Goal: Task Accomplishment & Management: Use online tool/utility

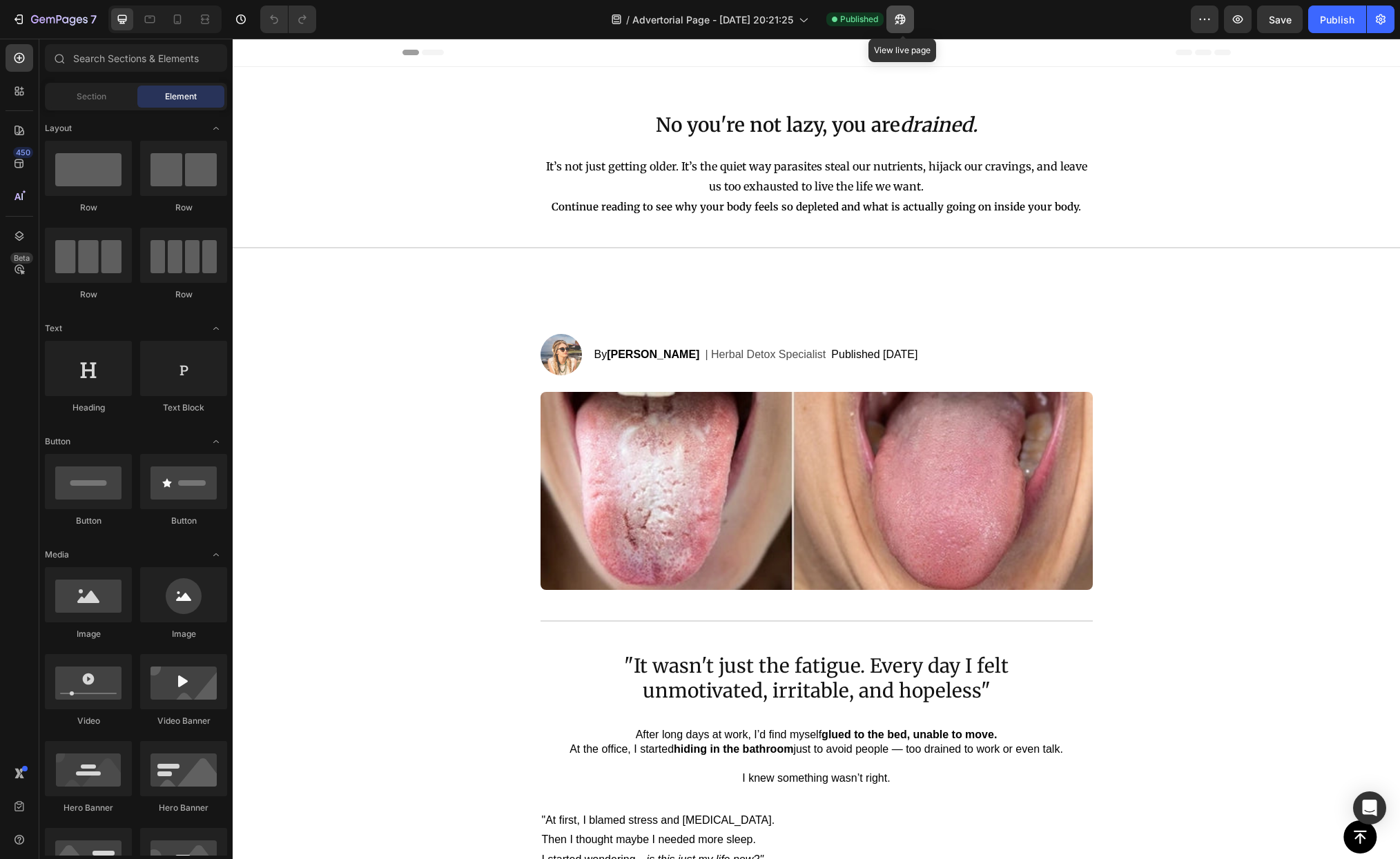
click at [907, 13] on icon "button" at bounding box center [899, 19] width 13 height 13
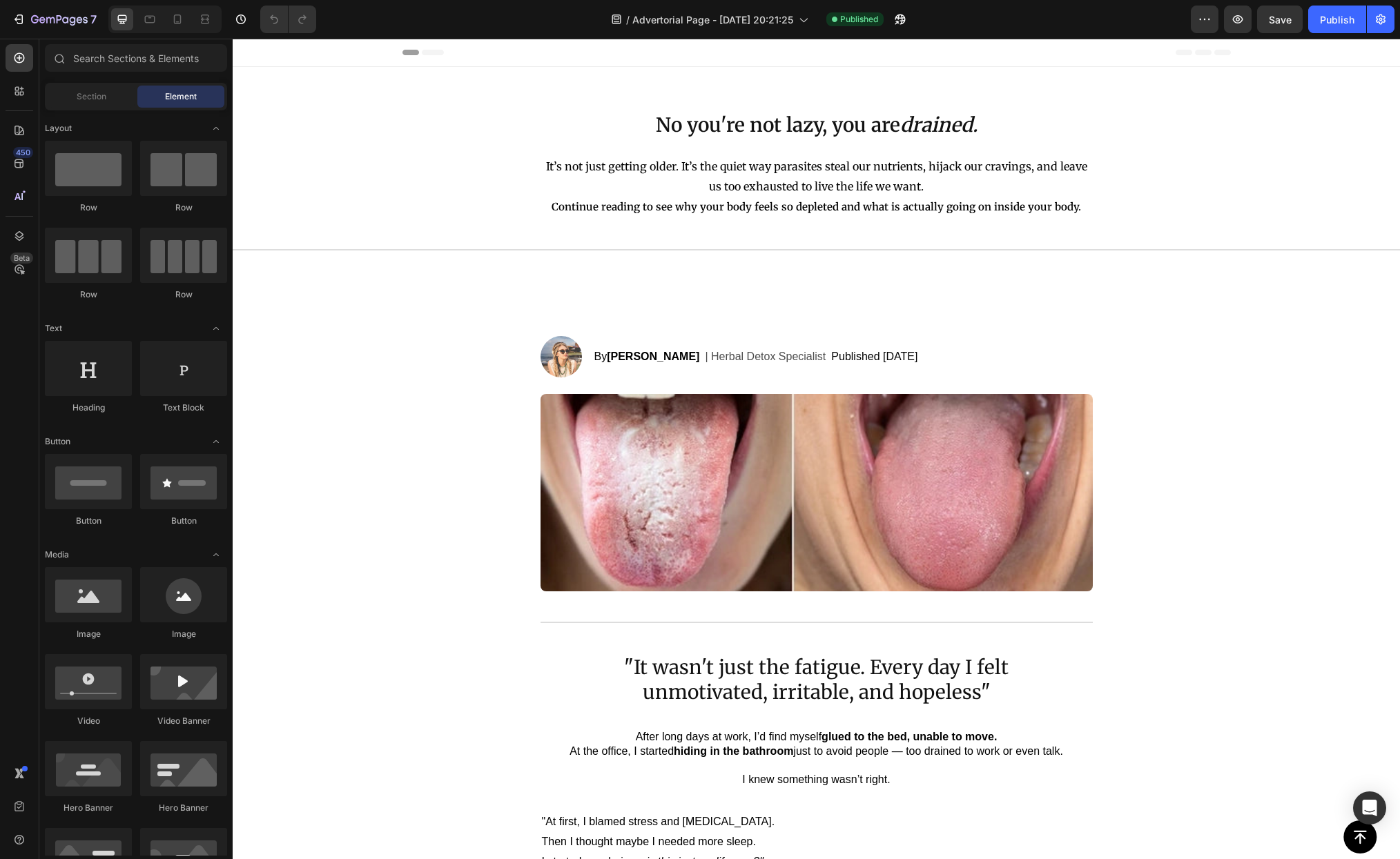
drag, startPoint x: 1133, startPoint y: 55, endPoint x: 1037, endPoint y: 69, distance: 97.0
click at [660, 13] on span "Advertorial Page - [DATE] 20:21:25" at bounding box center [712, 20] width 161 height 14
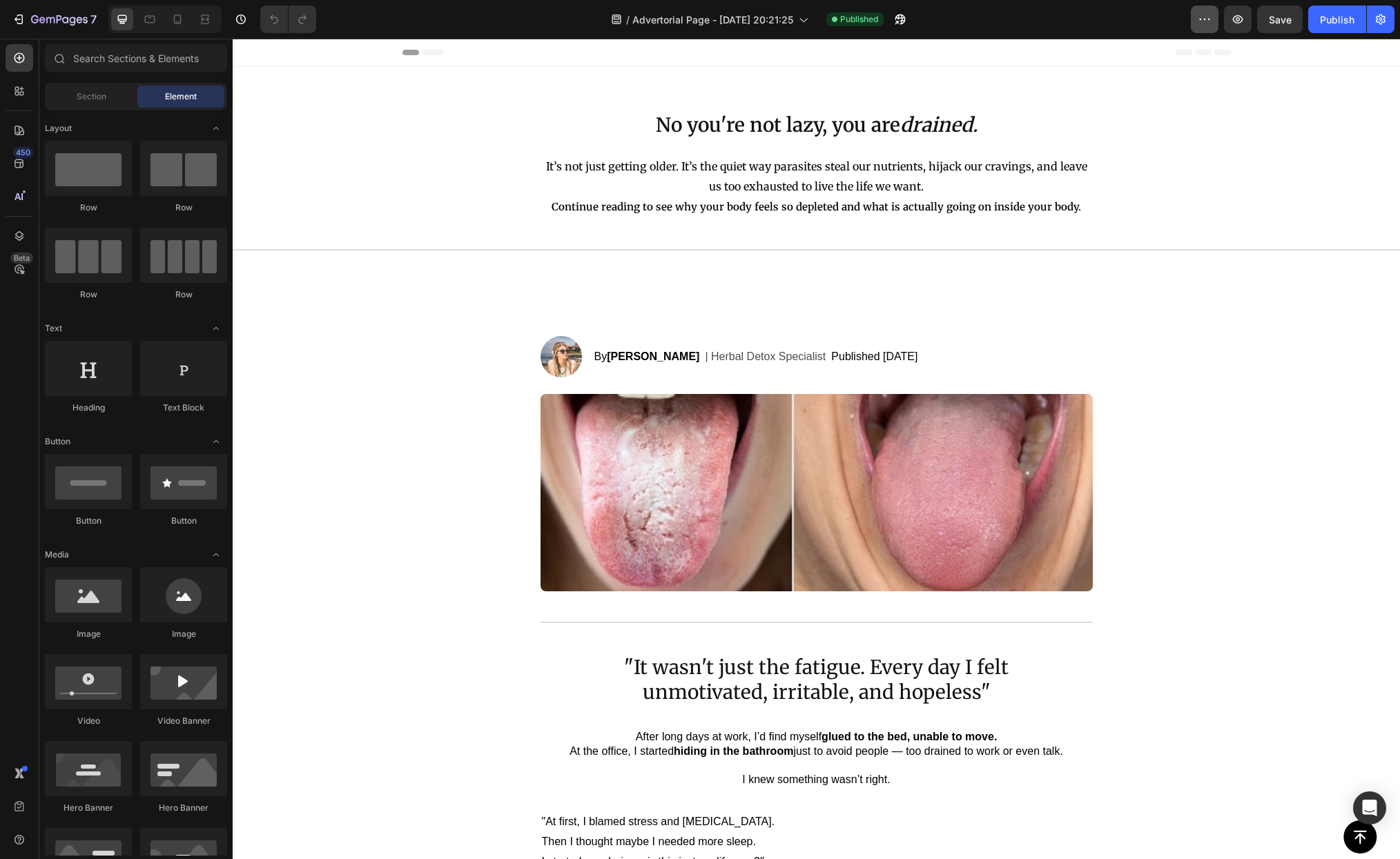
click at [1196, 23] on button "button" at bounding box center [1204, 19] width 28 height 28
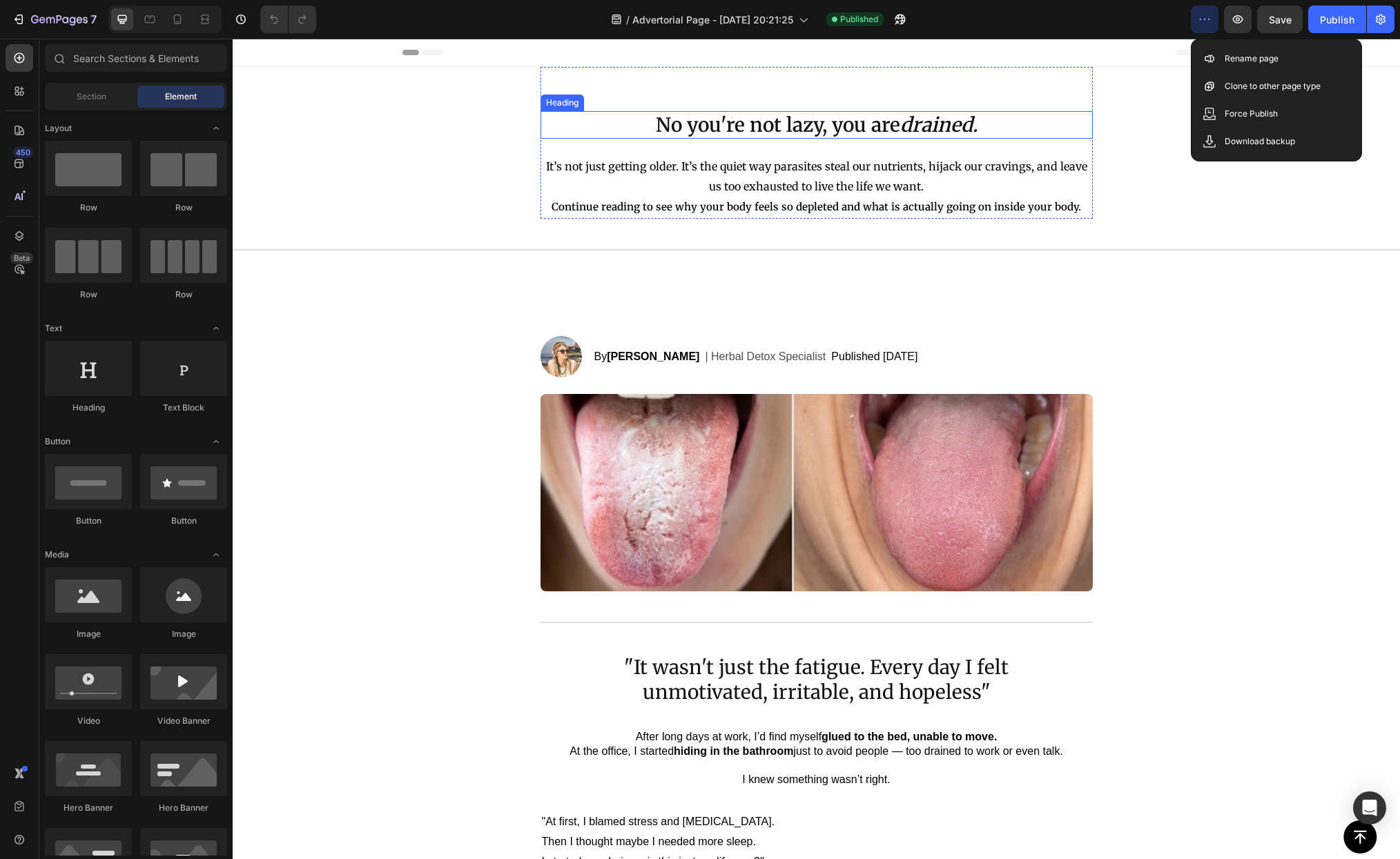
click at [1081, 108] on div "No you're not lazy, you are drained. Heading It’s not just getting older. It’s …" at bounding box center [816, 143] width 552 height 152
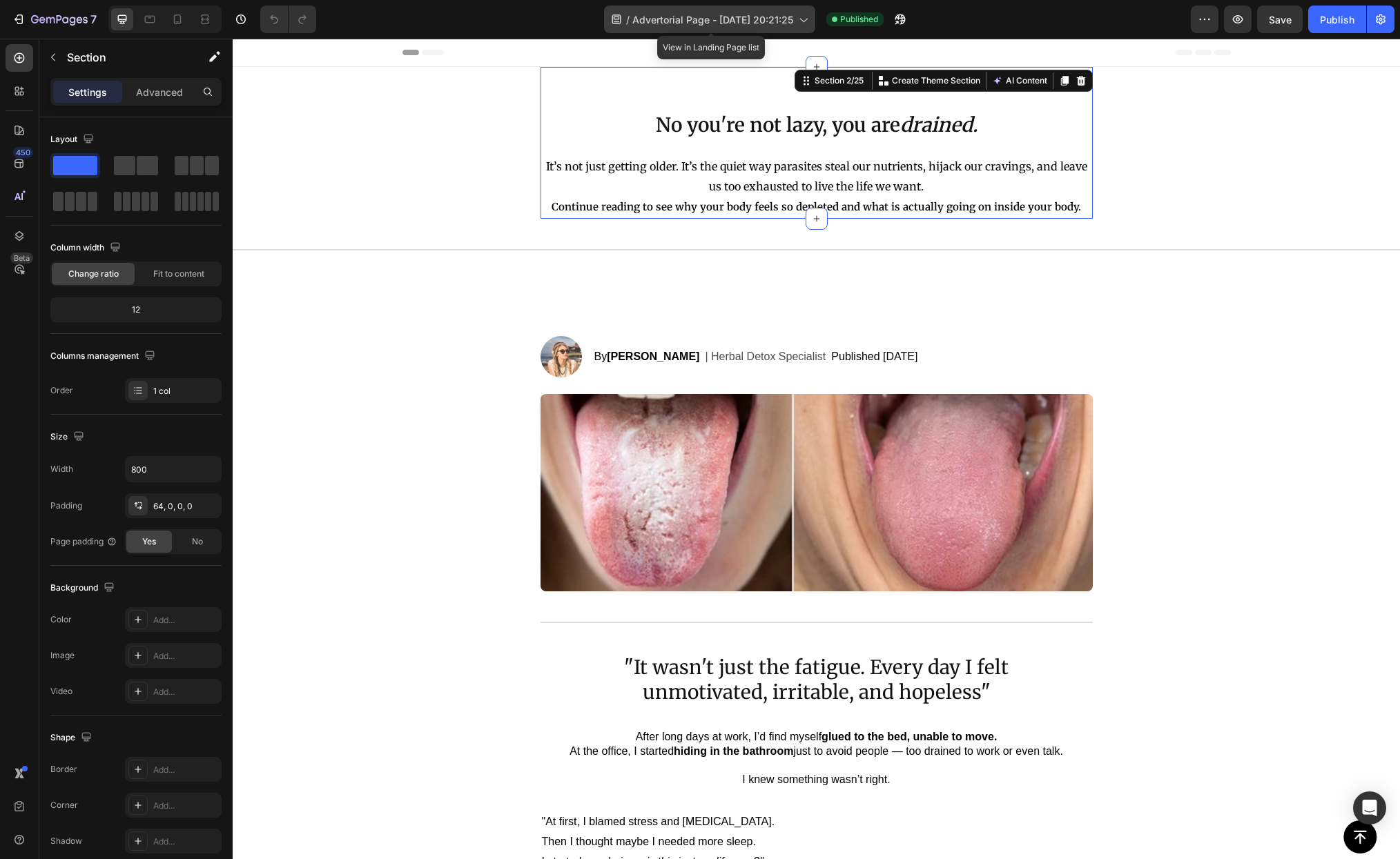
click at [808, 19] on icon at bounding box center [804, 21] width 8 height 4
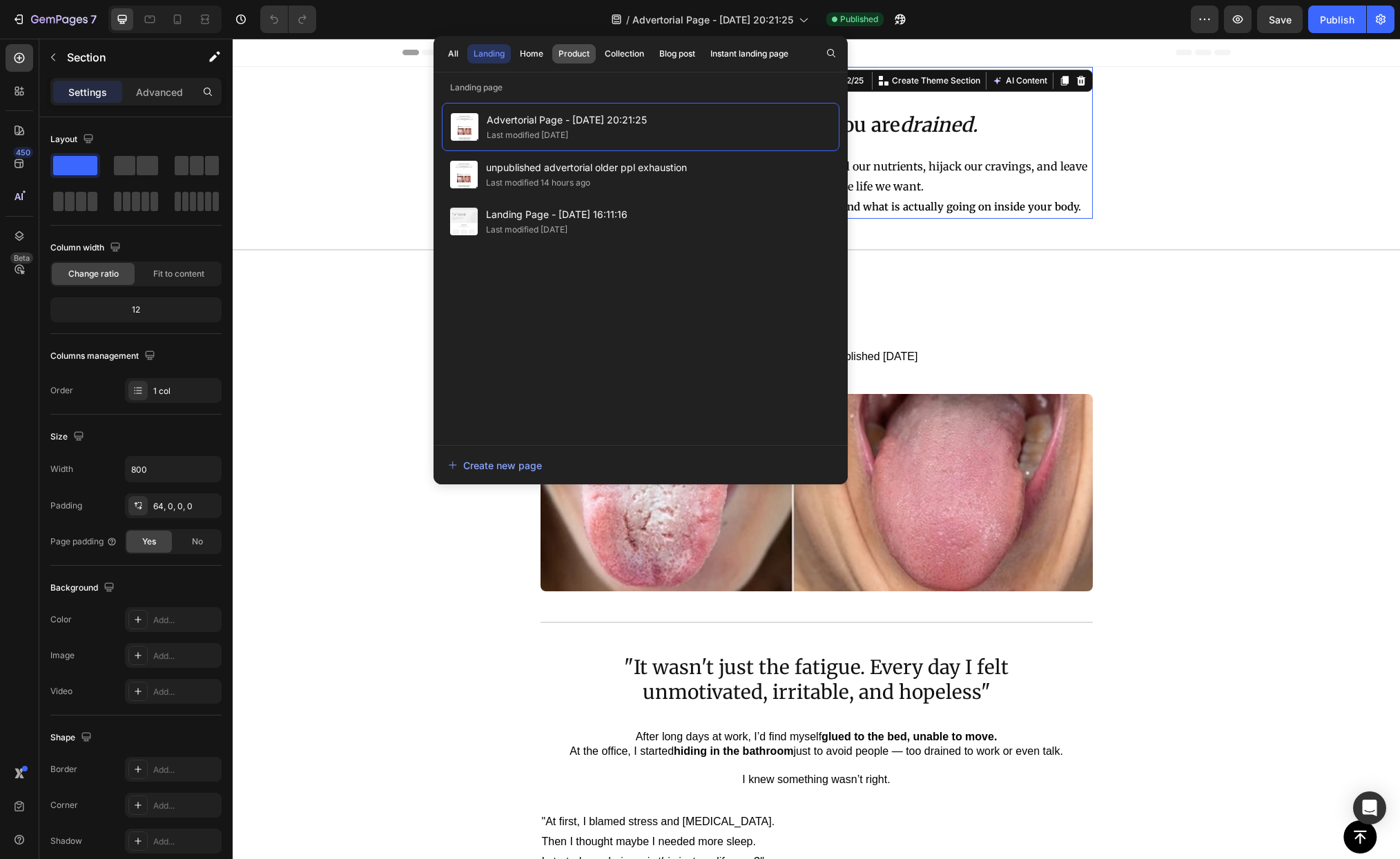
click at [573, 56] on div "Product" at bounding box center [573, 54] width 31 height 13
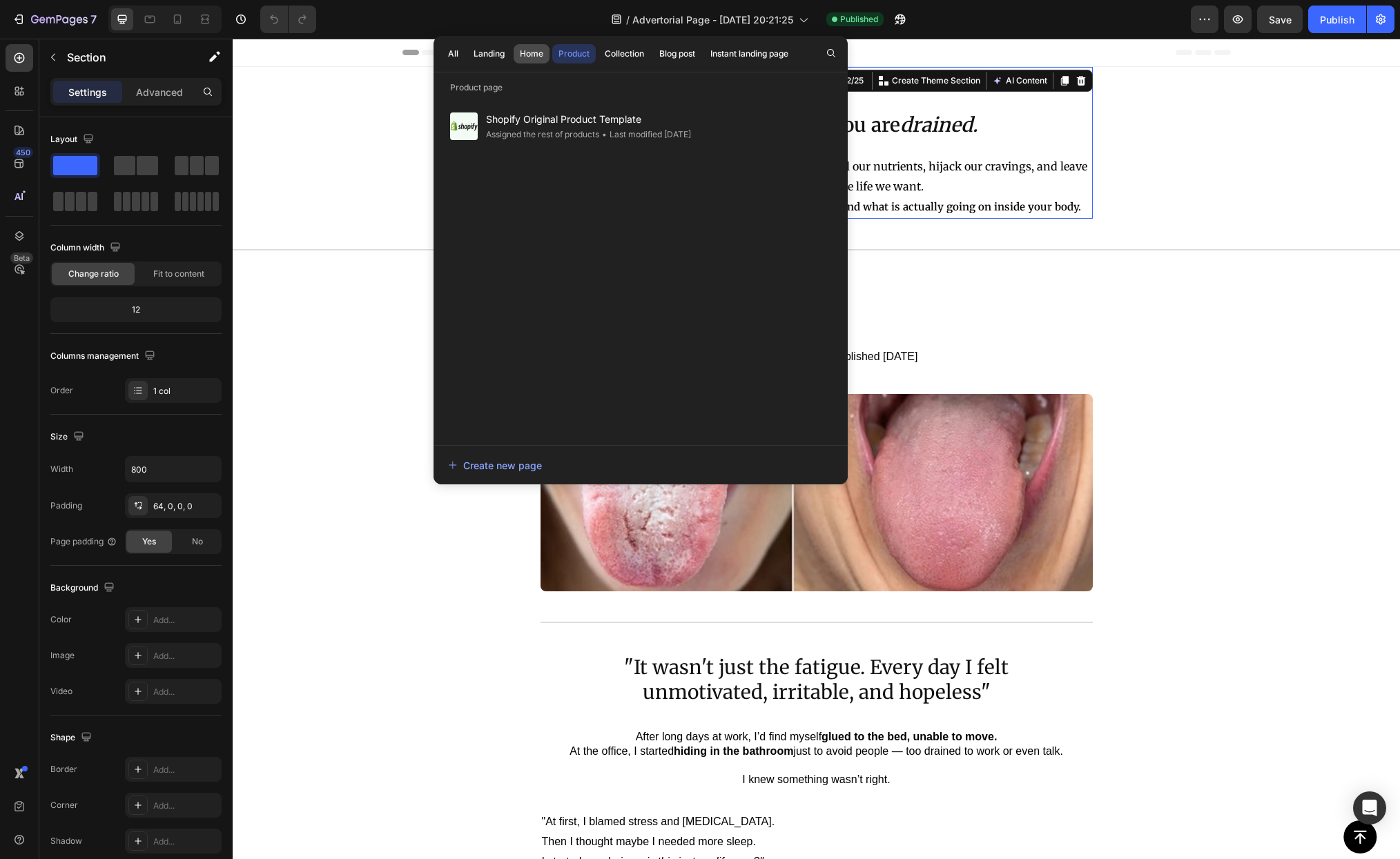
click at [531, 53] on div "Home" at bounding box center [531, 54] width 23 height 13
click at [616, 56] on div "Collection" at bounding box center [624, 54] width 39 height 13
click at [688, 56] on div "Blog post" at bounding box center [677, 54] width 36 height 13
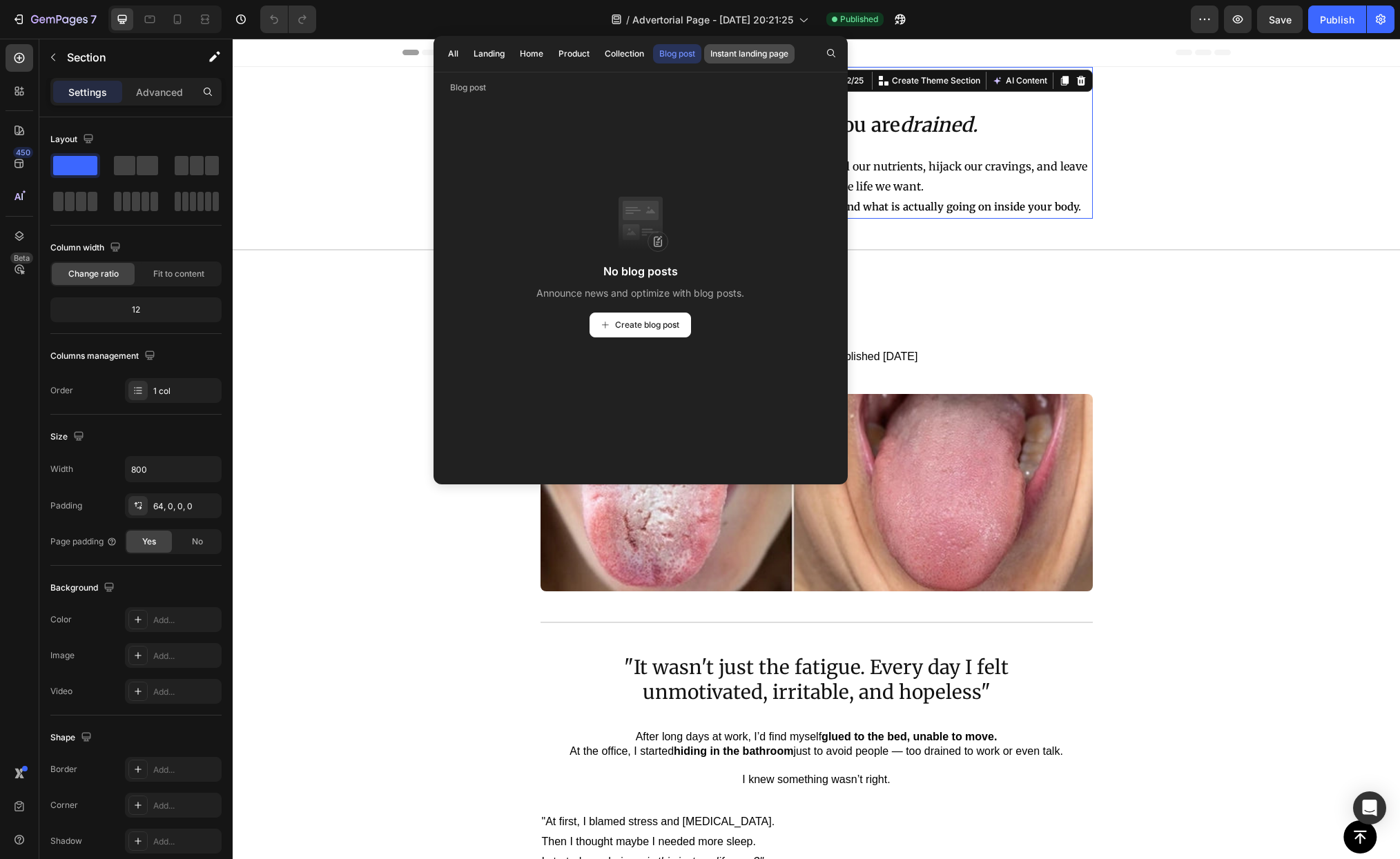
click at [744, 56] on div "Instant landing page" at bounding box center [748, 54] width 78 height 13
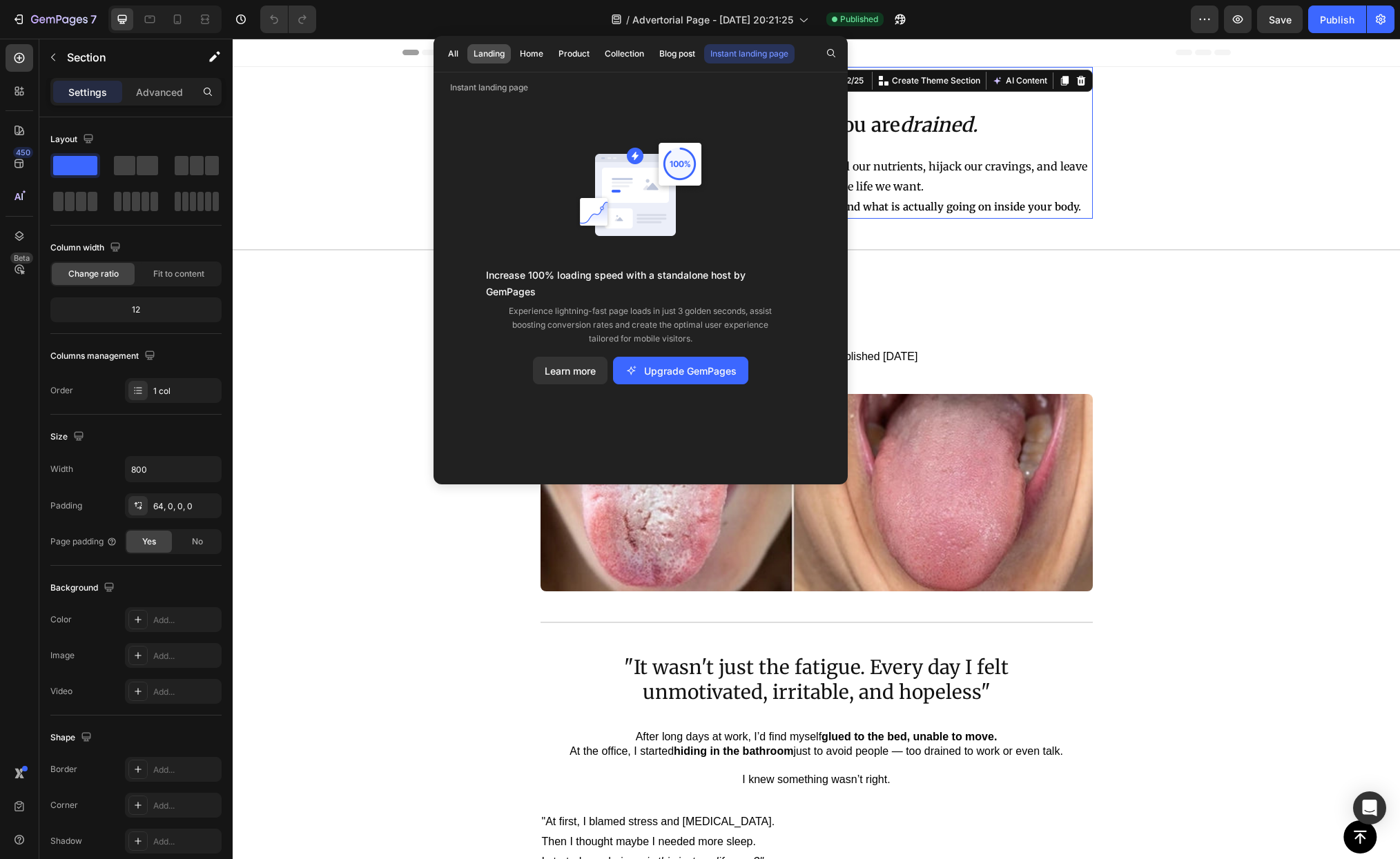
click at [495, 50] on div "Landing" at bounding box center [488, 54] width 31 height 13
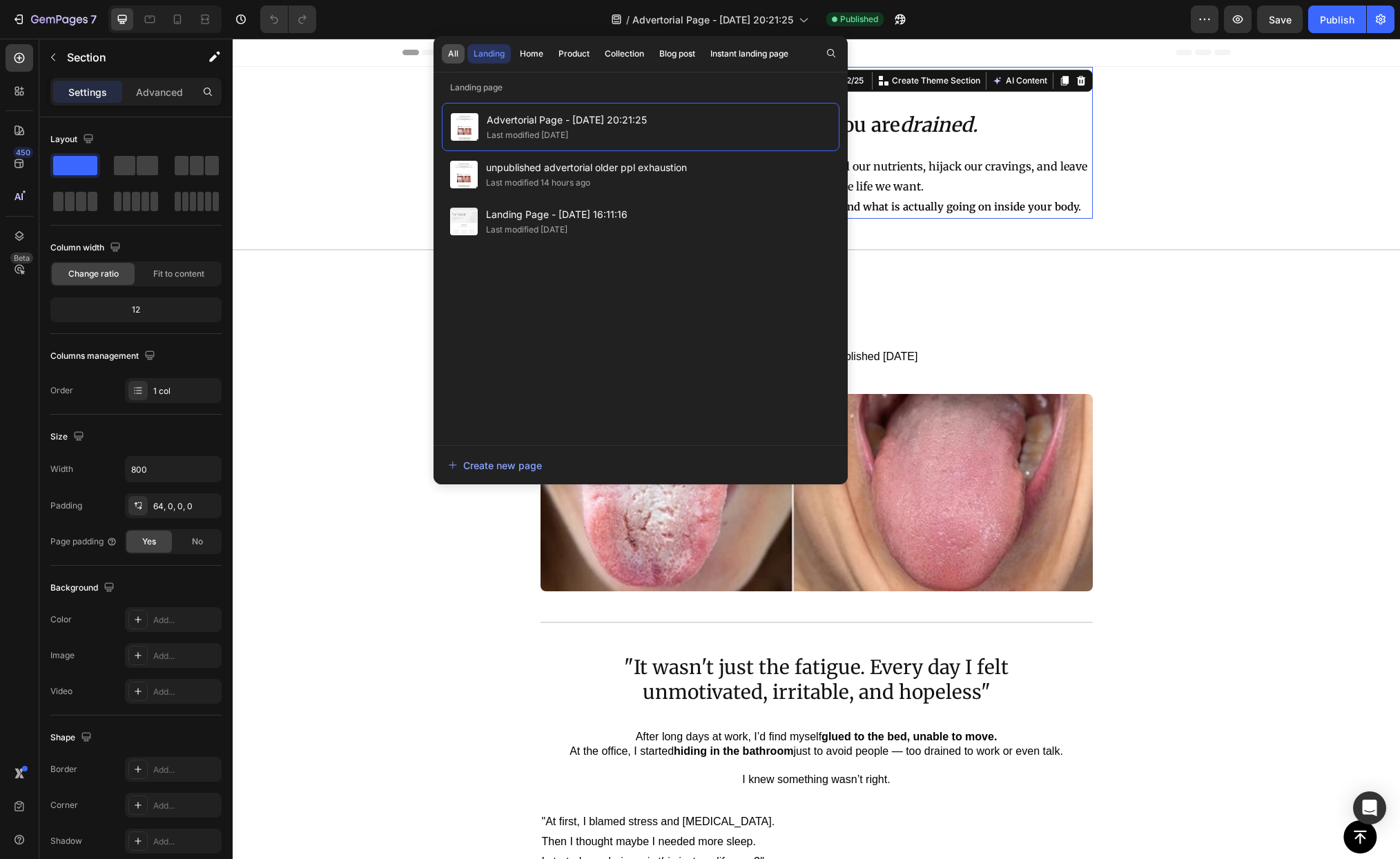
click at [455, 51] on div "All" at bounding box center [454, 54] width 11 height 13
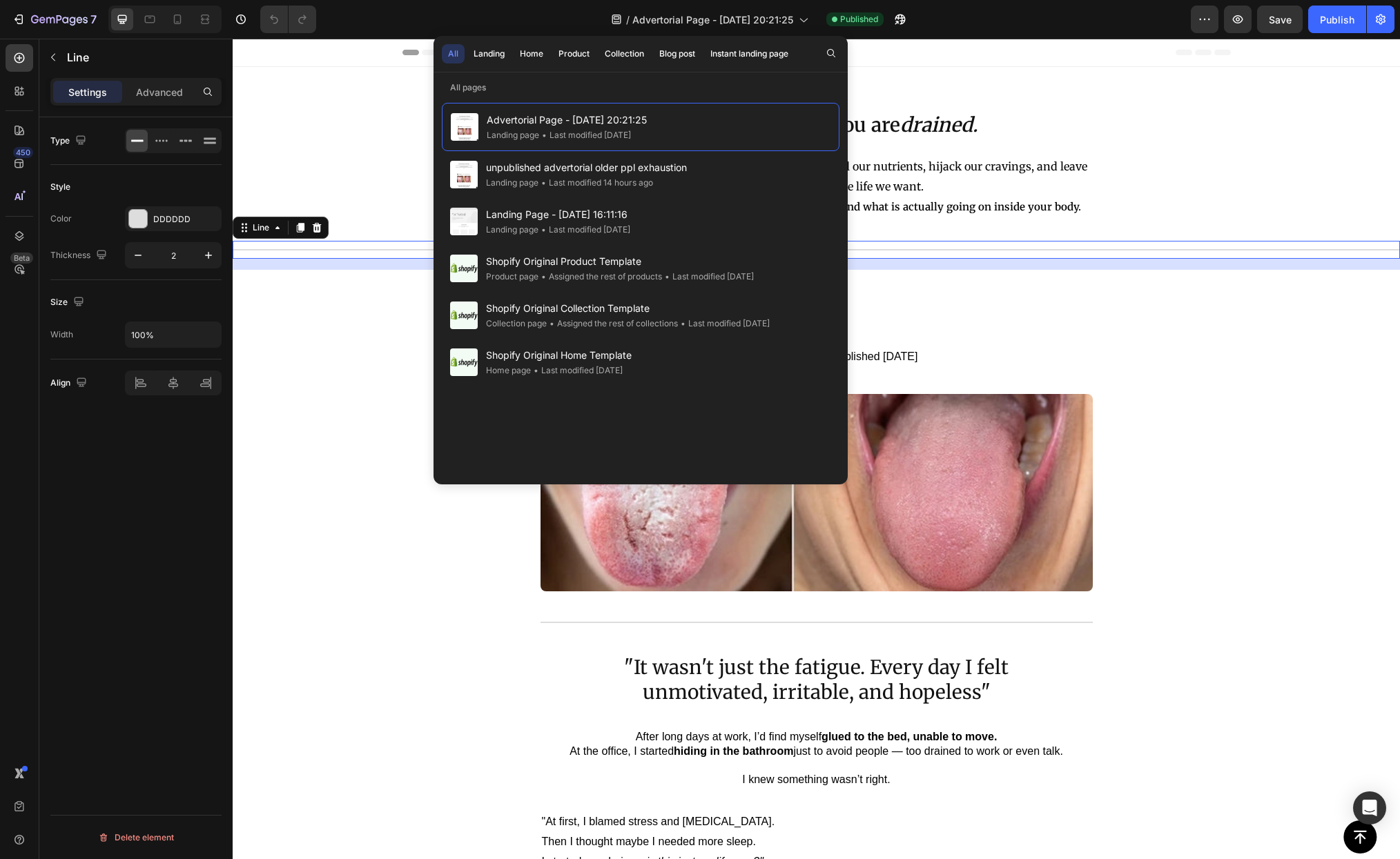
click at [346, 243] on div "Title Line 0" at bounding box center [816, 250] width 1167 height 18
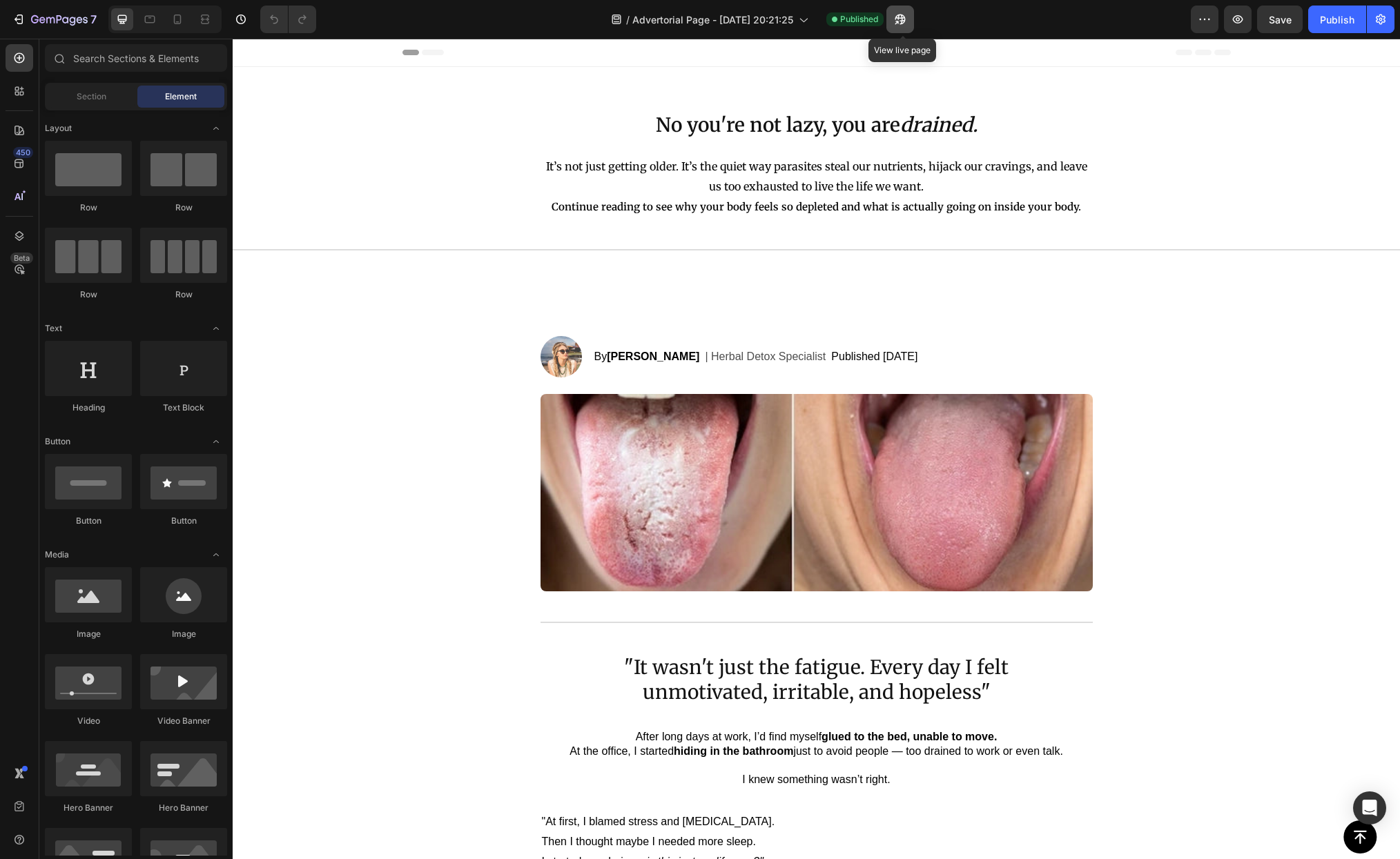
click at [907, 23] on icon "button" at bounding box center [899, 19] width 13 height 13
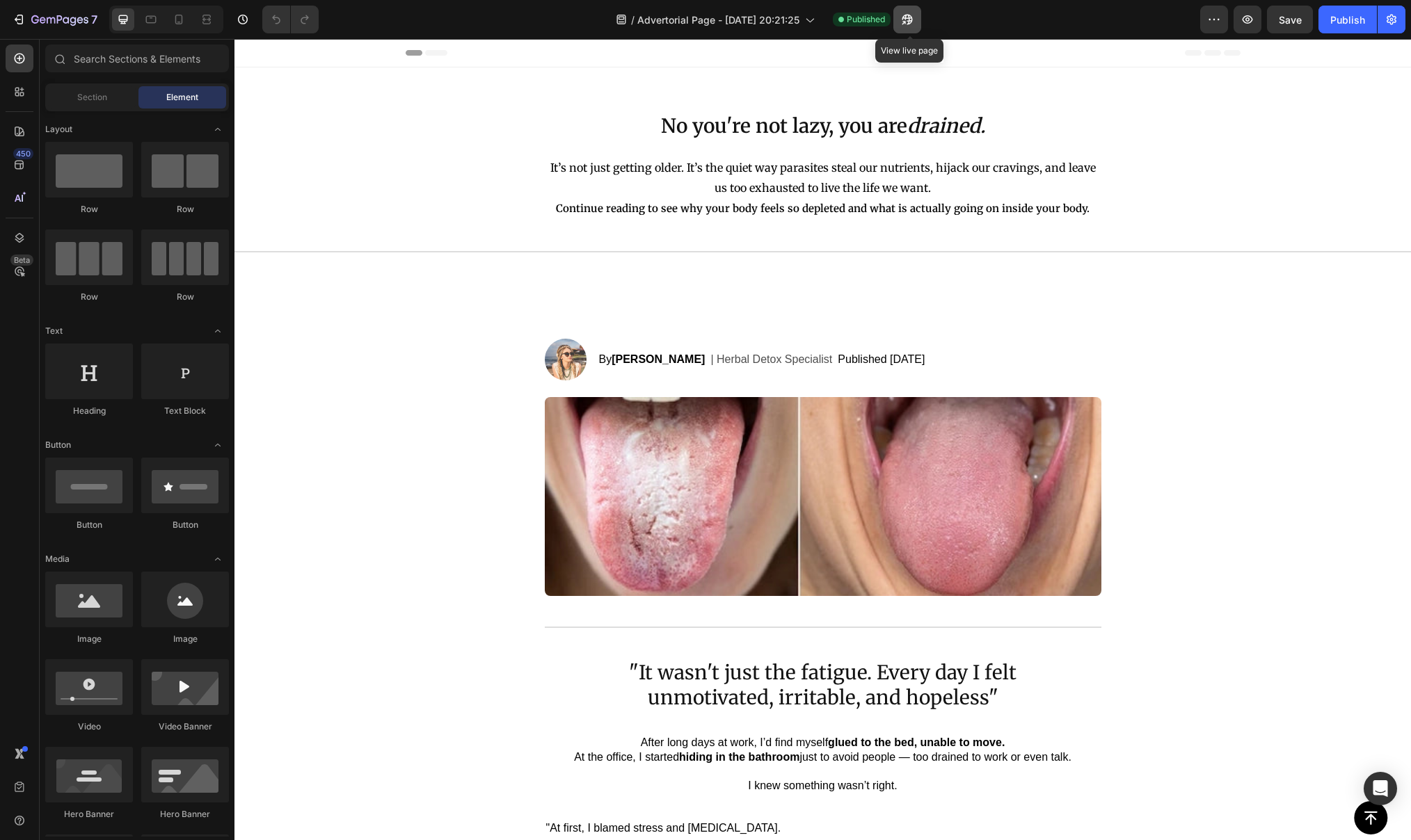
click at [914, 21] on icon "button" at bounding box center [906, 19] width 13 height 13
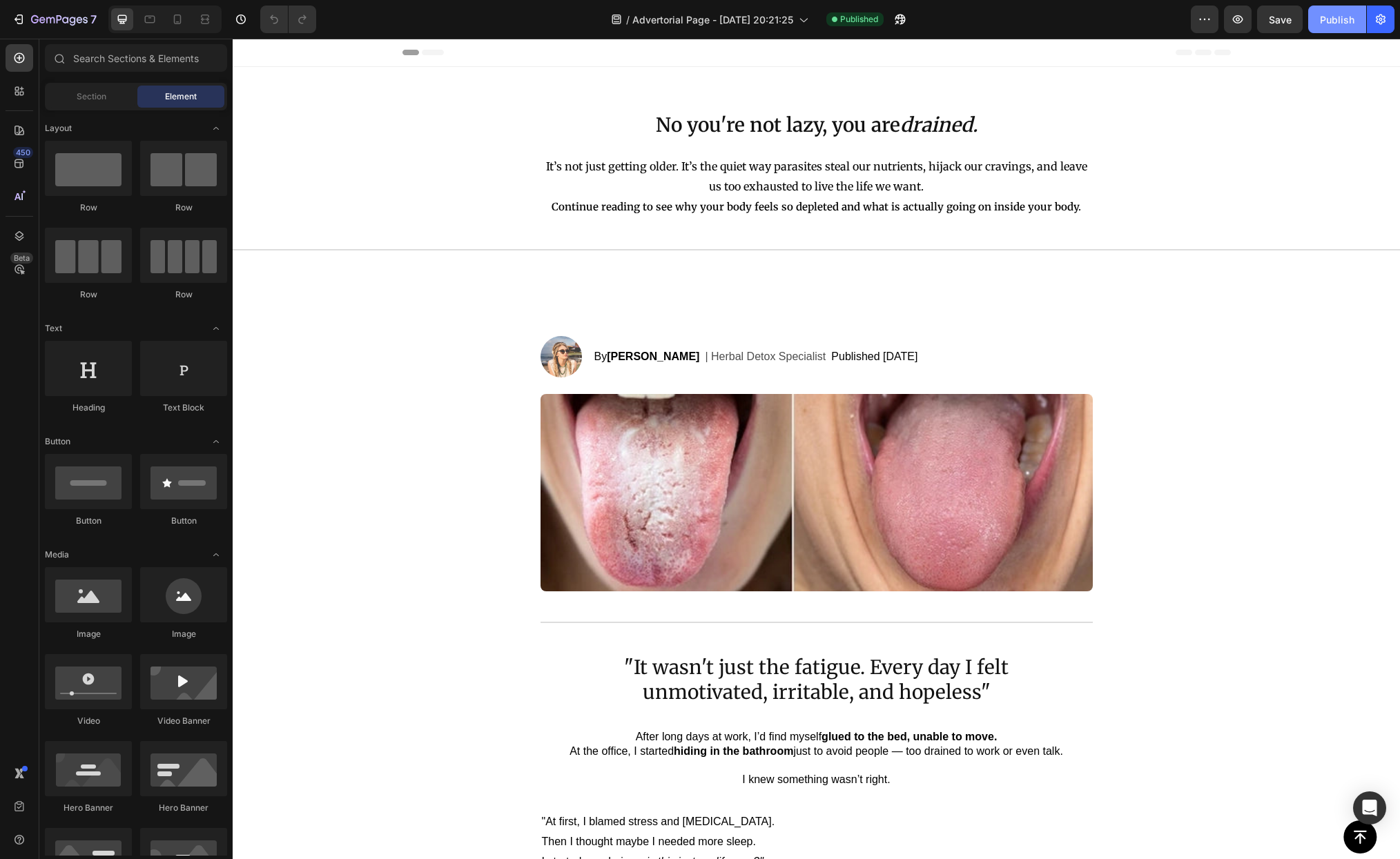
click at [1346, 21] on div "Publish" at bounding box center [1337, 20] width 35 height 14
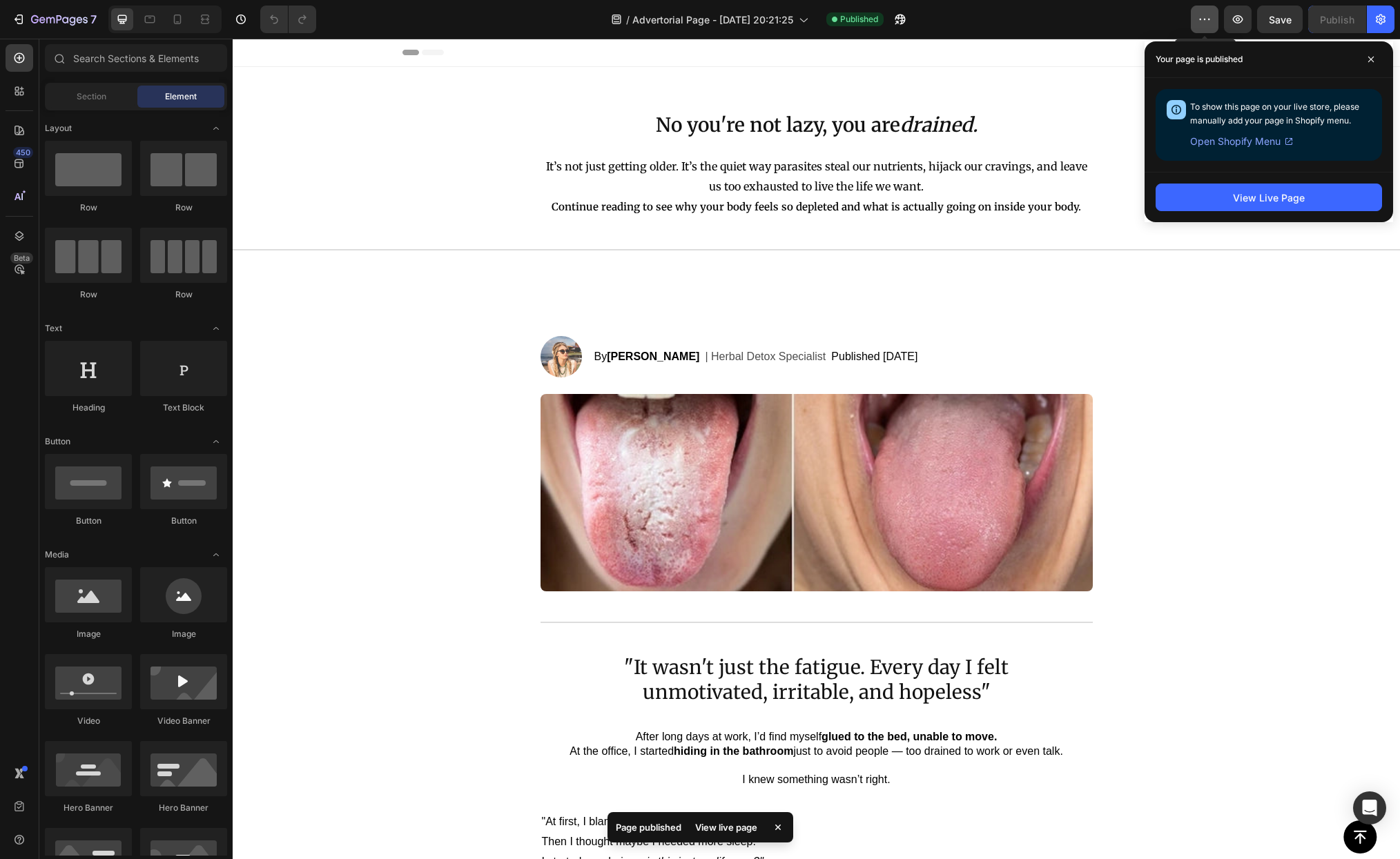
click at [1206, 17] on icon "button" at bounding box center [1204, 19] width 13 height 13
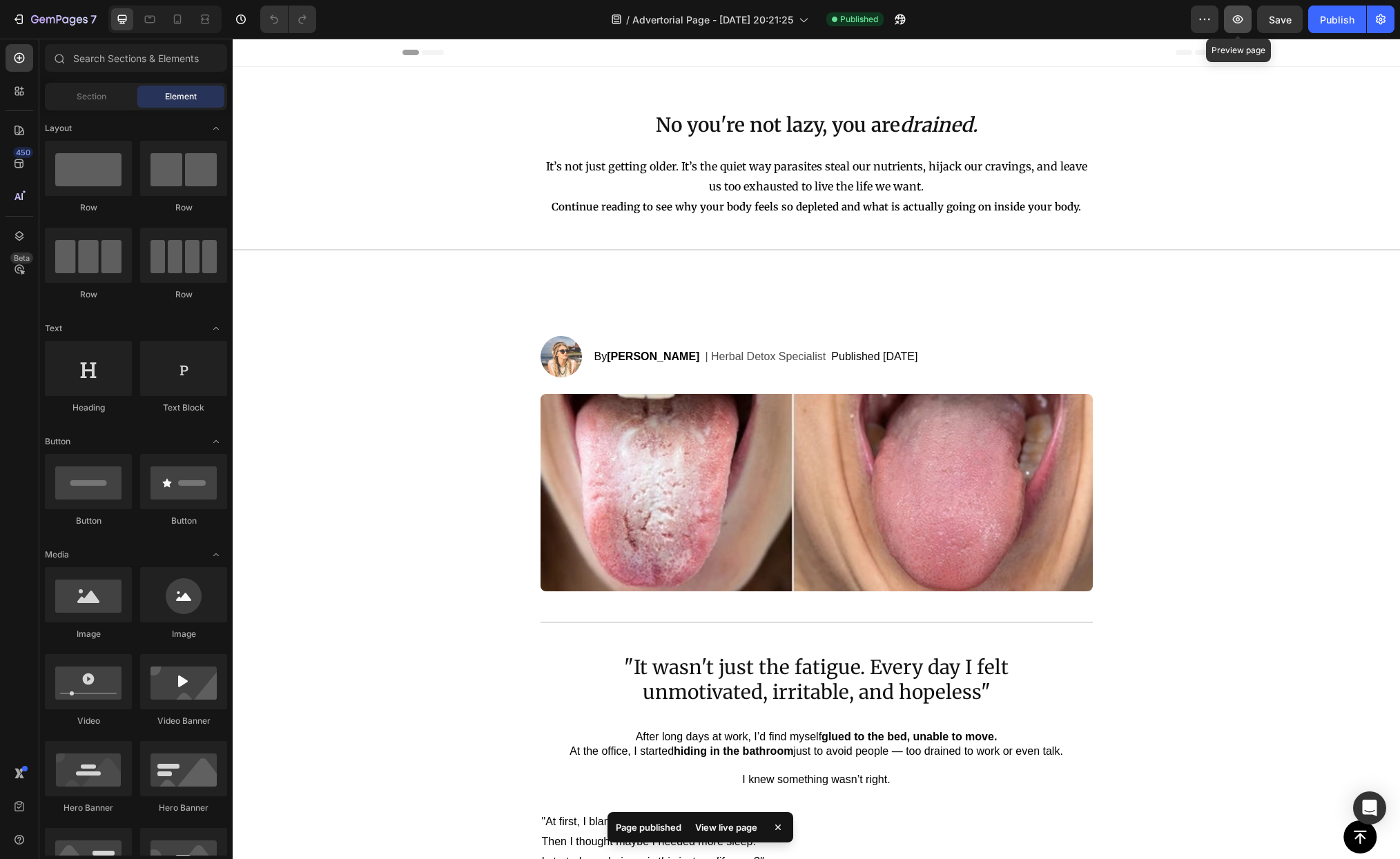
click at [1244, 22] on icon "button" at bounding box center [1237, 19] width 13 height 13
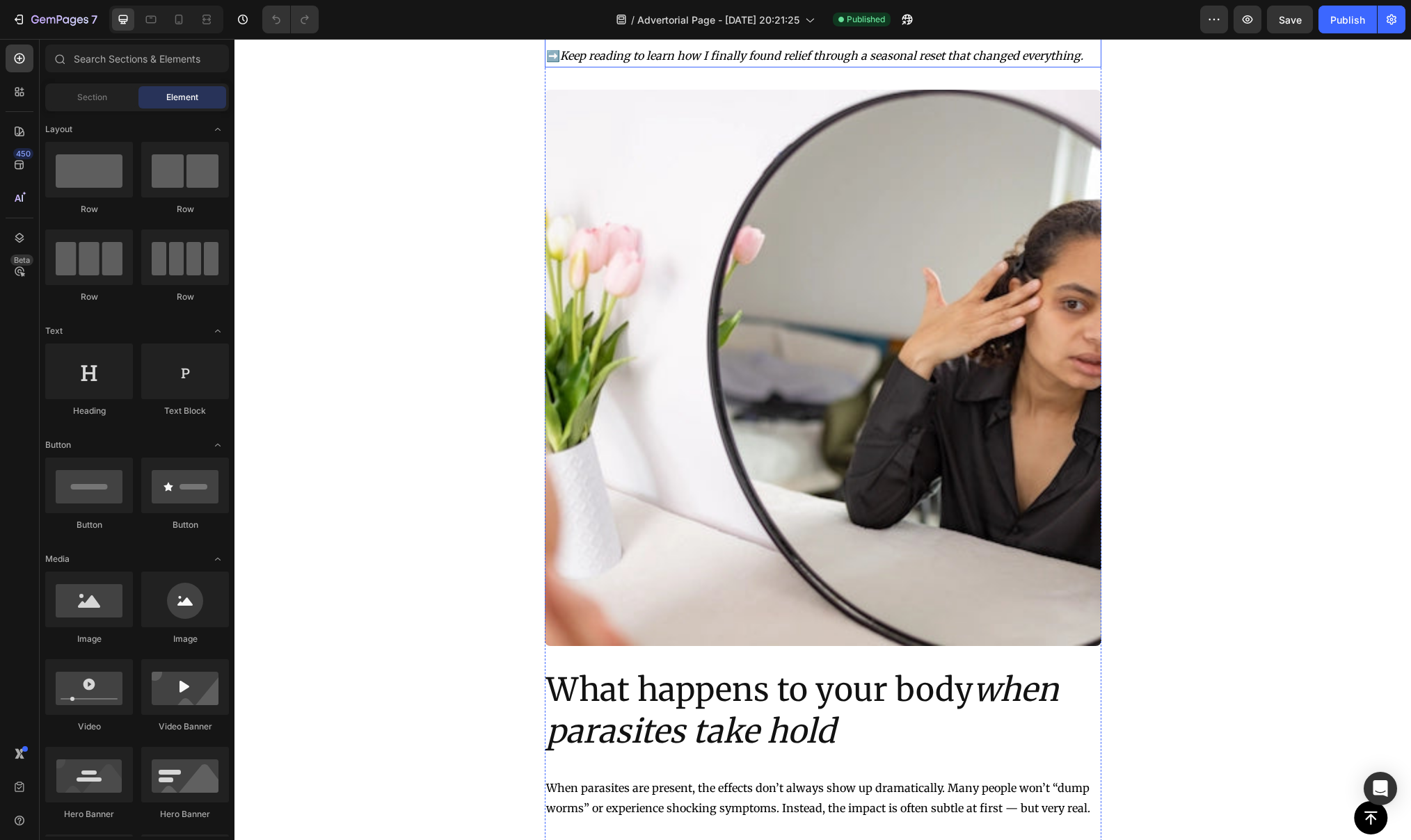
scroll to position [1285, 0]
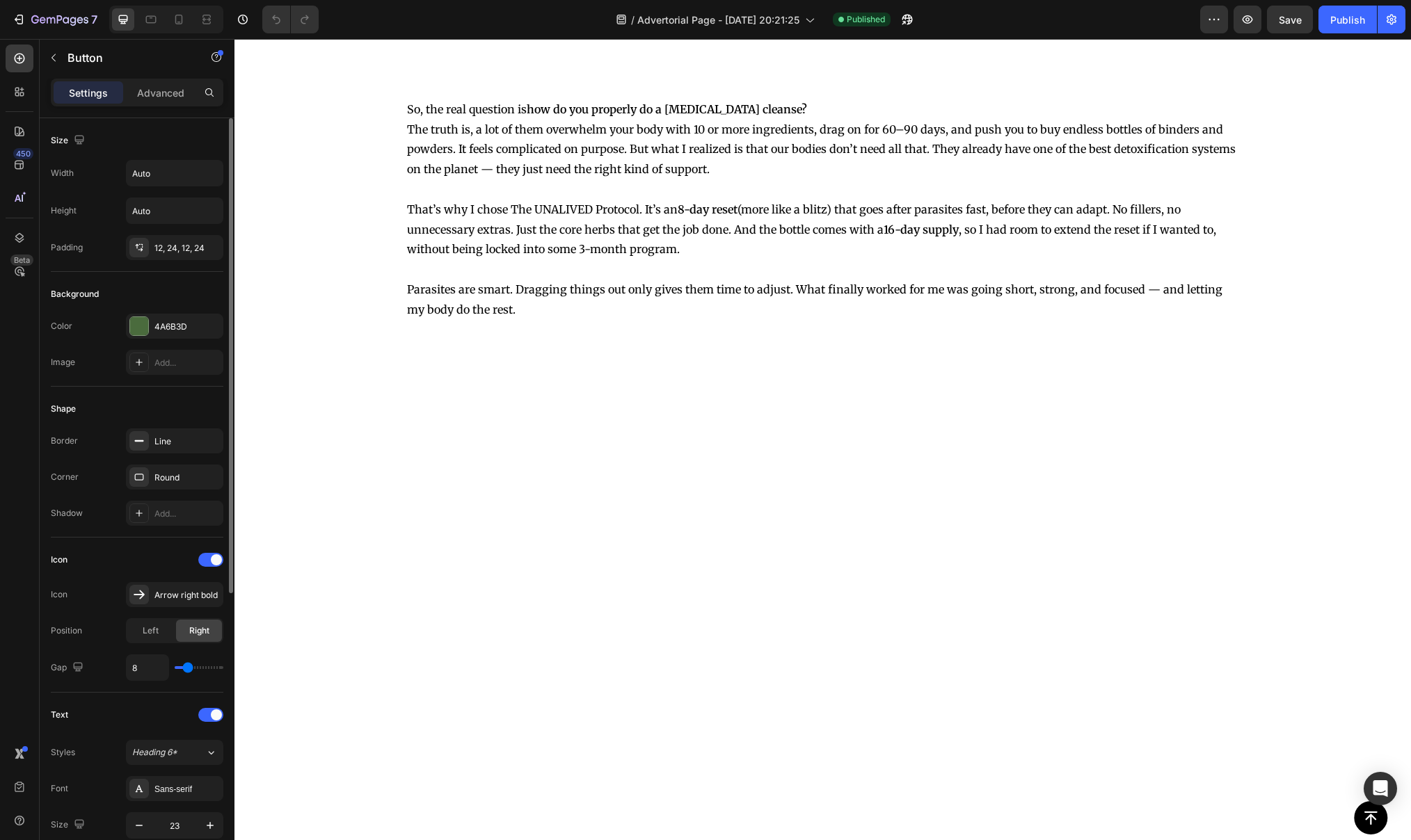
scroll to position [458, 0]
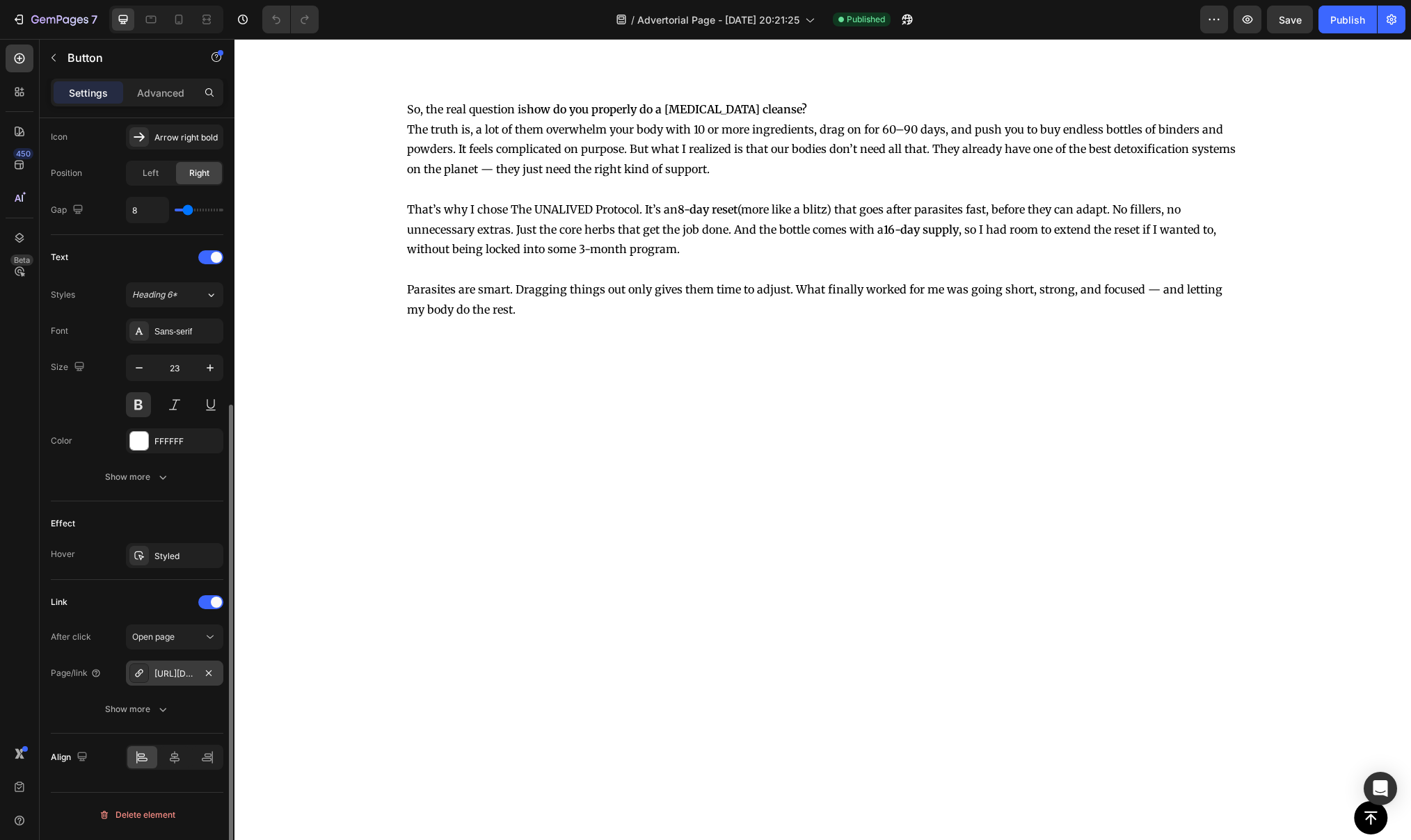
click at [185, 674] on div "[URL][DOMAIN_NAME]" at bounding box center [175, 674] width 40 height 13
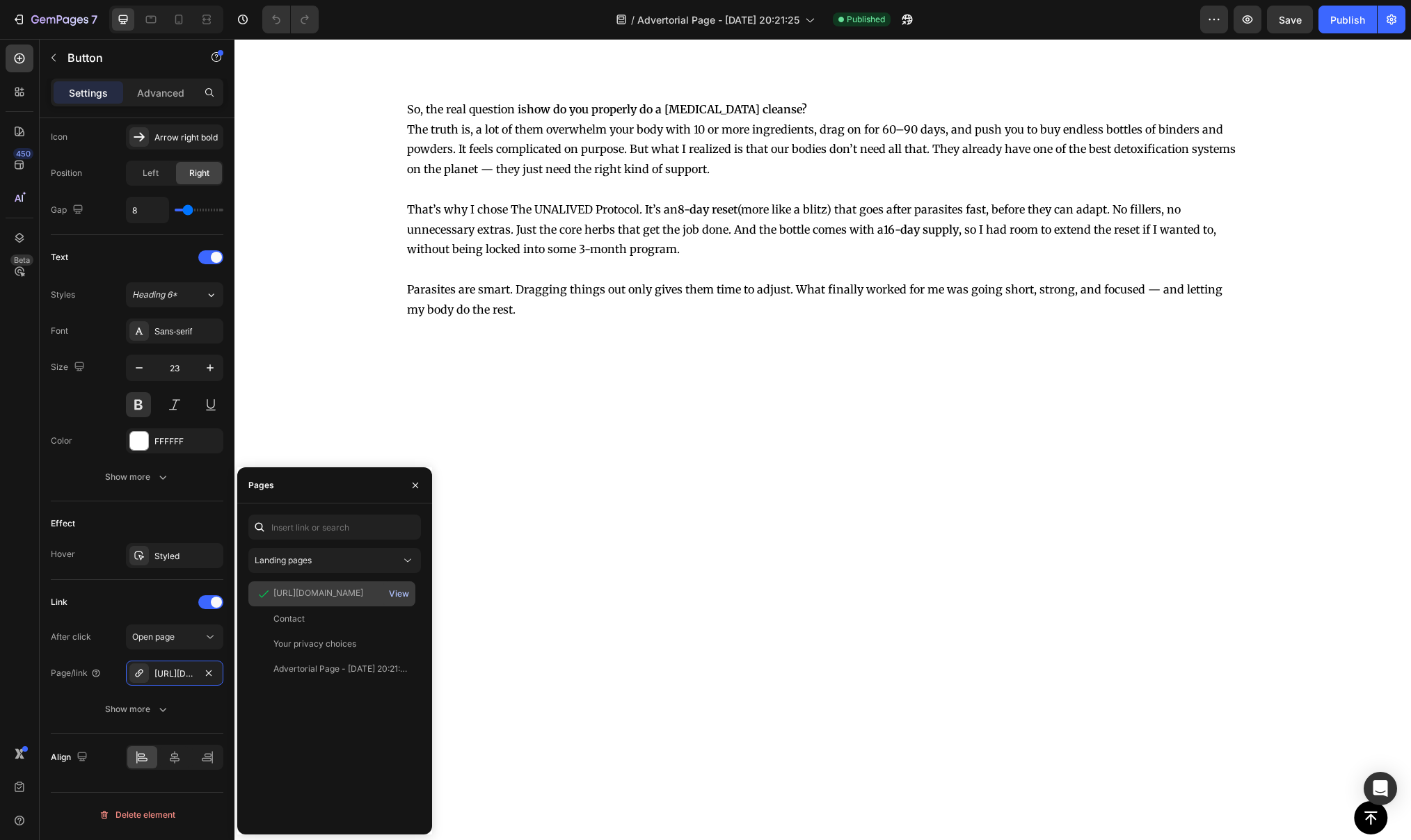
click at [400, 595] on div "View" at bounding box center [399, 594] width 20 height 13
click at [354, 529] on input "text" at bounding box center [335, 527] width 173 height 25
paste input "[URL][DOMAIN_NAME]"
type input "[URL][DOMAIN_NAME]"
click at [309, 719] on div "[URL][DOMAIN_NAME] View" at bounding box center [335, 685] width 173 height 275
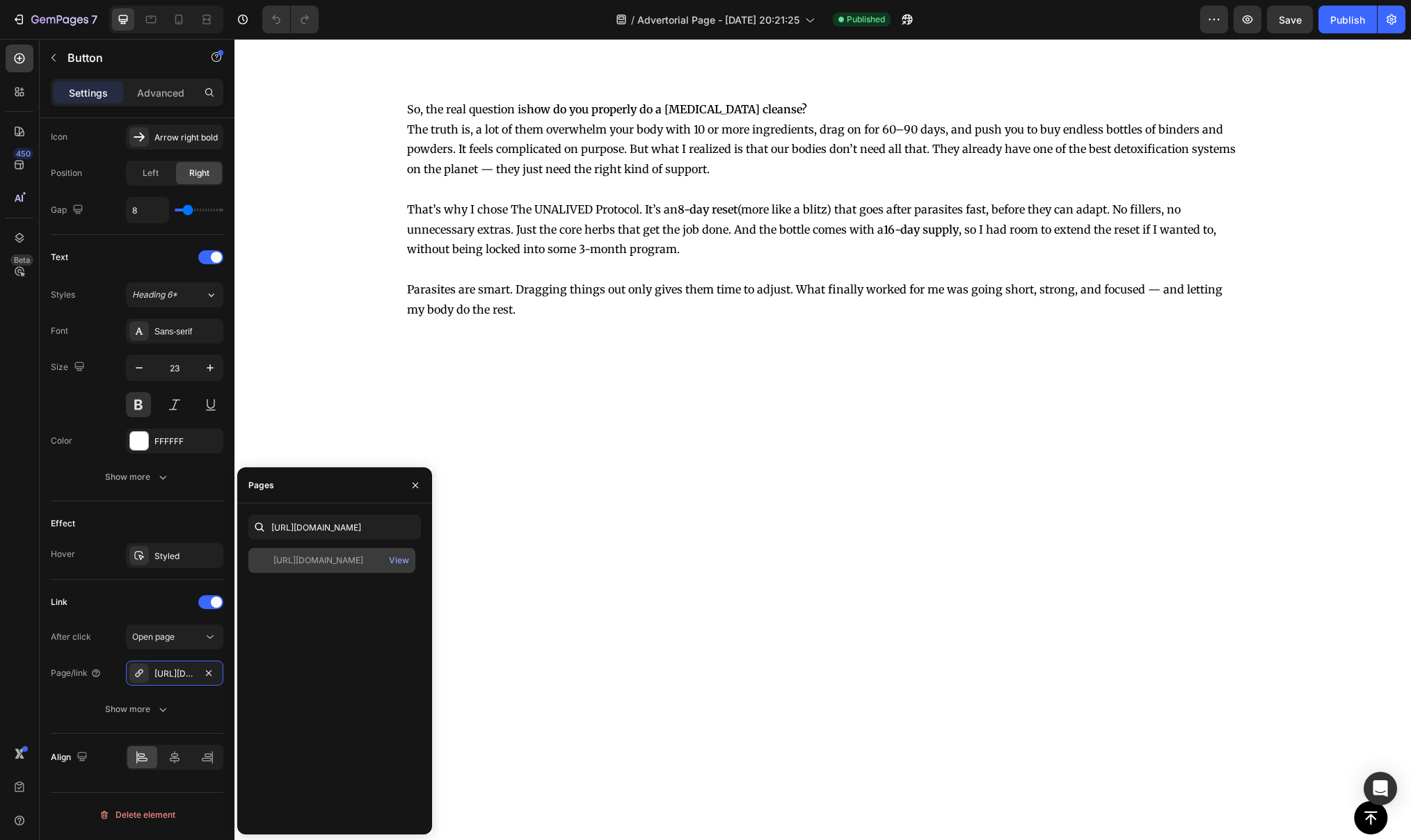
click at [334, 559] on div "[URL][DOMAIN_NAME]" at bounding box center [319, 560] width 90 height 13
click at [404, 559] on div "View" at bounding box center [399, 560] width 20 height 13
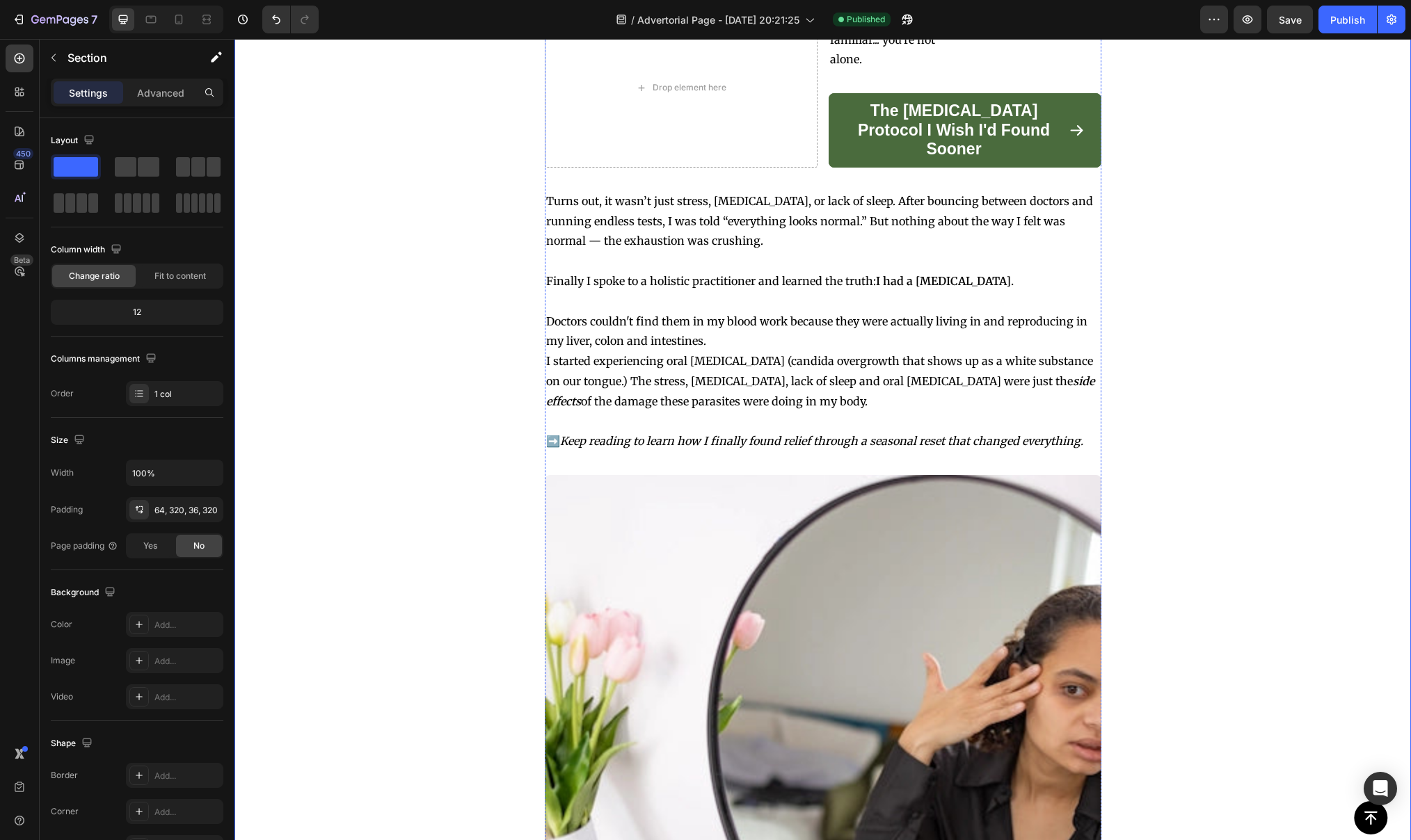
scroll to position [978, 0]
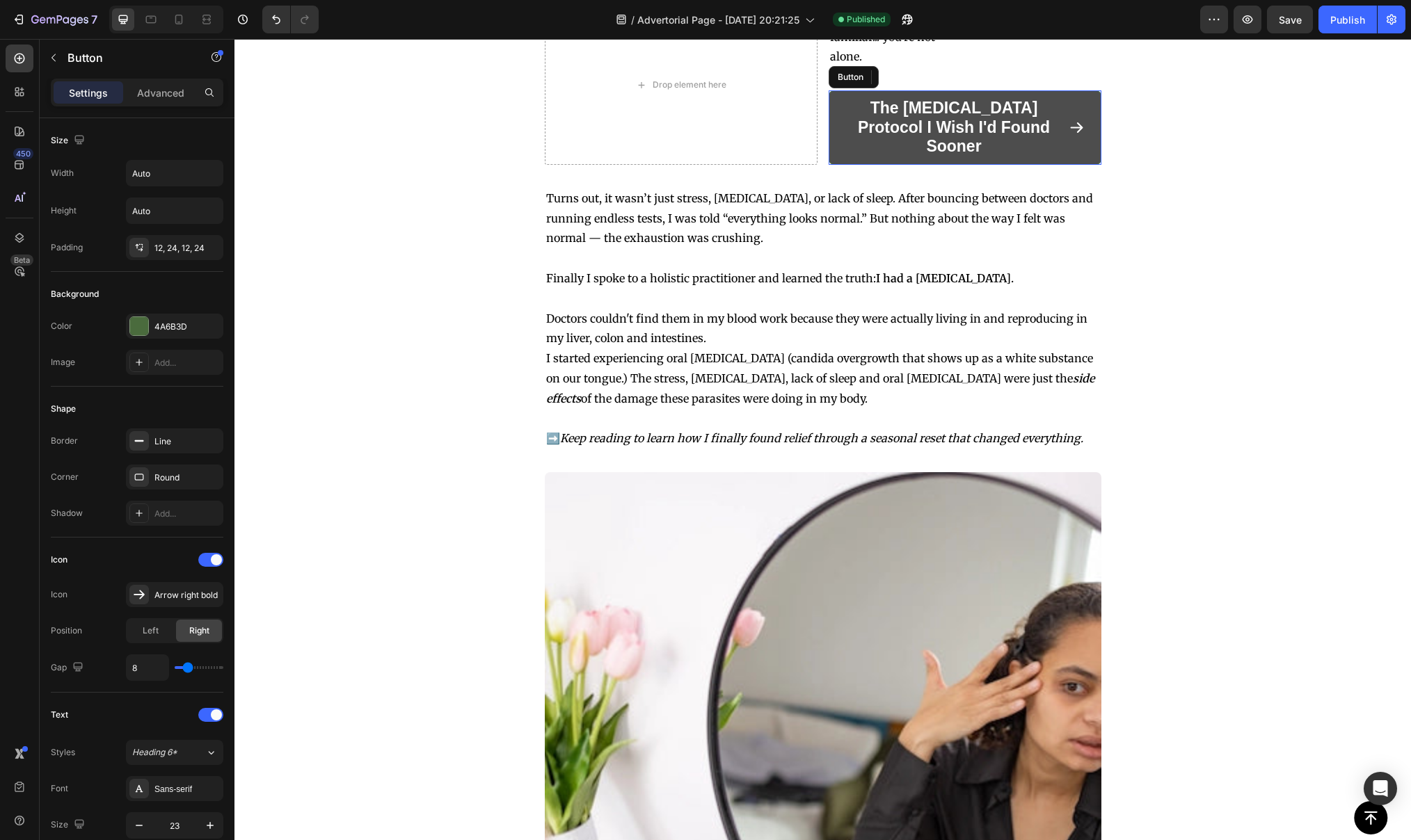
click at [908, 165] on link "The [MEDICAL_DATA] Protocol I Wish I'd Found Sooner" at bounding box center [965, 128] width 273 height 75
click at [887, 156] on p "The [MEDICAL_DATA] Protocol I Wish I'd Found Sooner" at bounding box center [954, 128] width 218 height 58
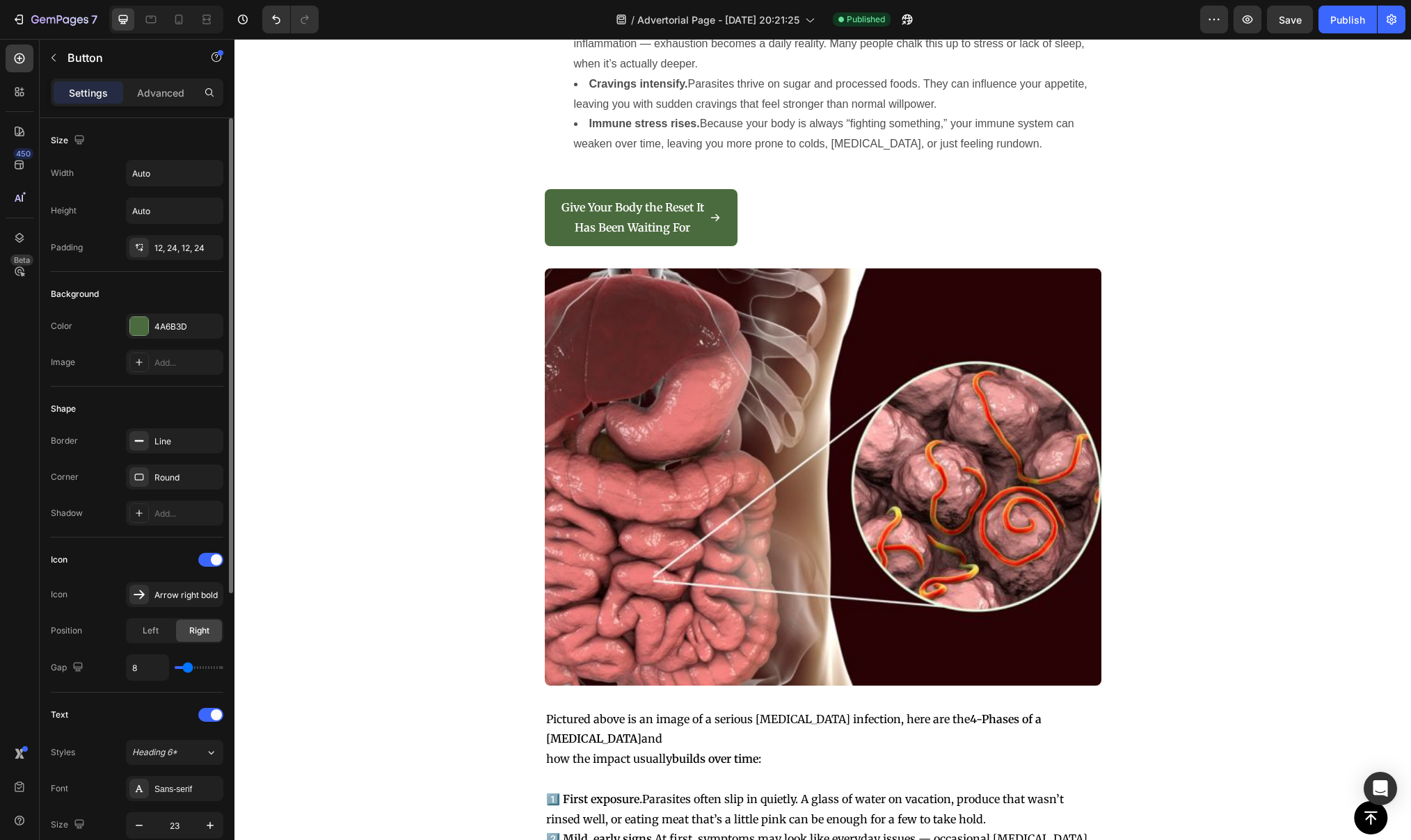
scroll to position [458, 0]
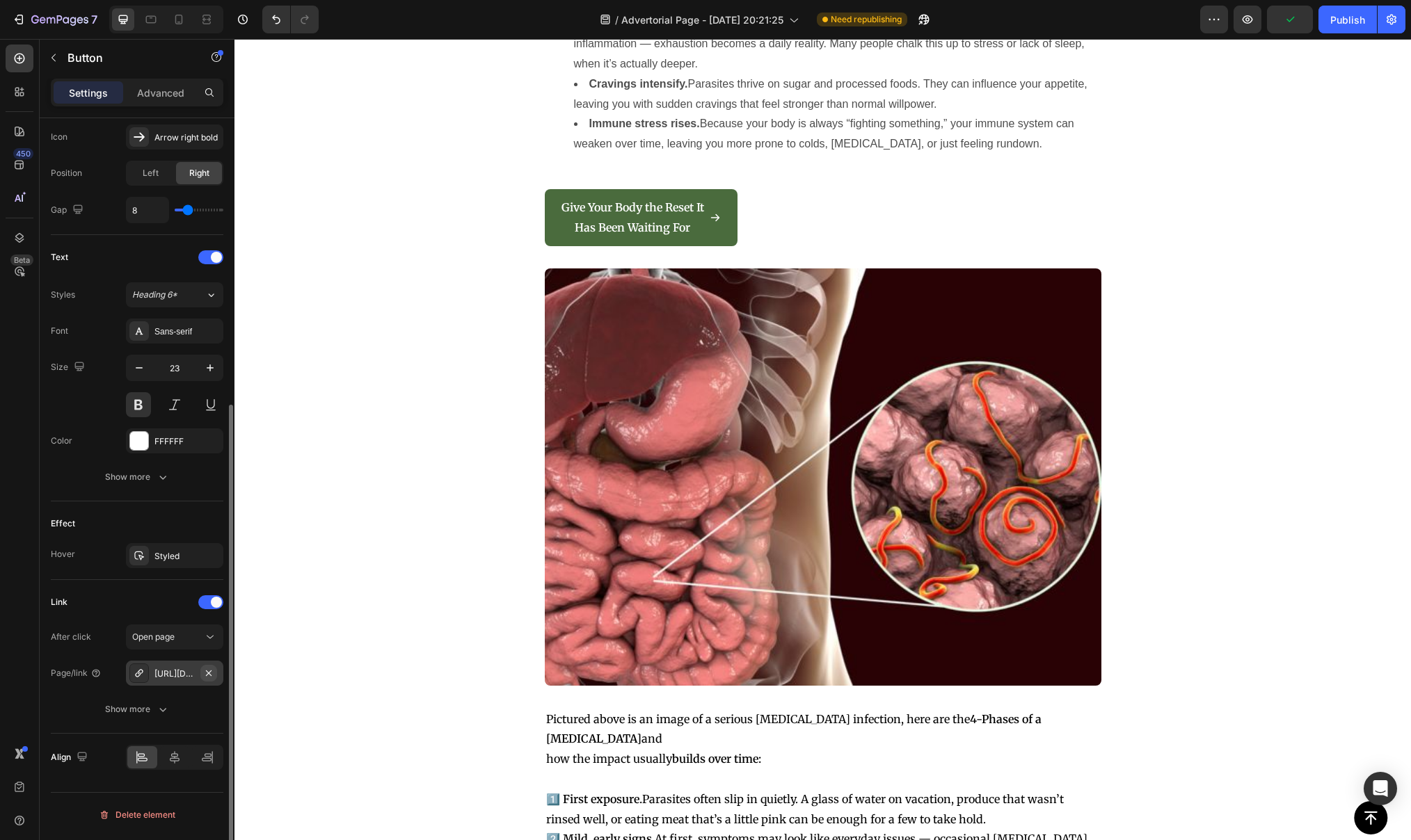
click at [203, 672] on icon "button" at bounding box center [209, 673] width 11 height 11
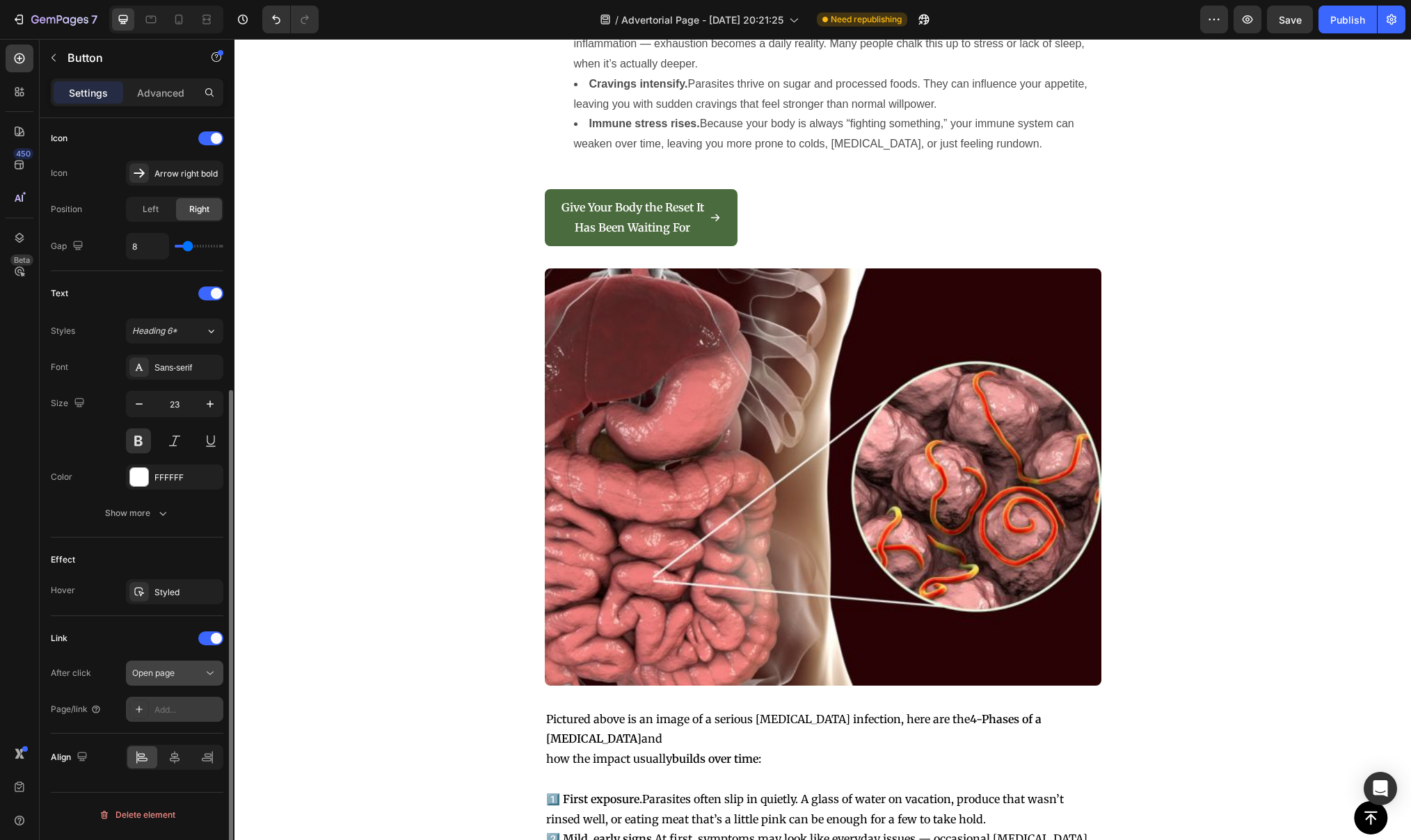
click at [162, 675] on span "Open page" at bounding box center [153, 673] width 42 height 11
click at [85, 670] on div "After click" at bounding box center [70, 673] width 40 height 22
click at [179, 710] on div "Add..." at bounding box center [187, 710] width 66 height 13
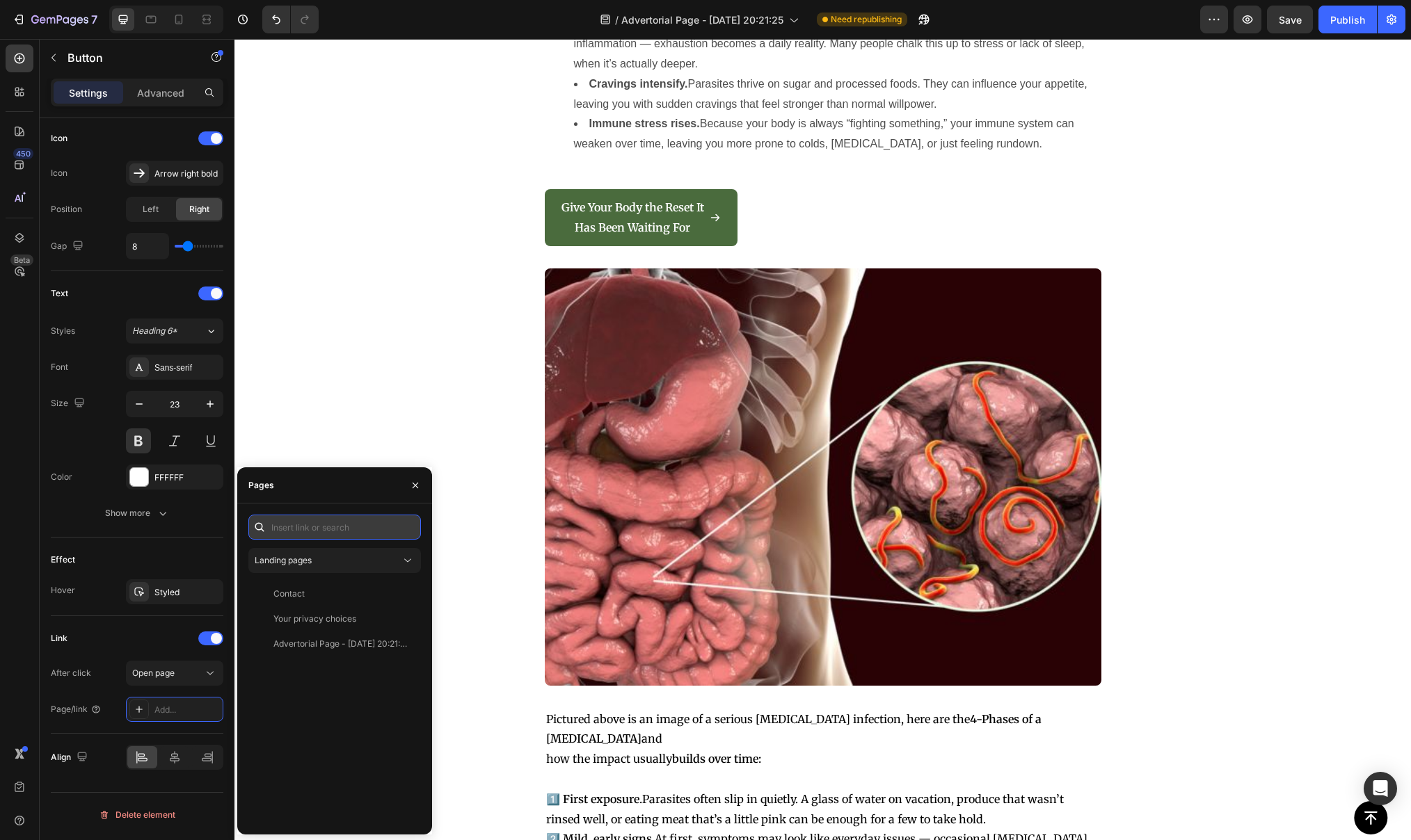
click at [311, 522] on input "text" at bounding box center [335, 527] width 173 height 25
paste input "[URL][DOMAIN_NAME]"
type input "[URL][DOMAIN_NAME]"
click at [327, 568] on div "[URL][DOMAIN_NAME] View" at bounding box center [332, 560] width 167 height 25
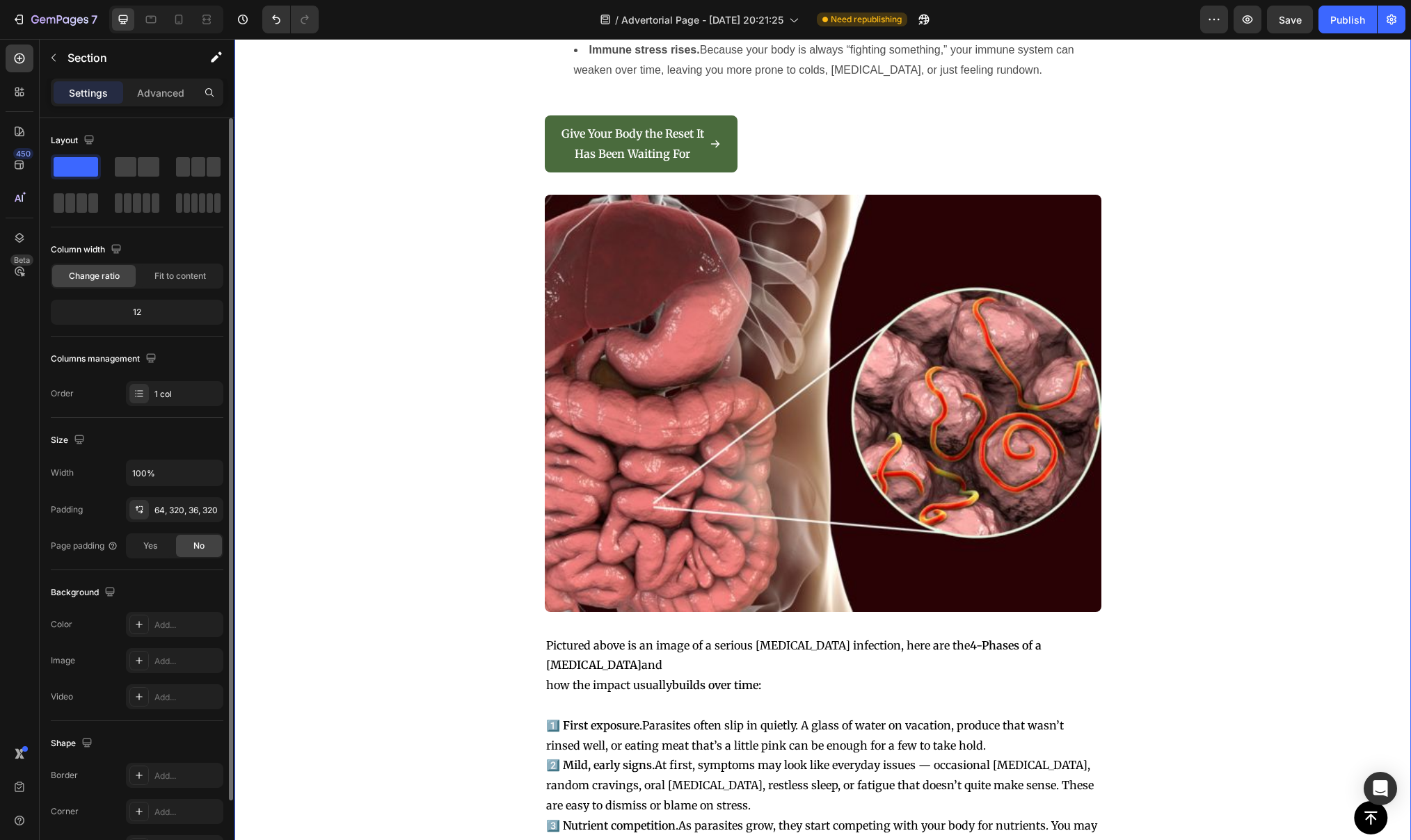
scroll to position [2548, 0]
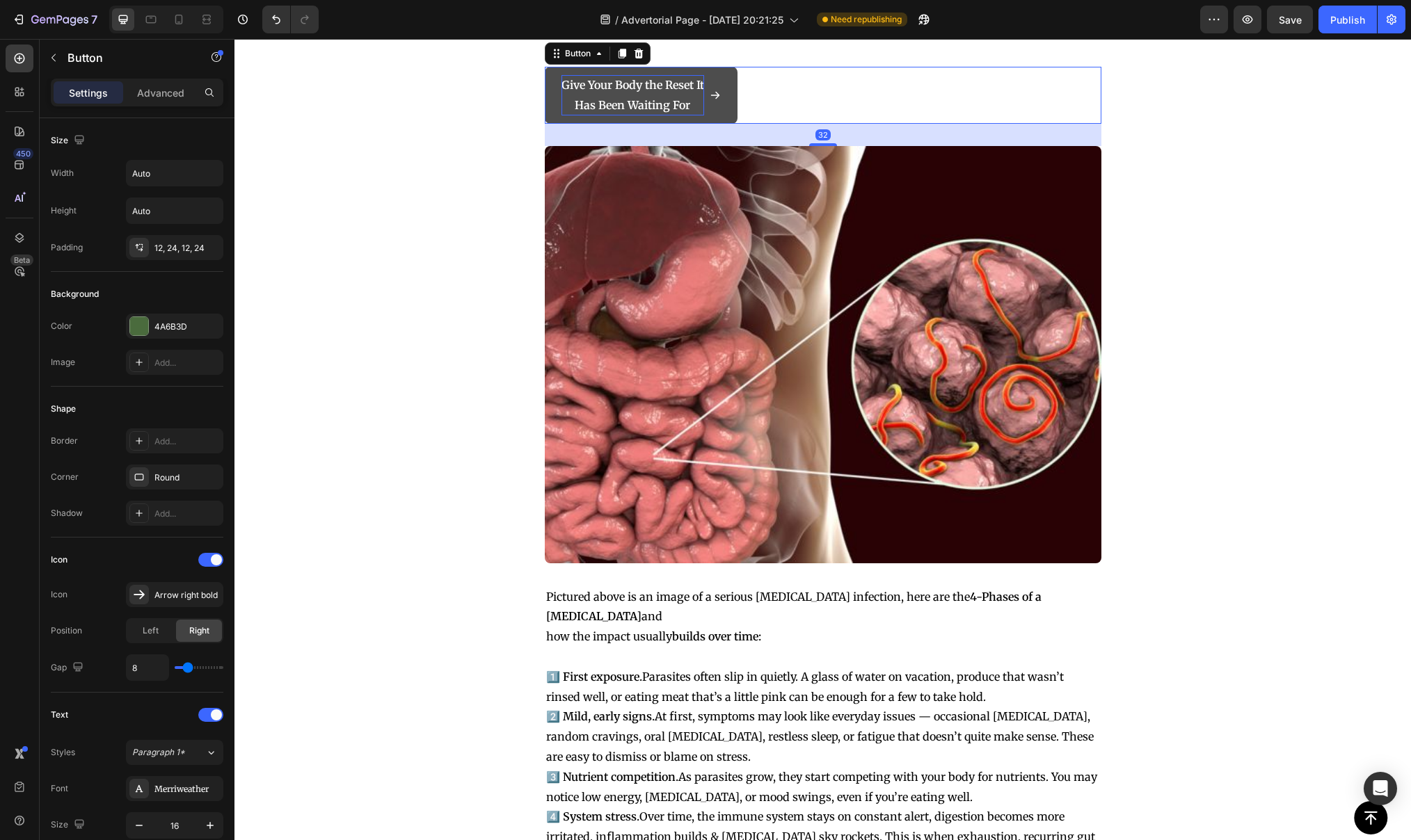
click at [627, 112] on strong "Has Been Waiting For" at bounding box center [633, 104] width 115 height 13
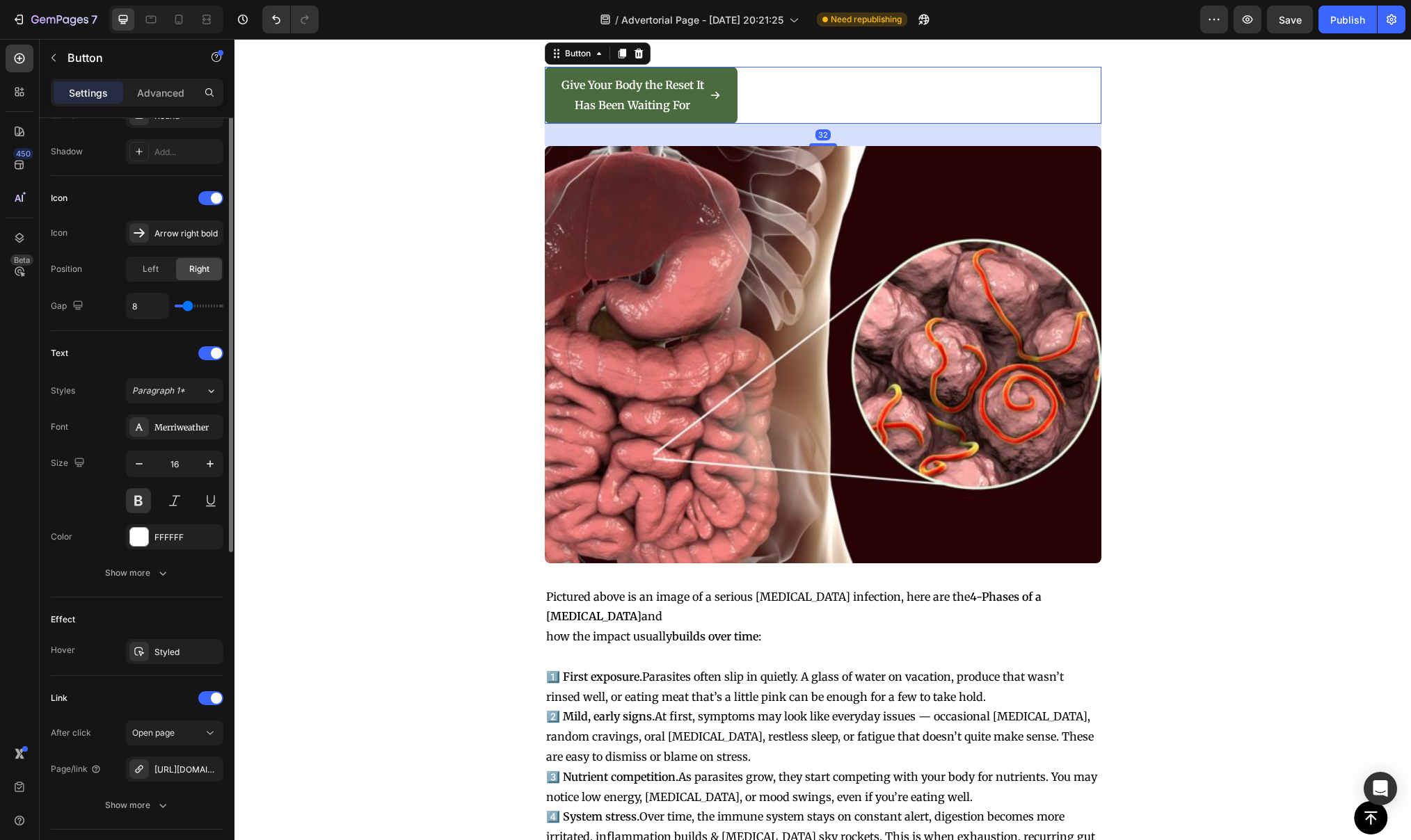
scroll to position [458, 0]
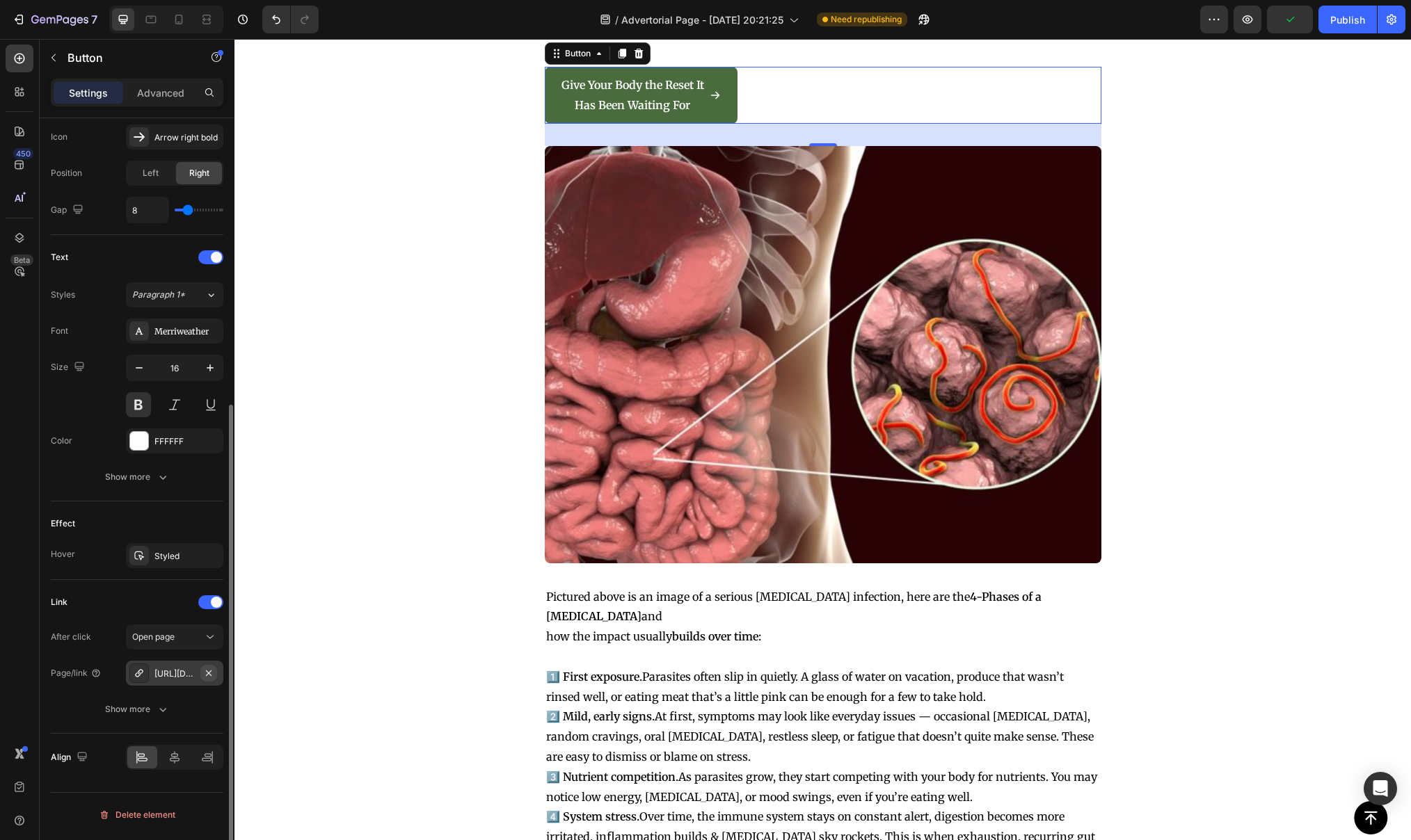
click at [212, 675] on icon "button" at bounding box center [209, 673] width 11 height 11
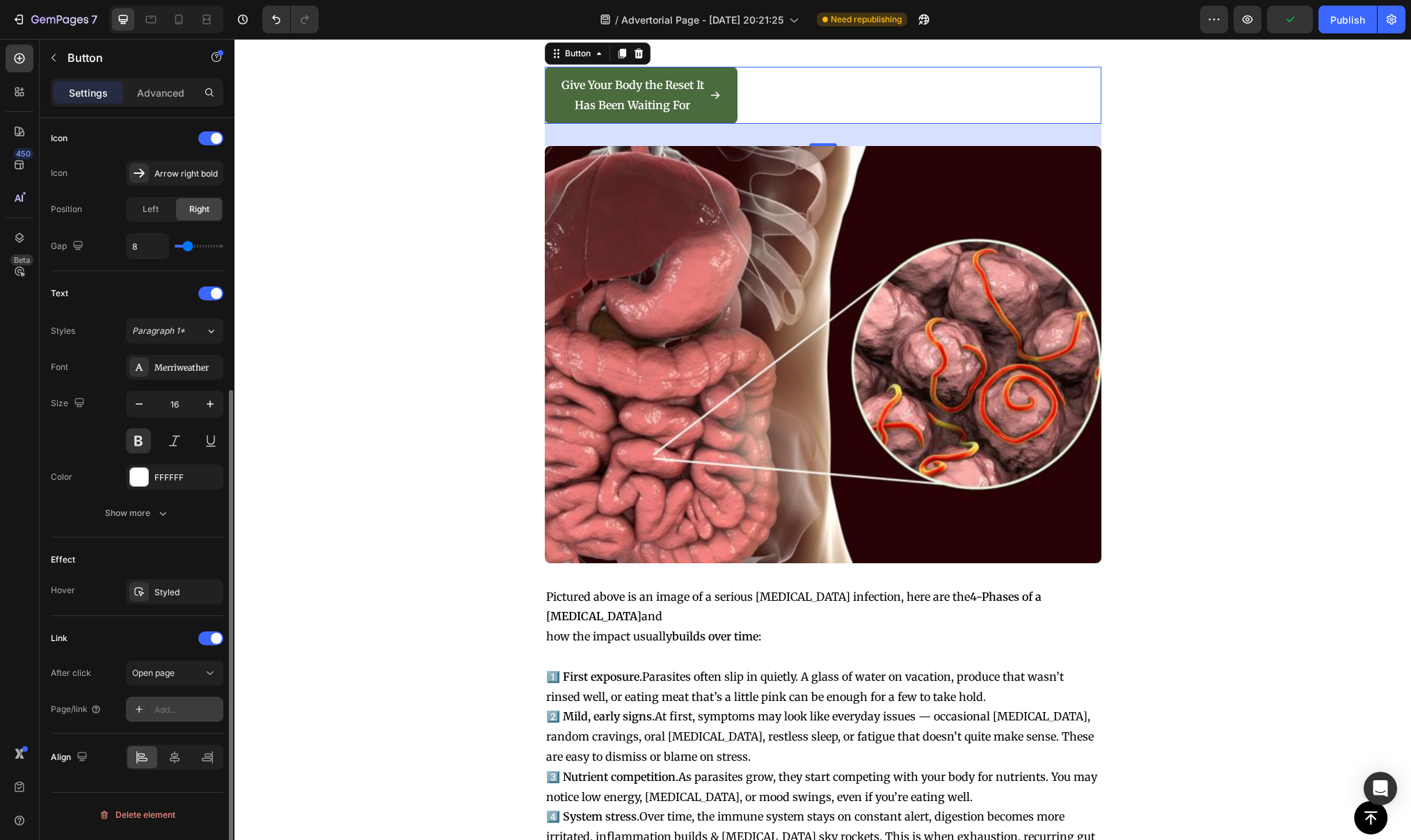
click at [167, 710] on div "Add..." at bounding box center [187, 710] width 66 height 13
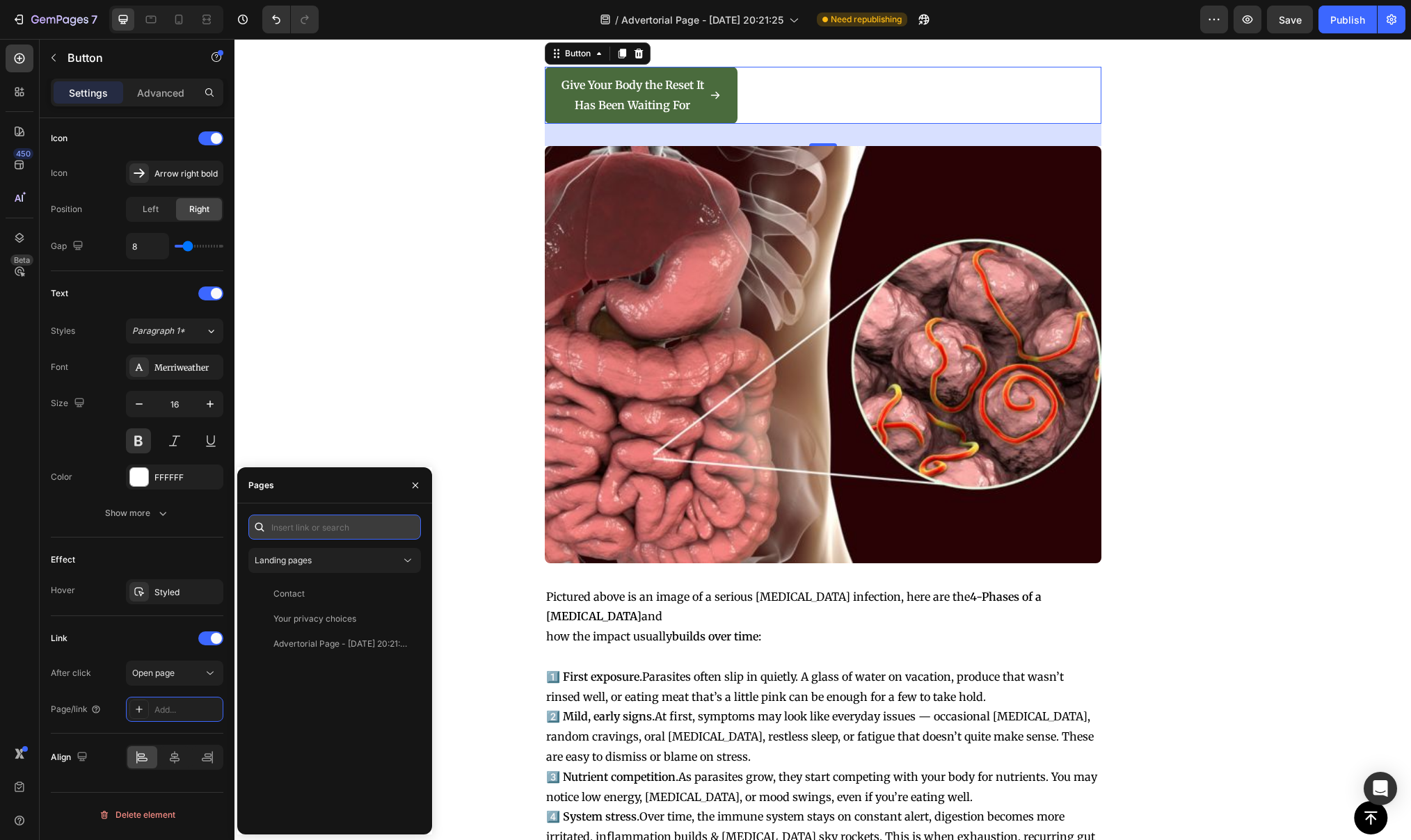
click at [296, 524] on input "text" at bounding box center [335, 527] width 173 height 25
paste input "[URL][DOMAIN_NAME]"
type input "[URL][DOMAIN_NAME]"
click at [318, 560] on div "[URL][DOMAIN_NAME]" at bounding box center [319, 560] width 90 height 13
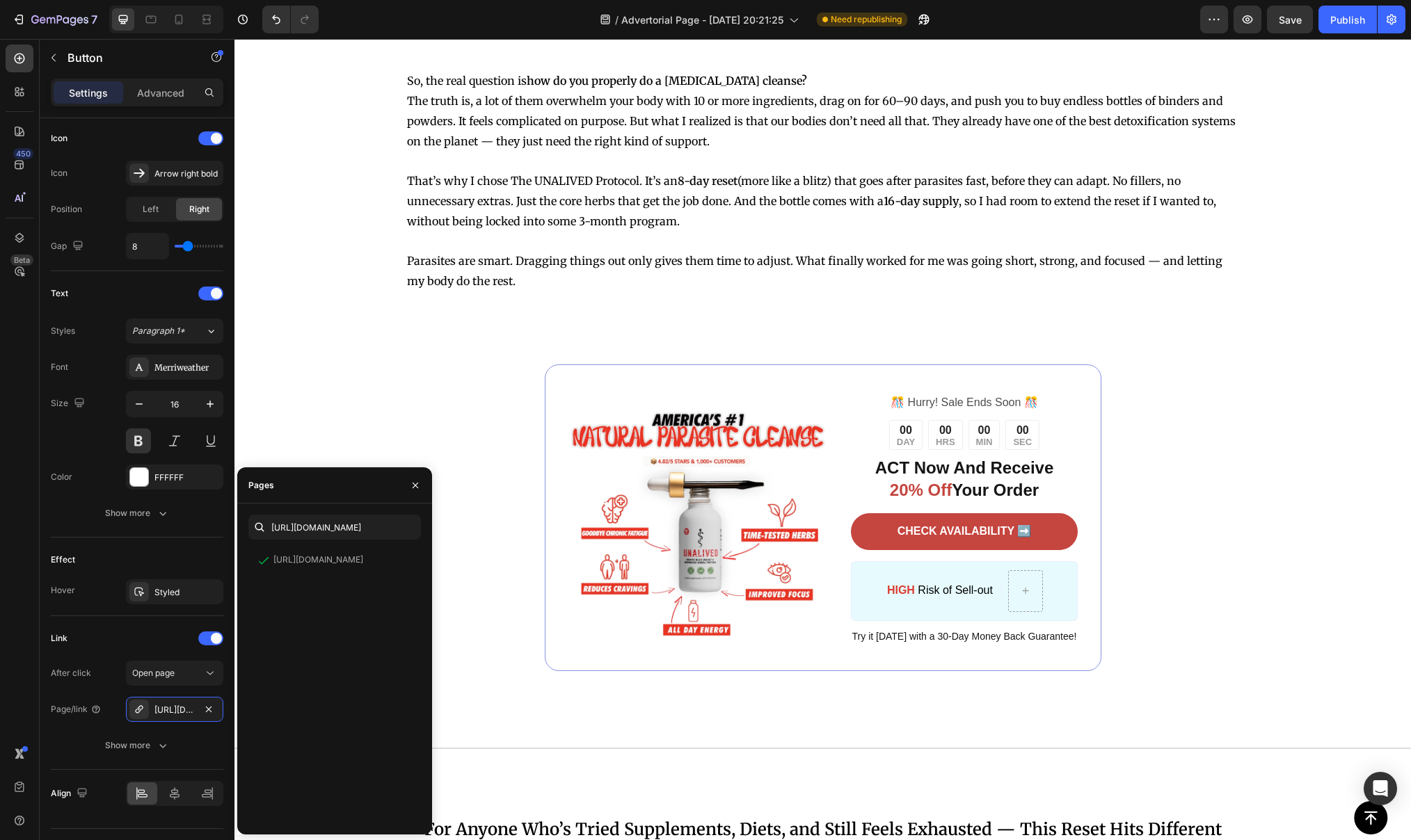
scroll to position [4064, 0]
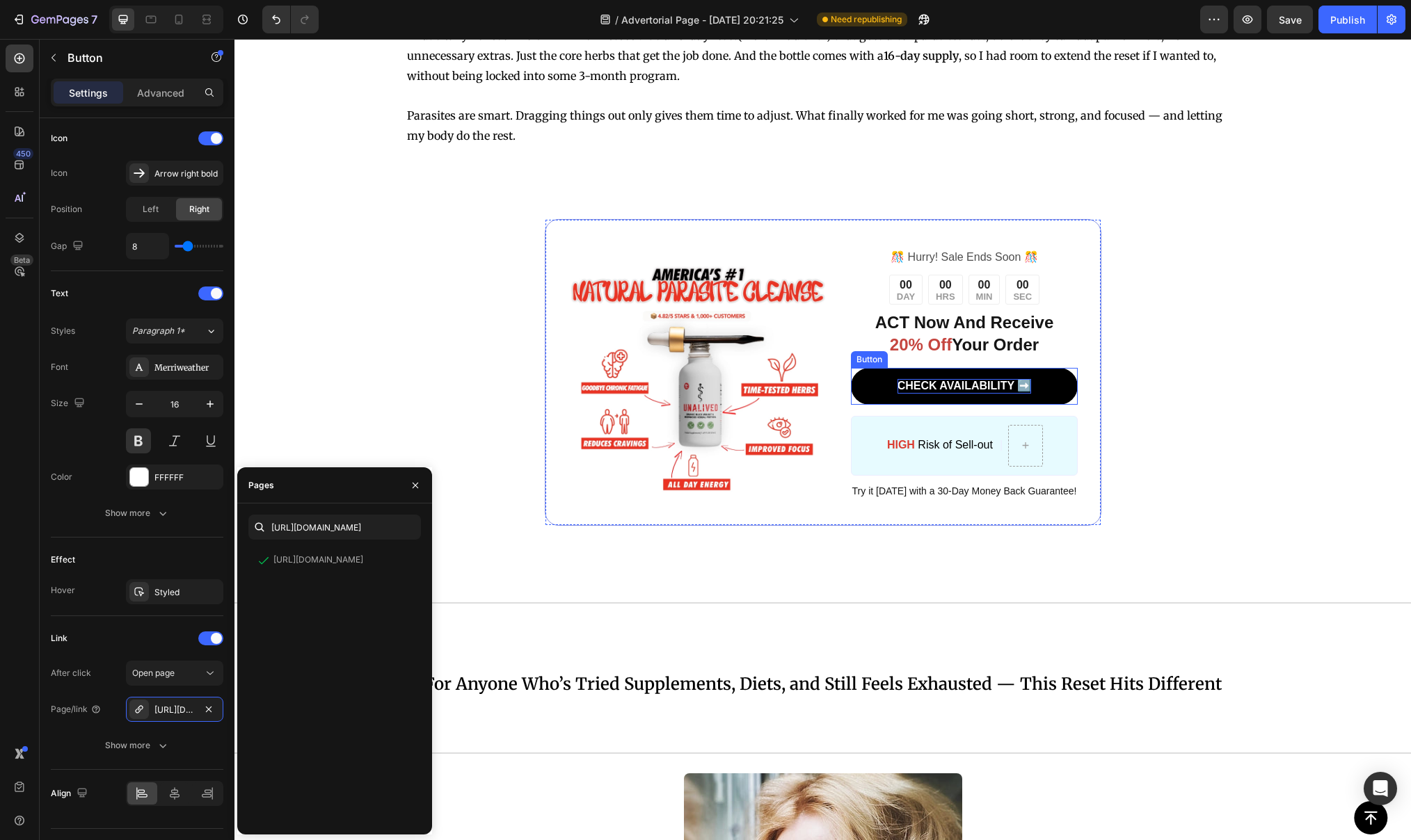
click at [954, 382] on p "CHECK AVAILABILITY ➡️" at bounding box center [964, 386] width 134 height 14
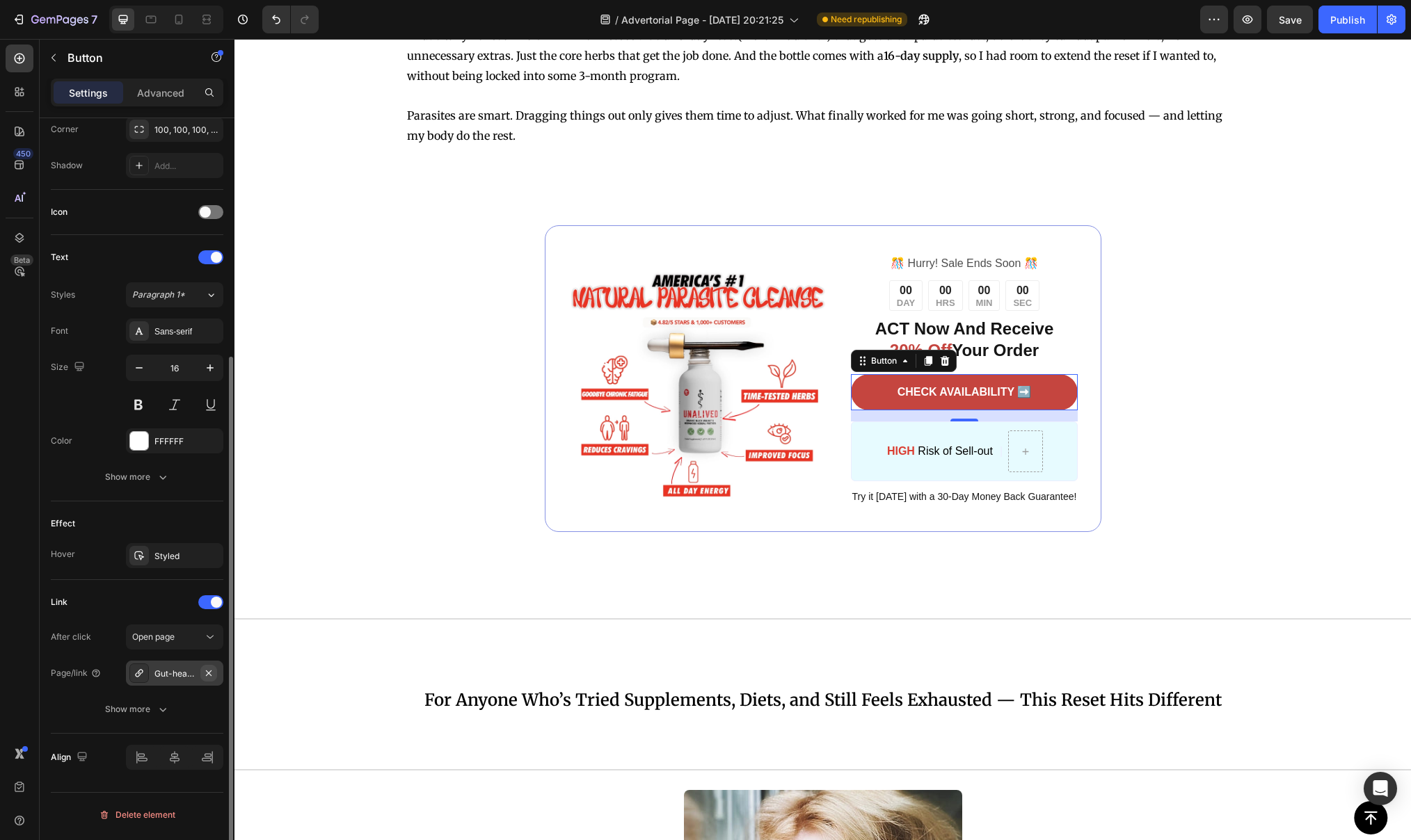
click at [210, 675] on icon "button" at bounding box center [209, 672] width 5 height 5
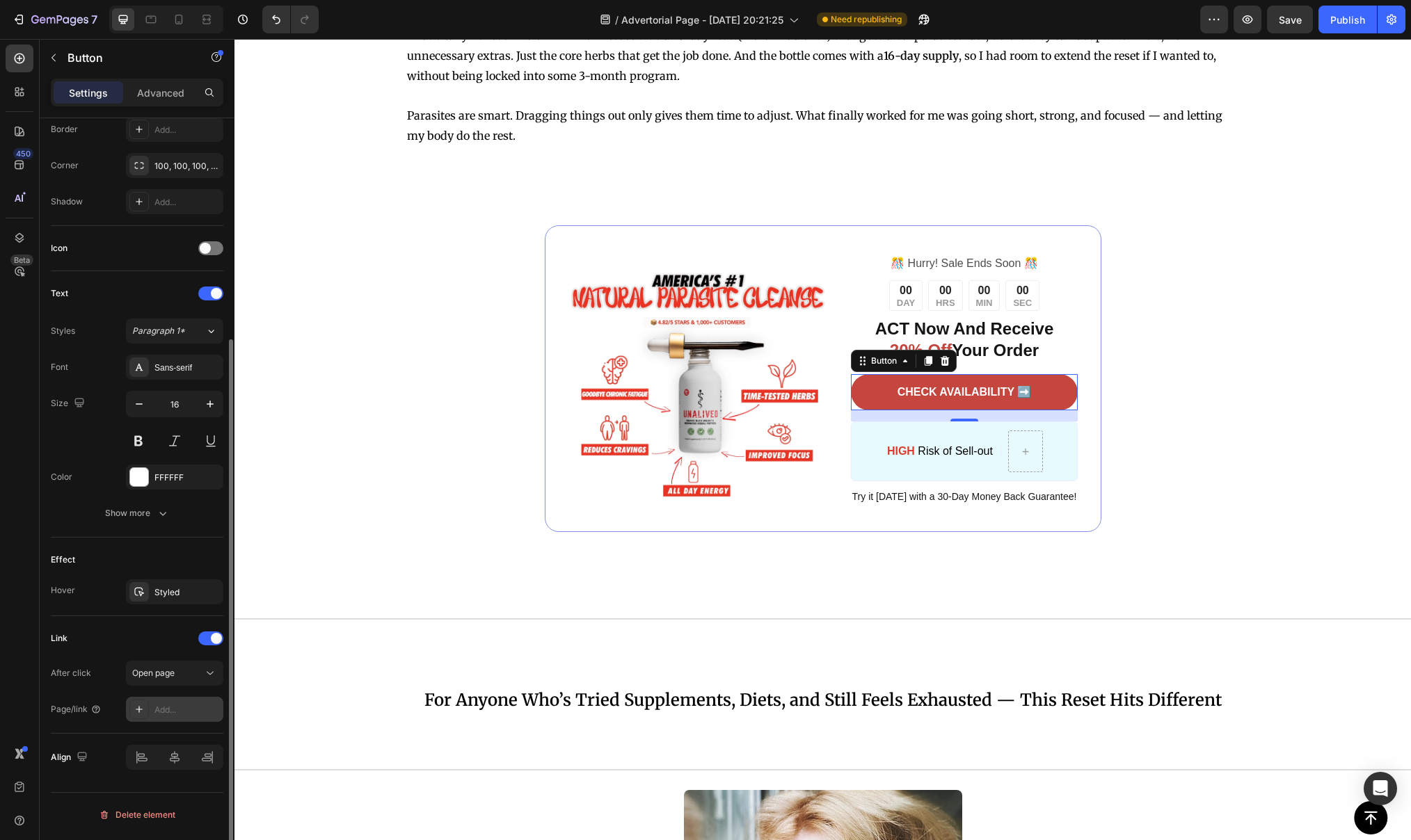
click at [167, 721] on div "Add..." at bounding box center [175, 710] width 97 height 25
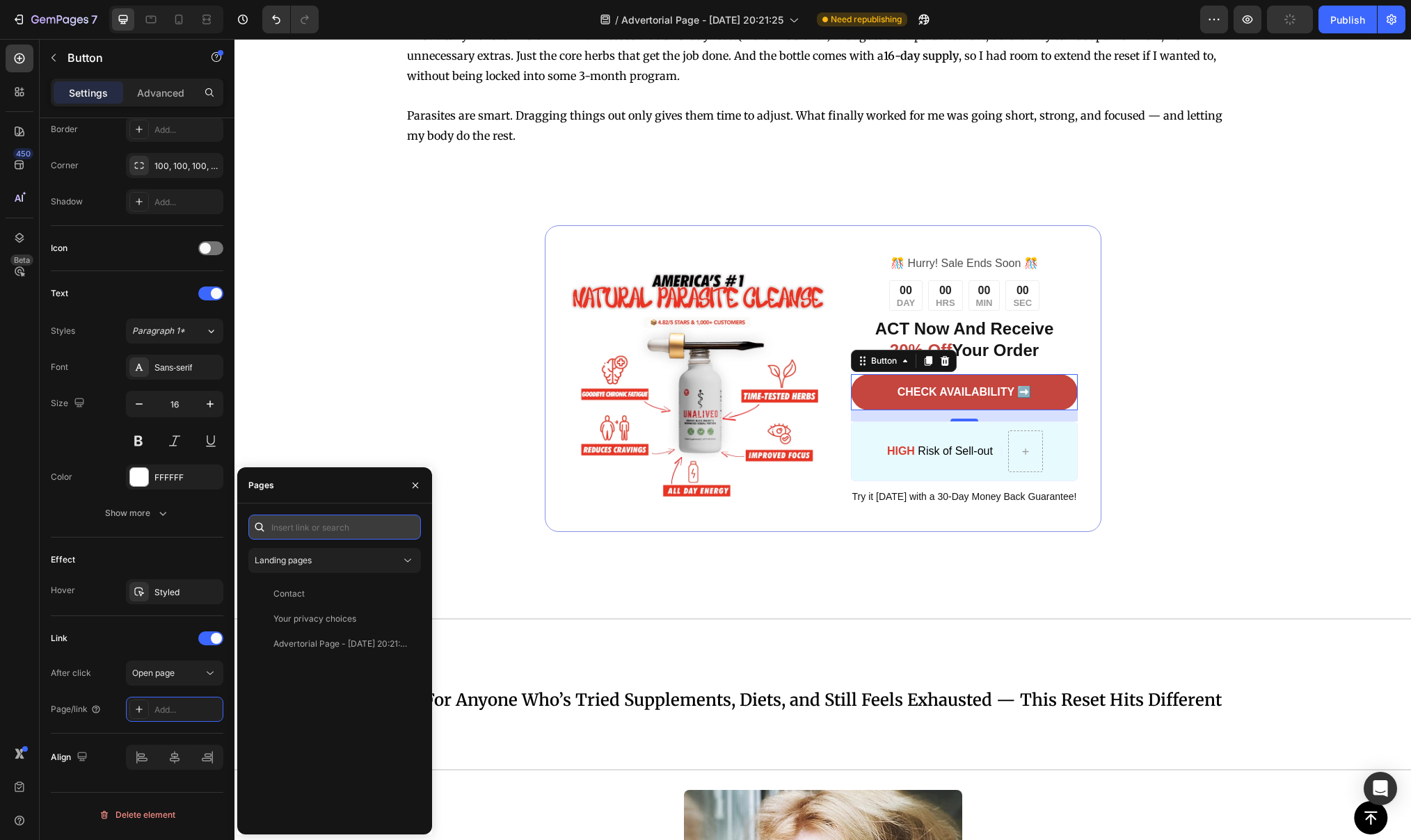
click at [301, 521] on input "text" at bounding box center [335, 527] width 173 height 25
paste input "[URL][DOMAIN_NAME]"
type input "[URL][DOMAIN_NAME]"
click at [332, 562] on div "[URL][DOMAIN_NAME]" at bounding box center [319, 560] width 90 height 13
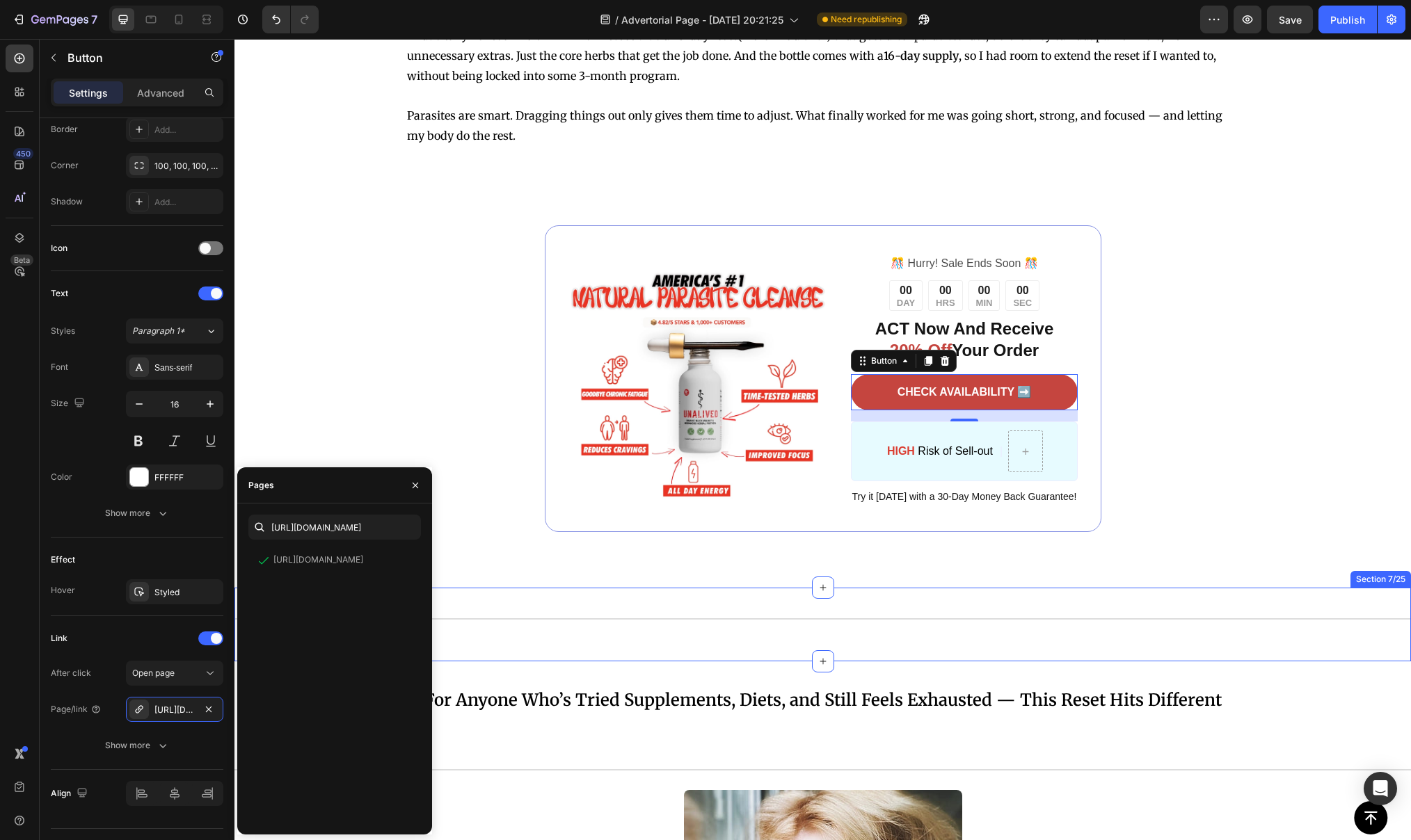
click at [611, 587] on div "Title Line Section 7/25" at bounding box center [822, 624] width 1176 height 74
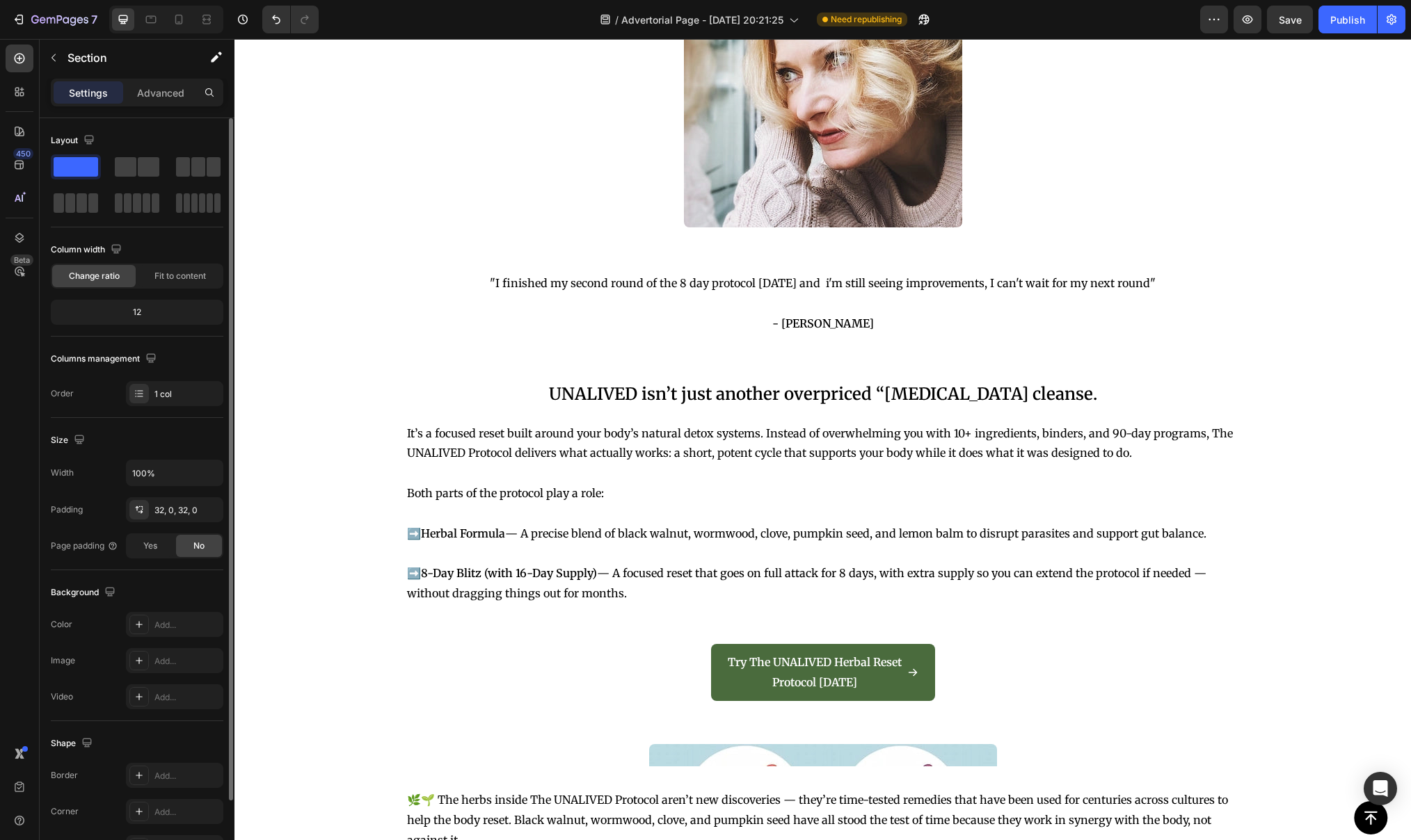
scroll to position [4959, 0]
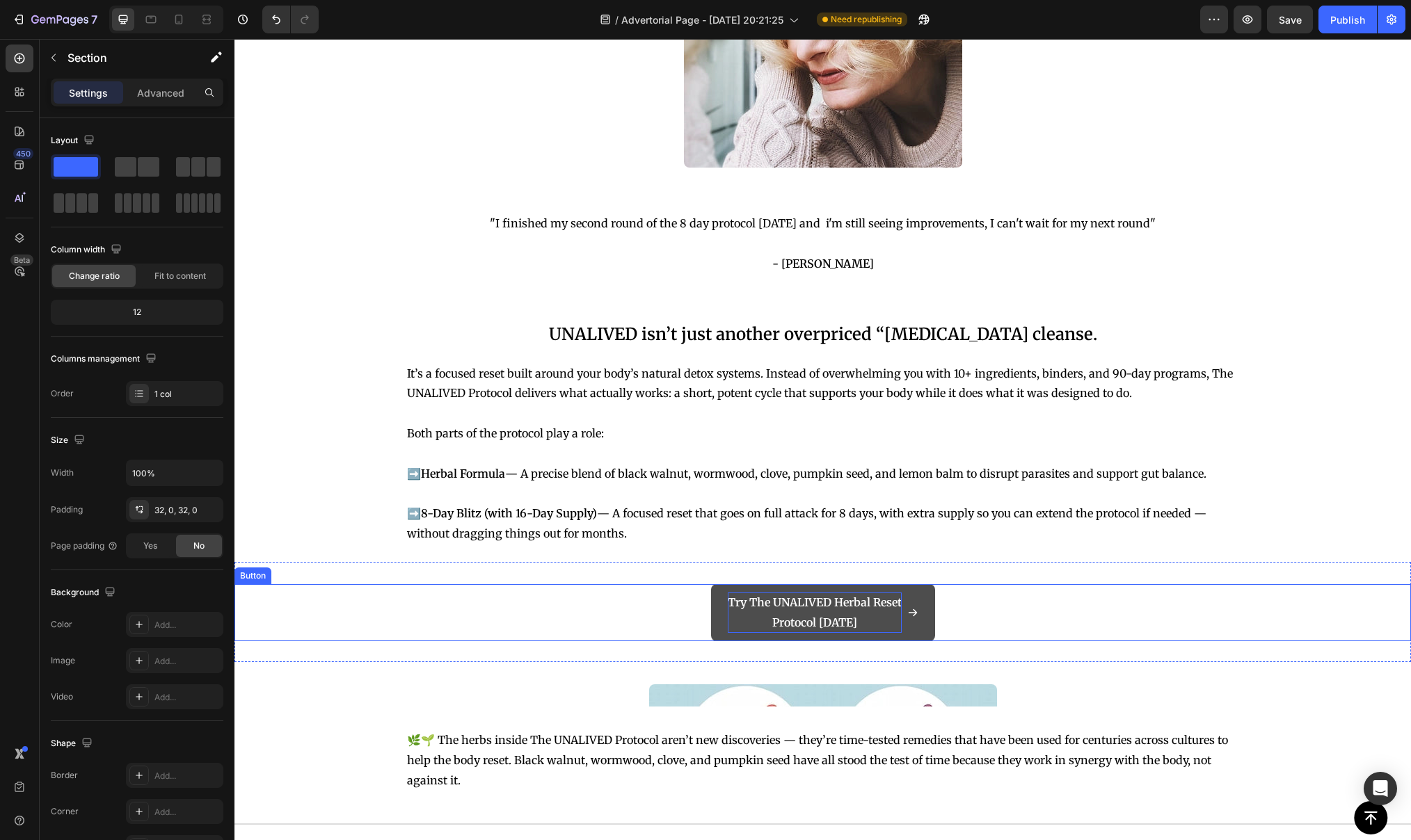
click at [760, 608] on p "Try The UNALIVED Herbal Reset Protocol [DATE]" at bounding box center [814, 612] width 174 height 40
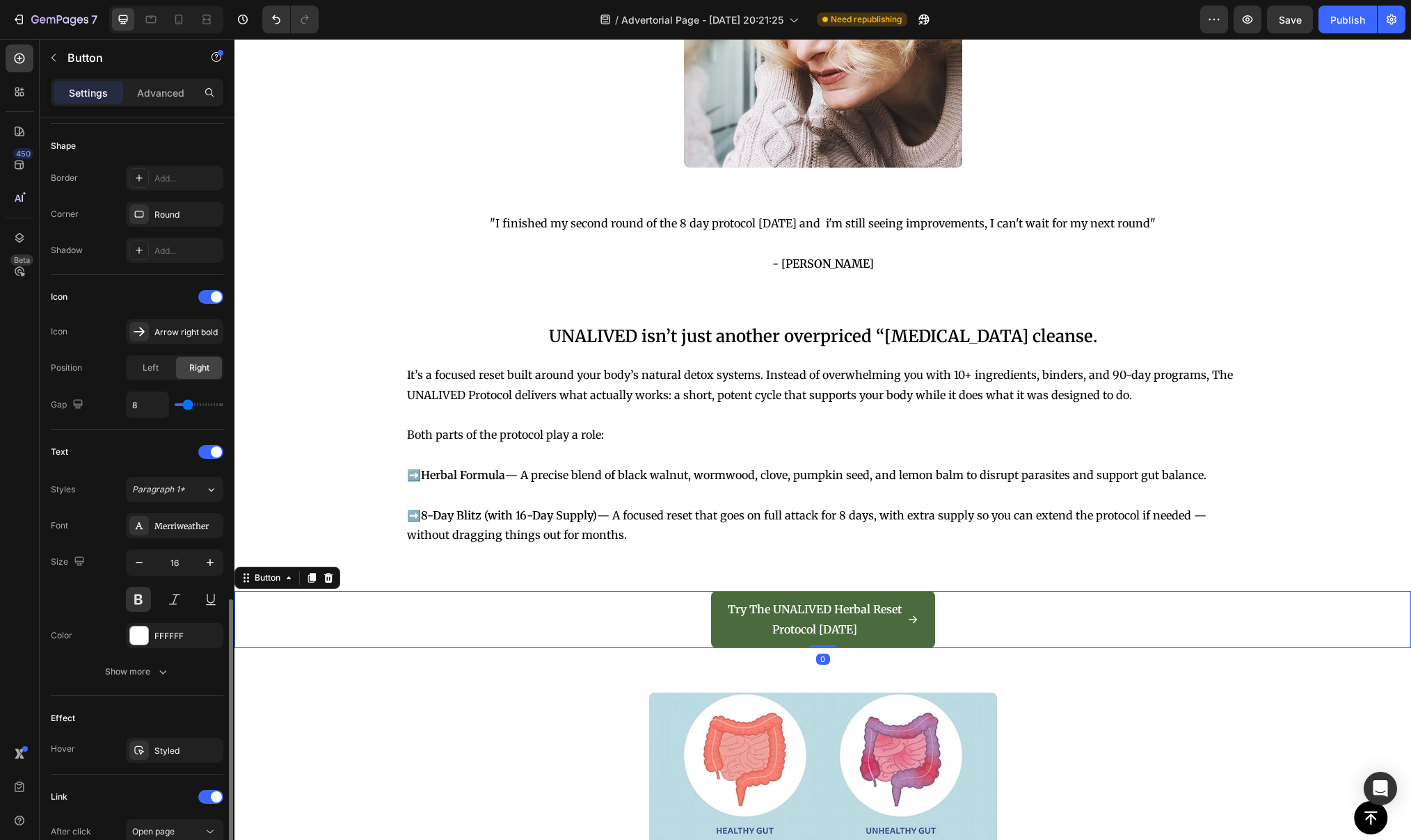
scroll to position [458, 0]
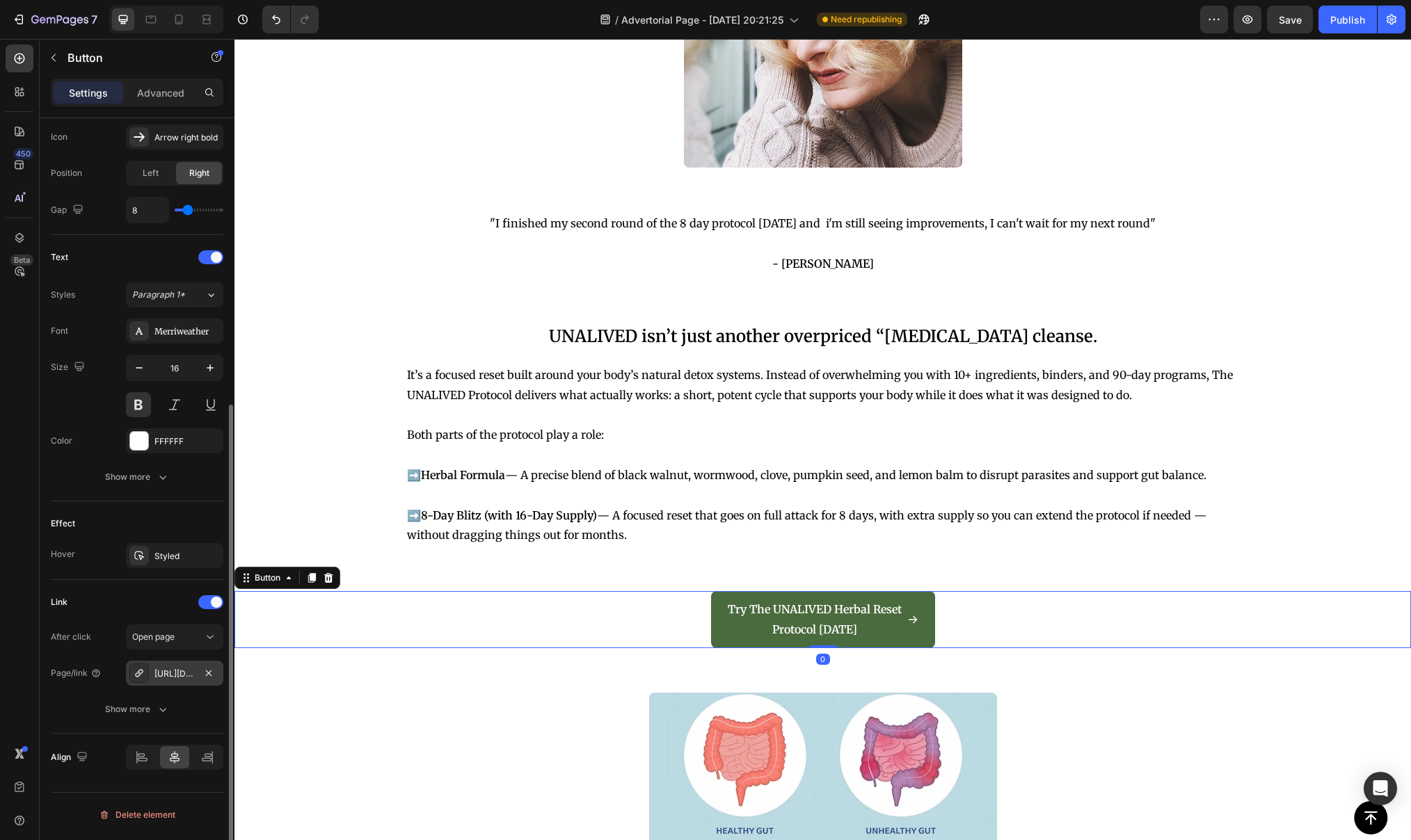
click at [170, 674] on div "[URL][DOMAIN_NAME]" at bounding box center [175, 674] width 40 height 13
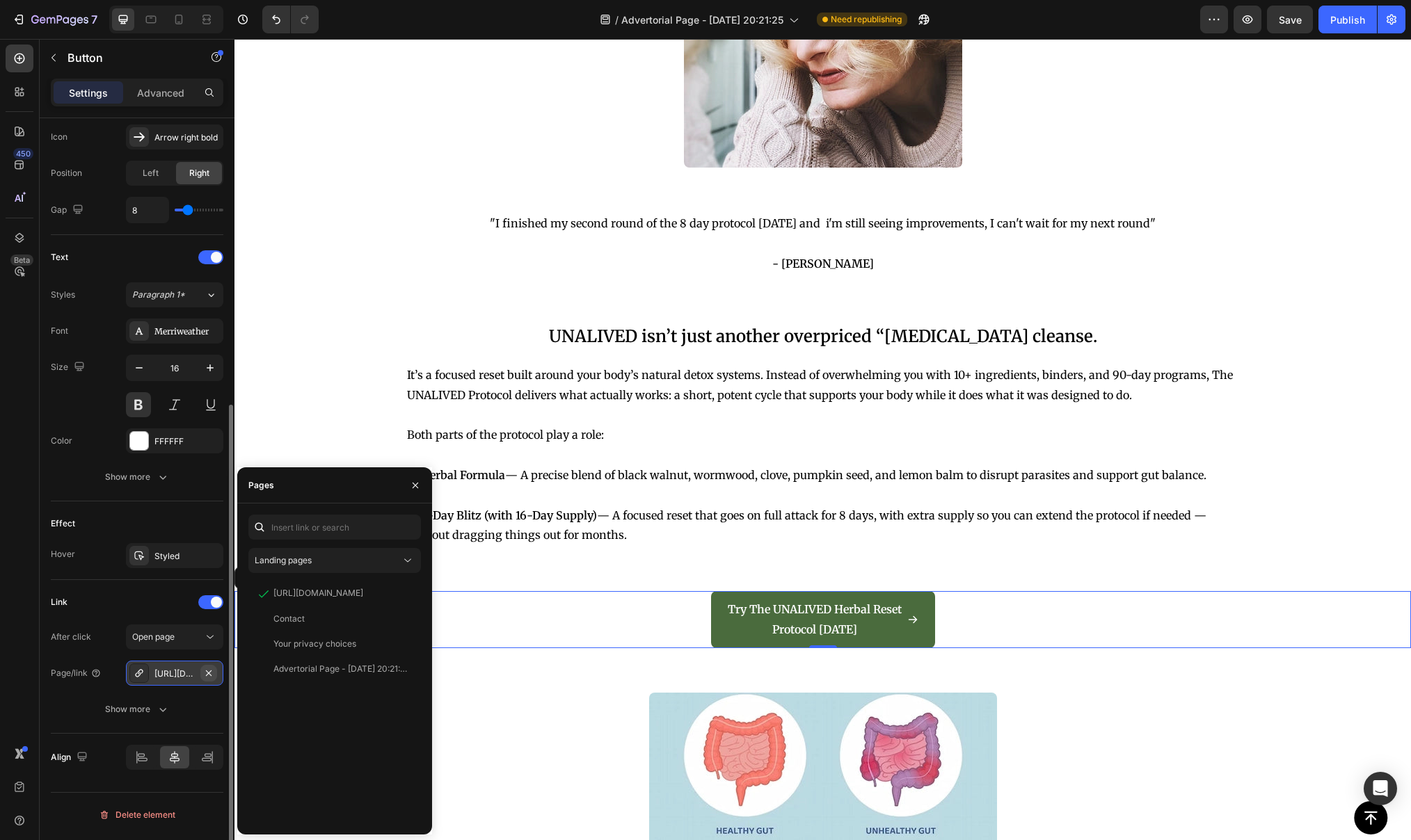
click at [216, 675] on button "button" at bounding box center [209, 673] width 17 height 17
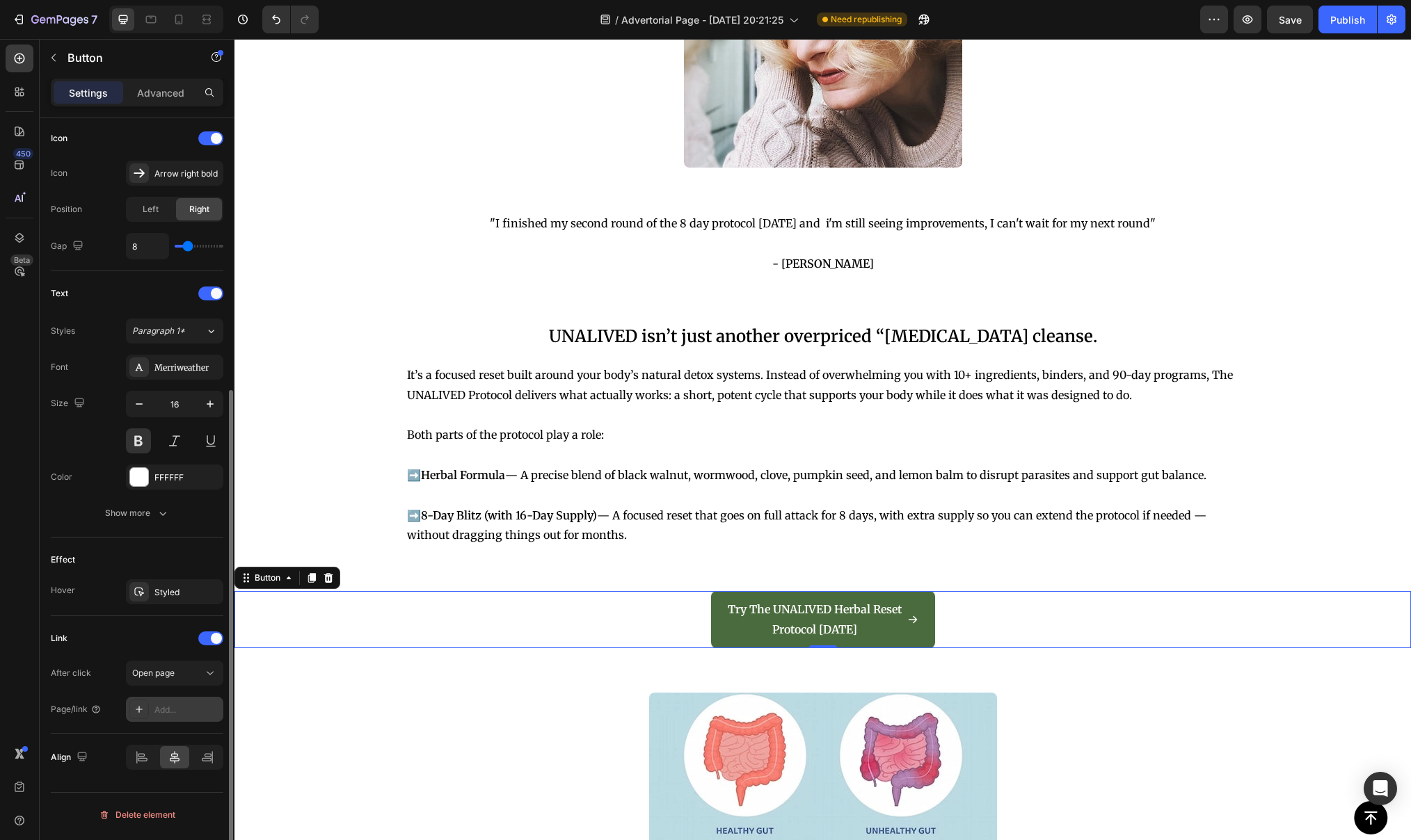
scroll to position [421, 0]
click at [175, 713] on div "Add..." at bounding box center [187, 710] width 66 height 13
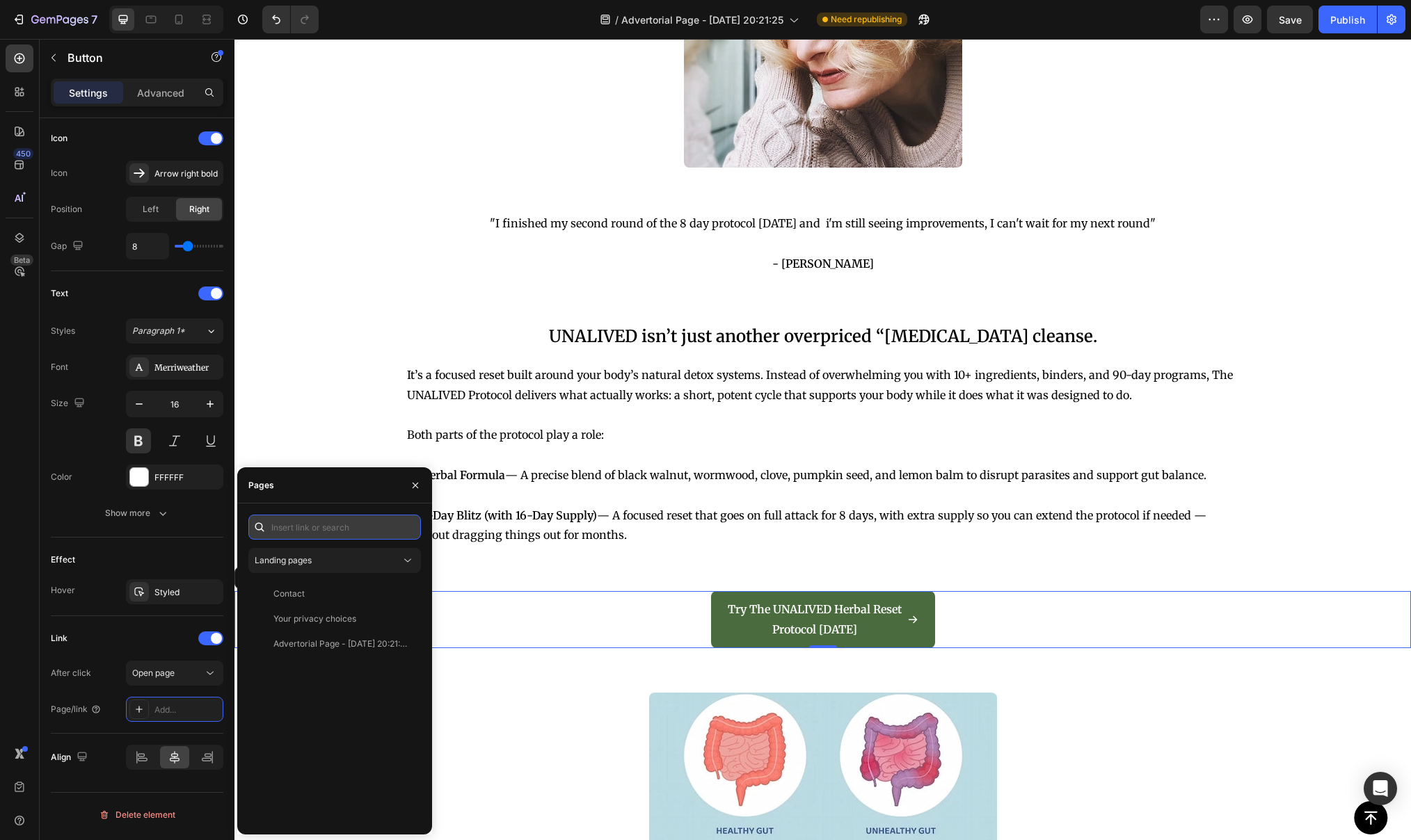
click at [320, 527] on input "text" at bounding box center [335, 527] width 173 height 25
paste input "[URL][DOMAIN_NAME]"
type input "[URL][DOMAIN_NAME]"
click at [359, 563] on div "[URL][DOMAIN_NAME]" at bounding box center [319, 560] width 90 height 13
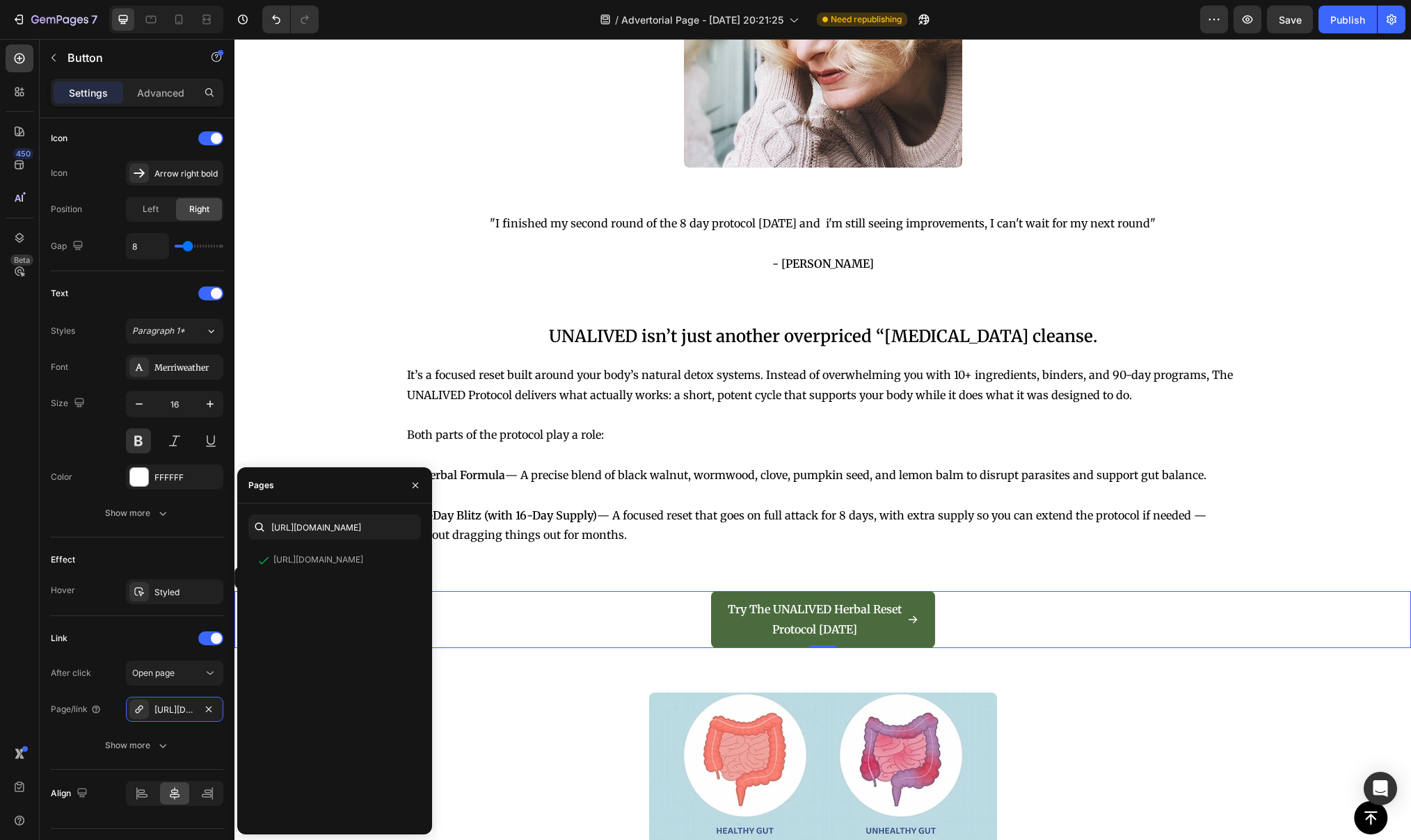
click at [523, 606] on div "Try The UNALIVED Herbal Reset Protocol [DATE] Button 0" at bounding box center [822, 619] width 1176 height 57
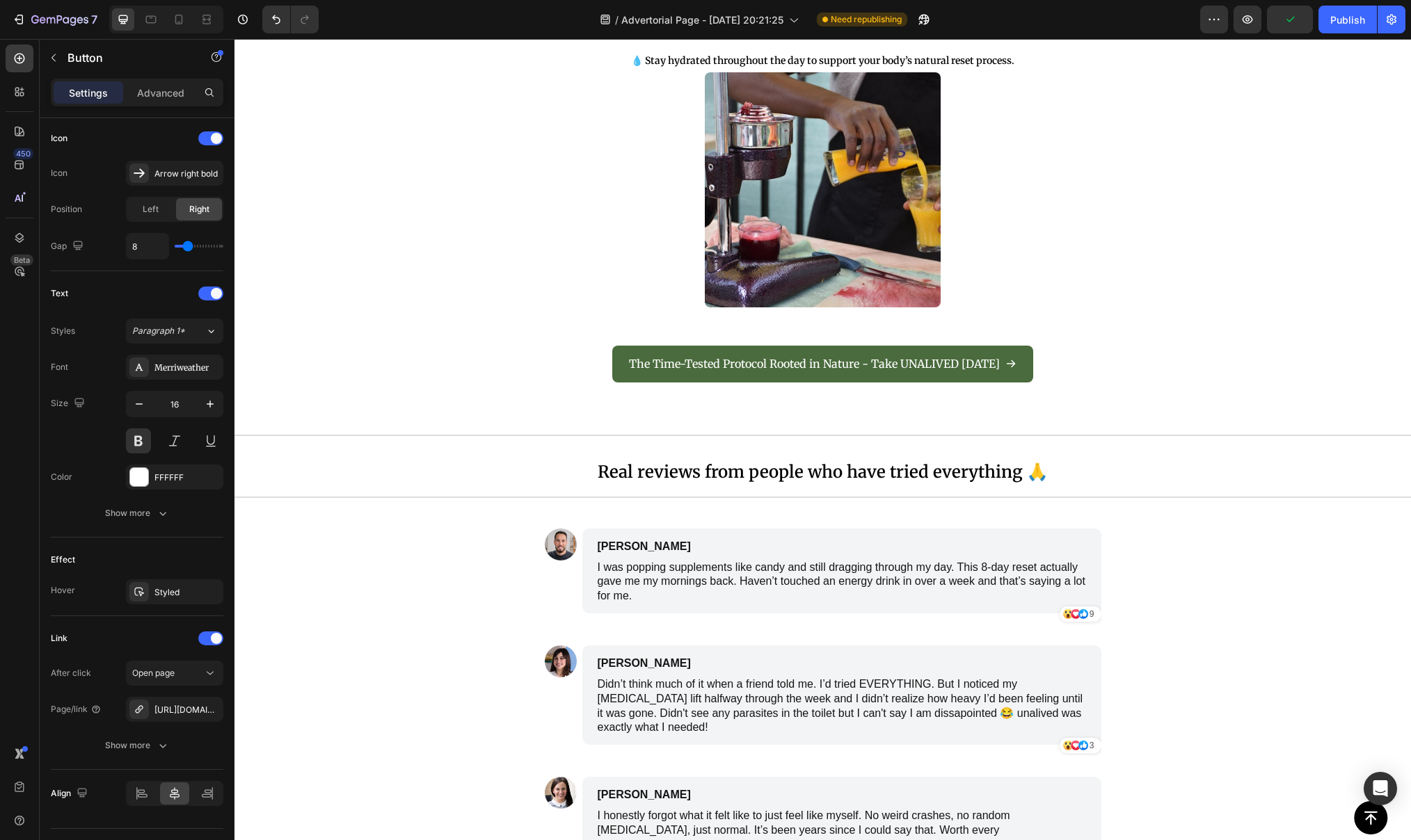
scroll to position [6172, 0]
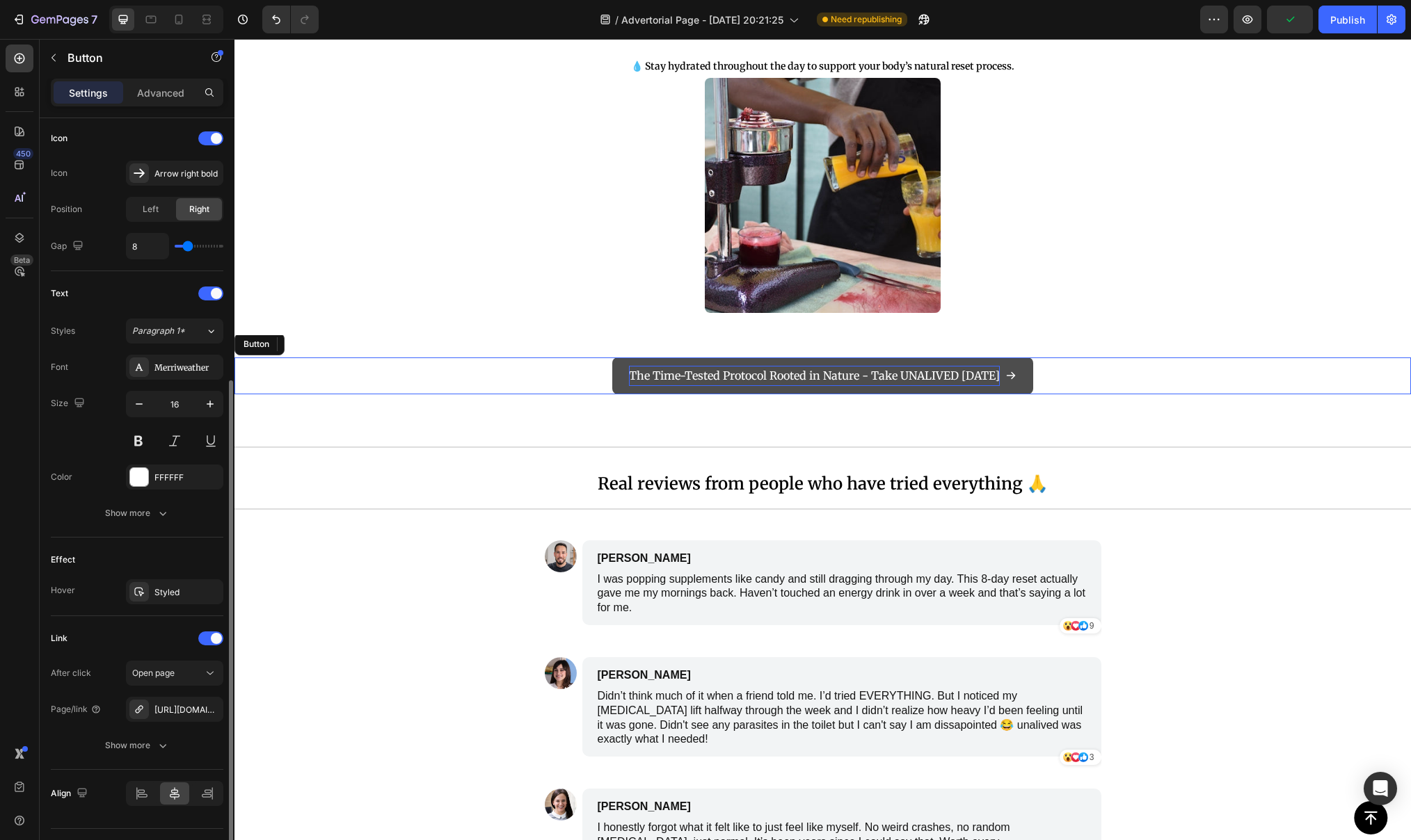
click at [706, 366] on p "The Time-Tested Protocol Rooted in Nature - Take UNALIVED [DATE]" at bounding box center [814, 376] width 371 height 20
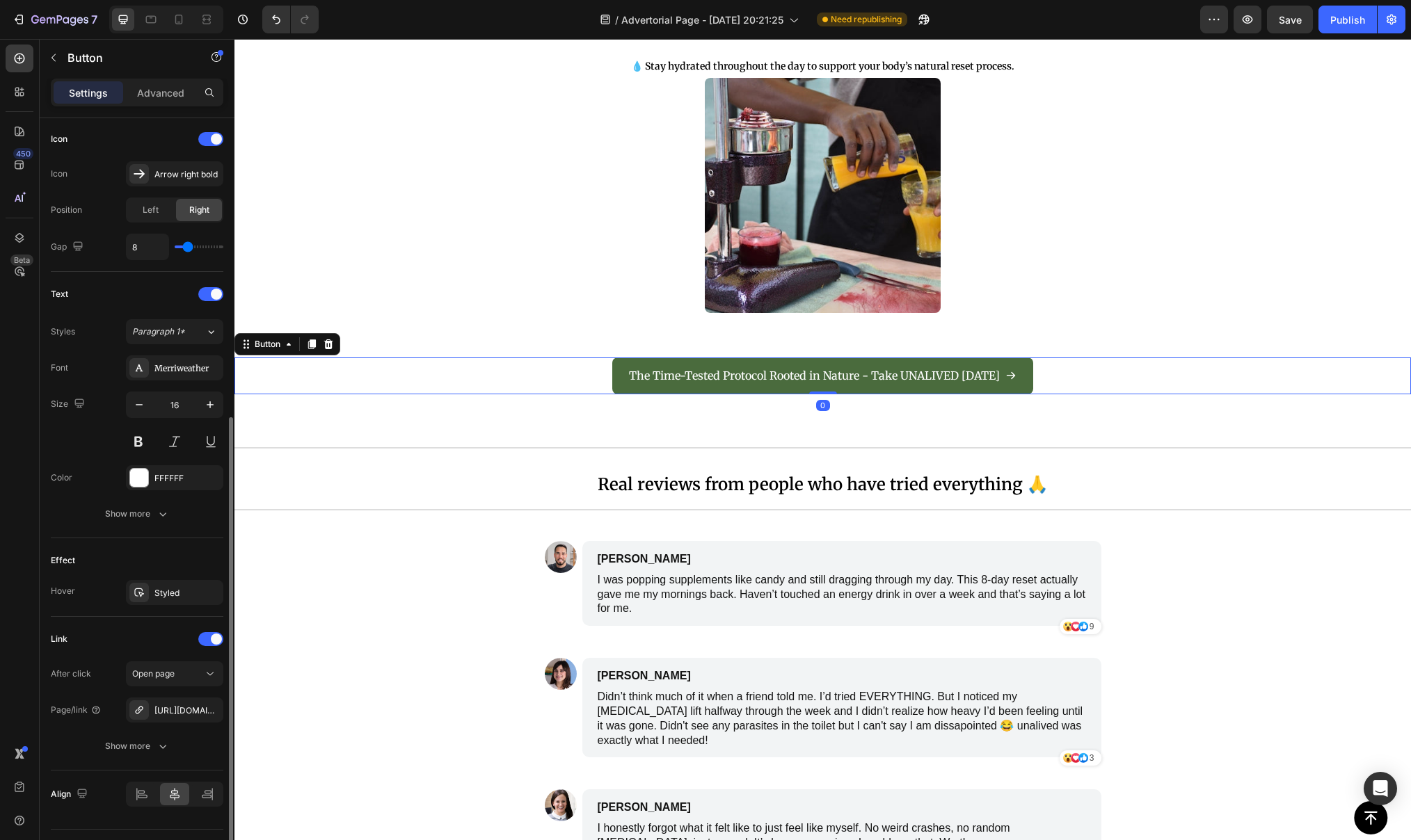
scroll to position [458, 0]
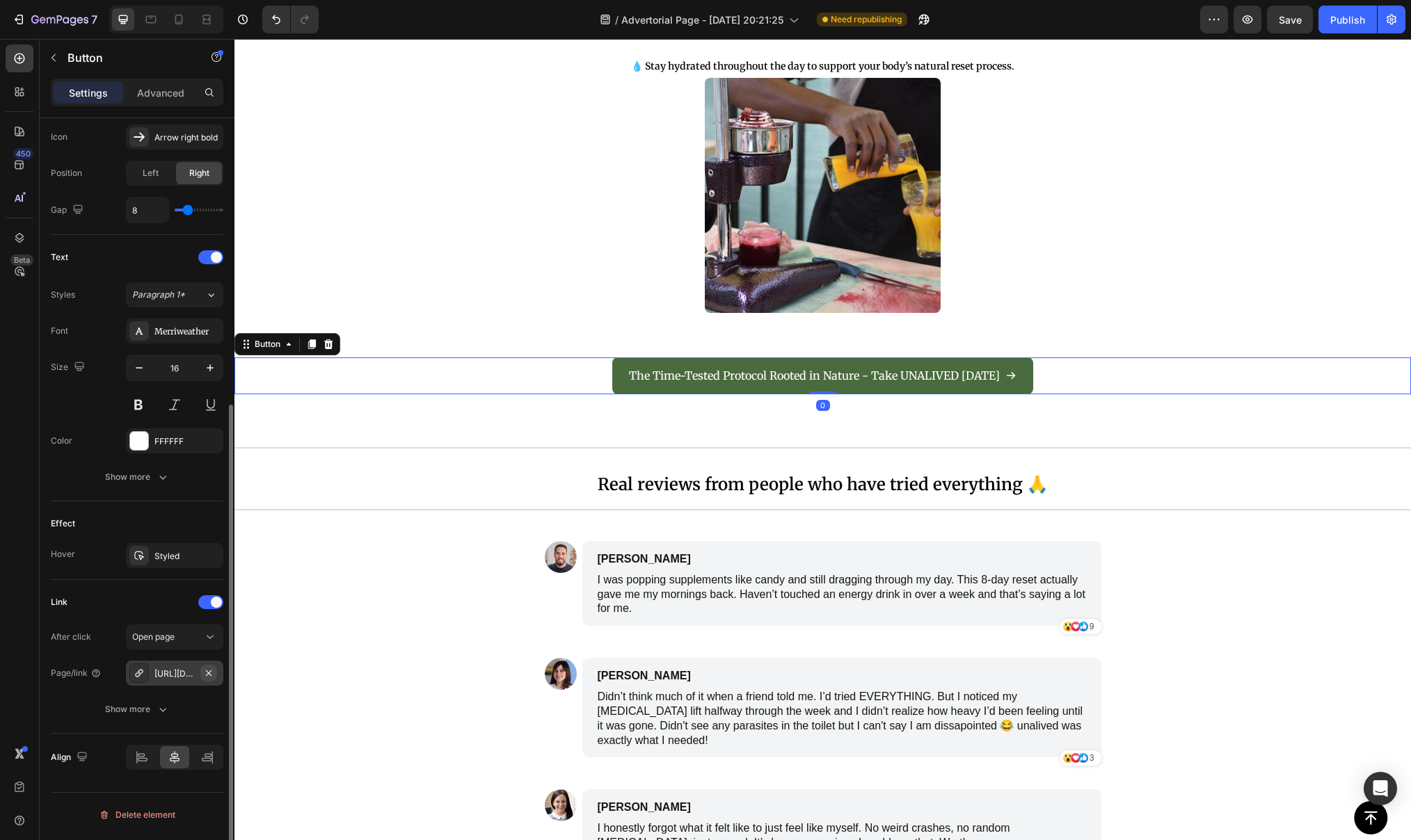
click at [210, 679] on icon "button" at bounding box center [209, 673] width 11 height 11
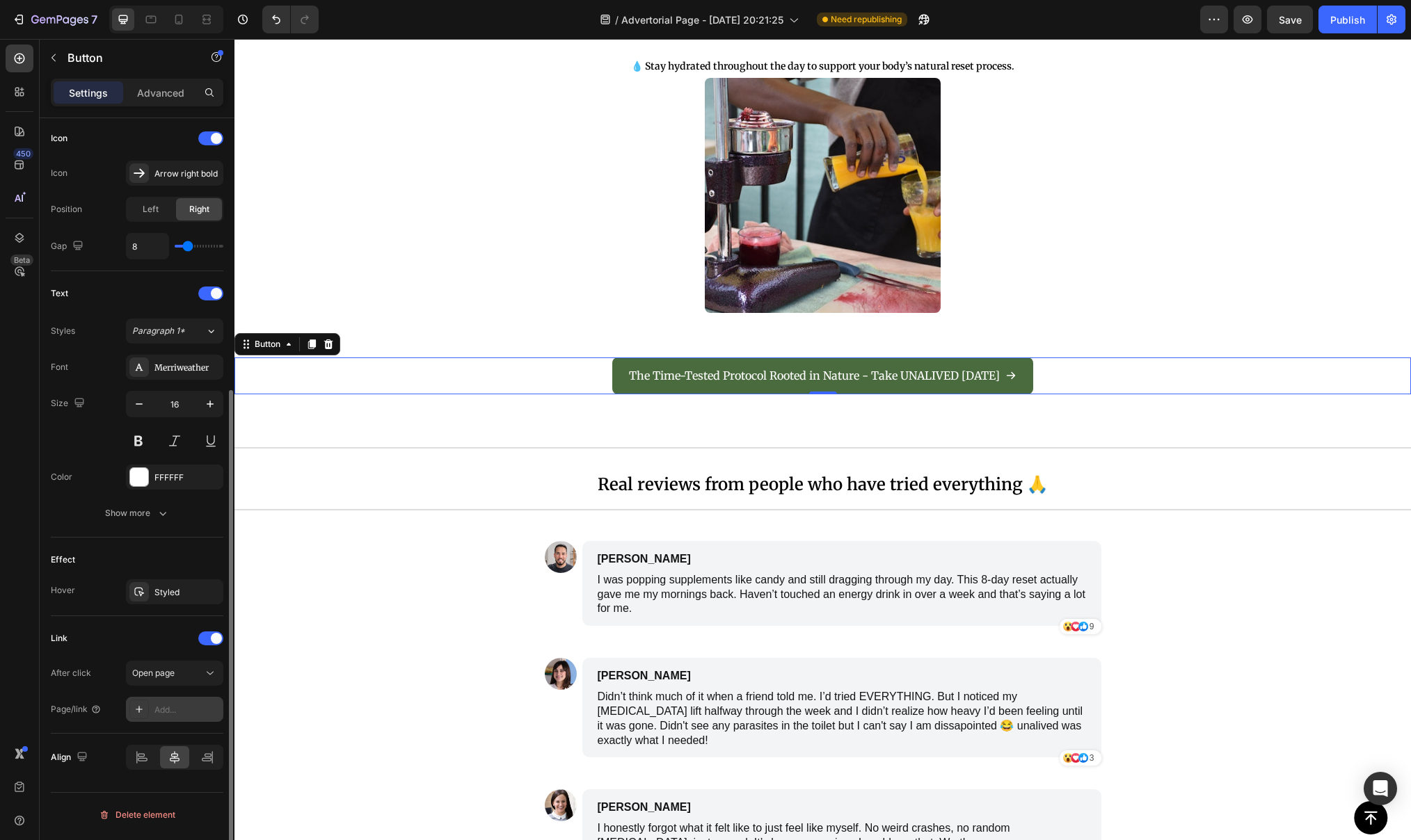
click at [166, 715] on div "Add..." at bounding box center [187, 710] width 66 height 13
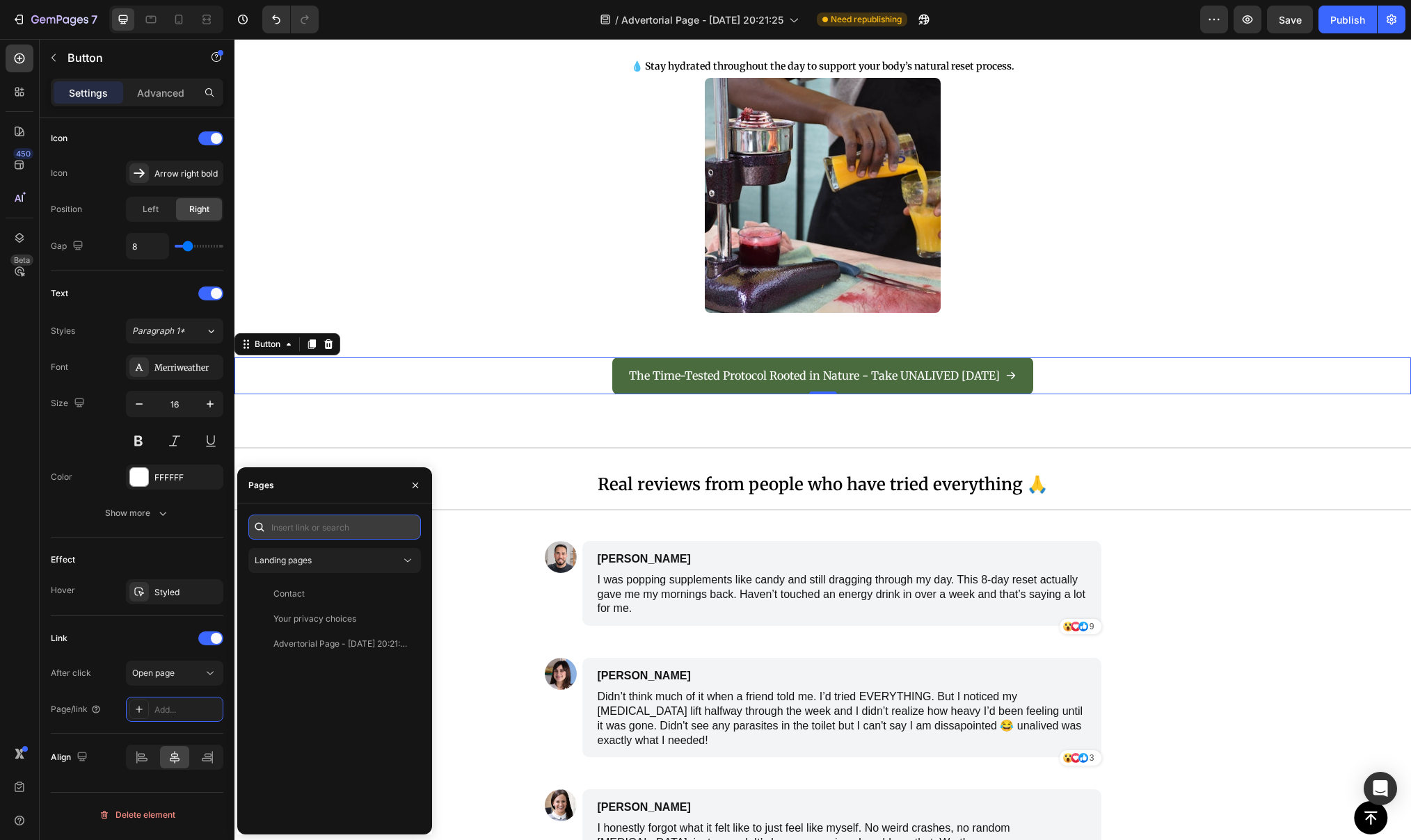
click at [349, 529] on input "text" at bounding box center [335, 527] width 173 height 25
paste input "[URL][DOMAIN_NAME]"
type input "[URL][DOMAIN_NAME]"
click at [343, 552] on div "[URL][DOMAIN_NAME] View" at bounding box center [332, 560] width 167 height 25
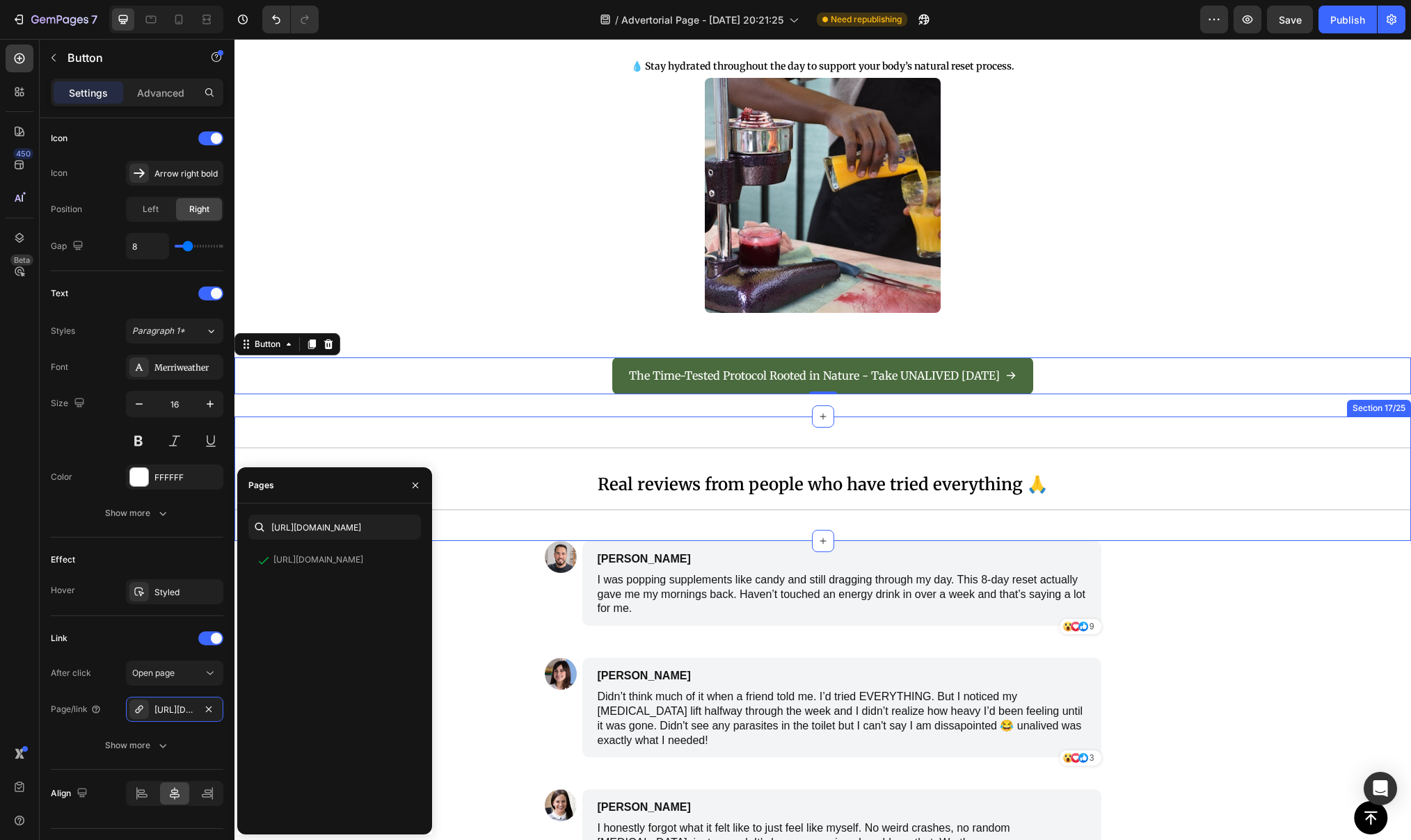
click at [471, 397] on div "The Time-Tested Protocol Rooted in Nature - Take UNALIVED [DATE] Button 0 Secti…" at bounding box center [822, 376] width 1176 height 81
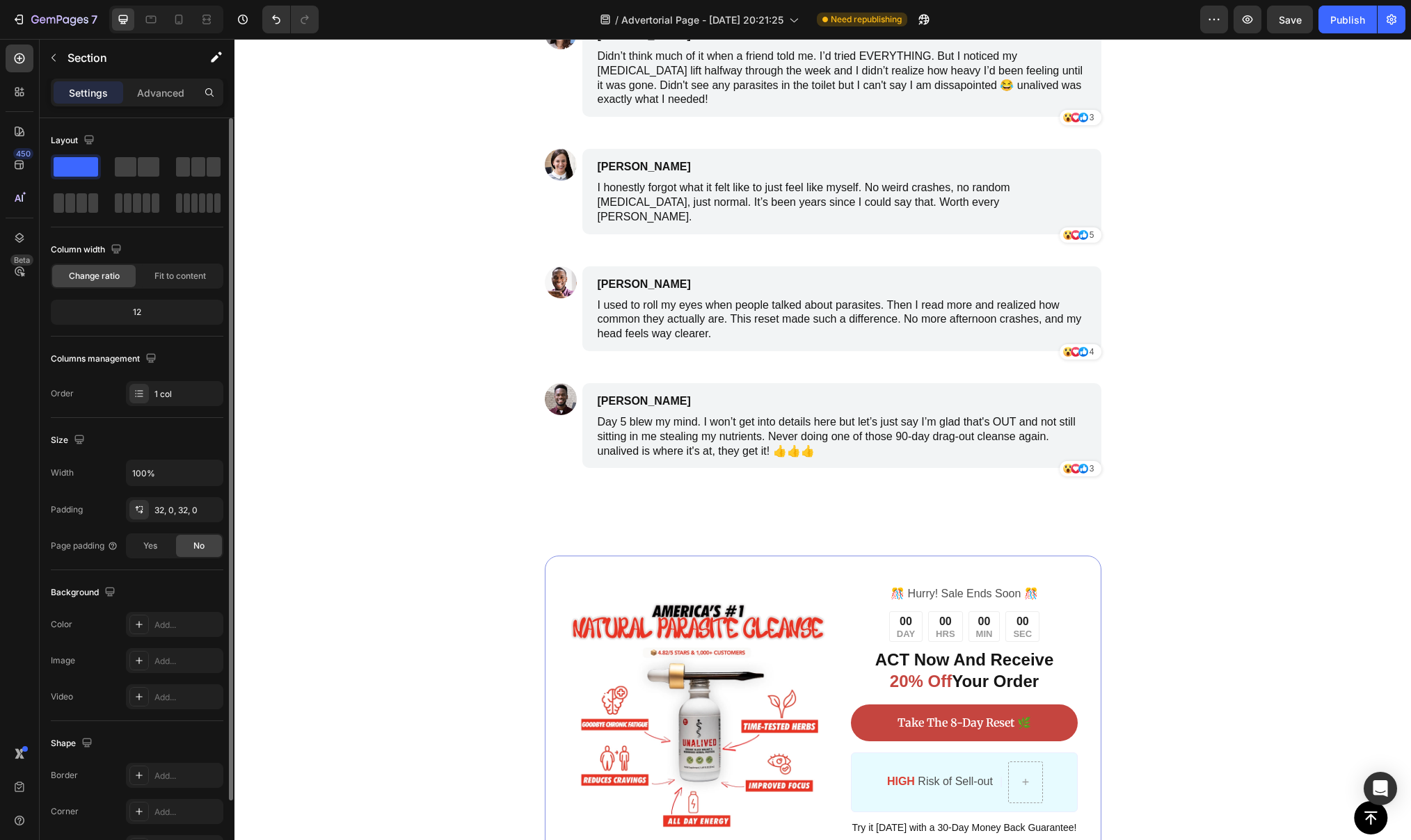
scroll to position [7099, 0]
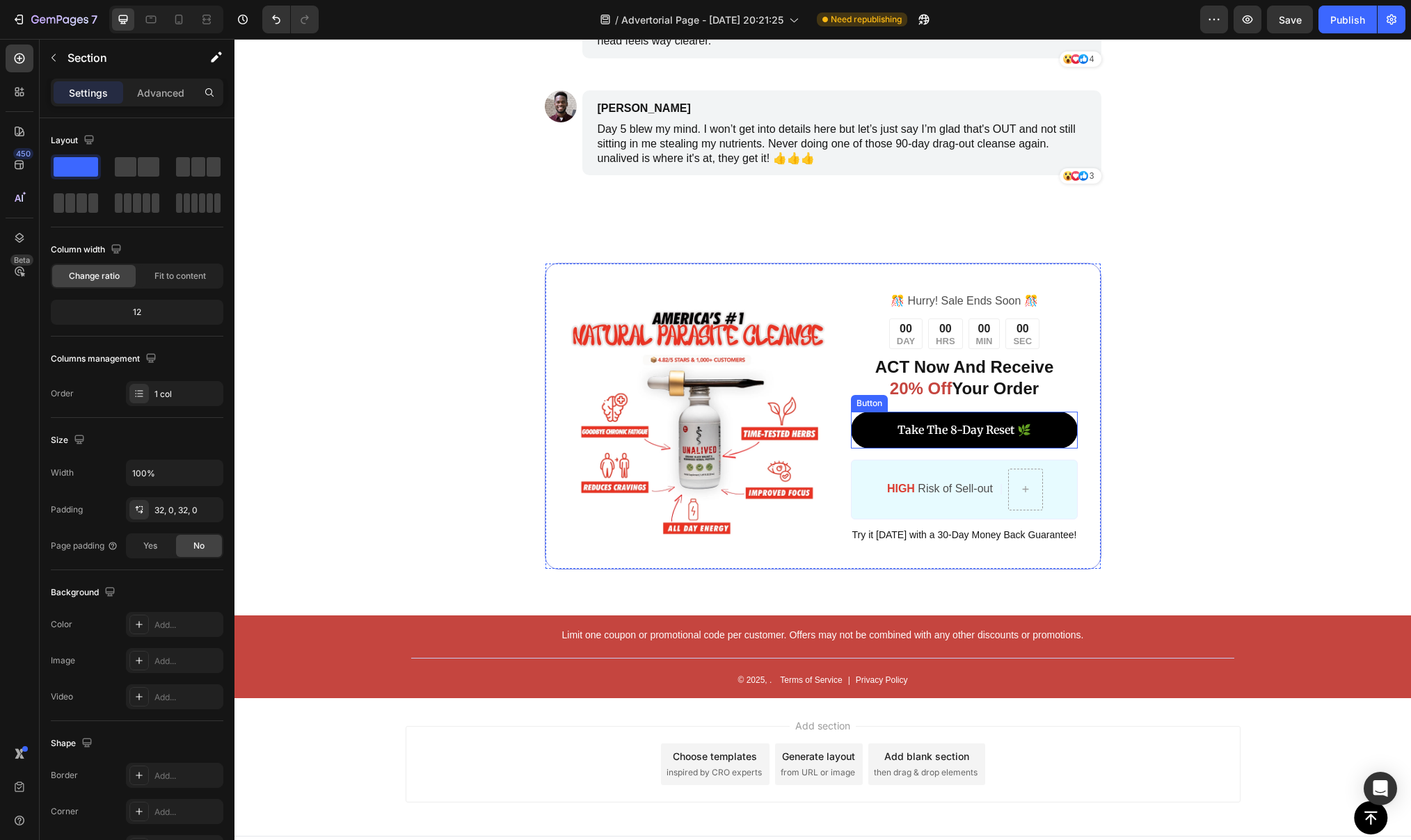
click at [1000, 412] on link "Take The 8-Day Reset 🌿" at bounding box center [964, 430] width 228 height 37
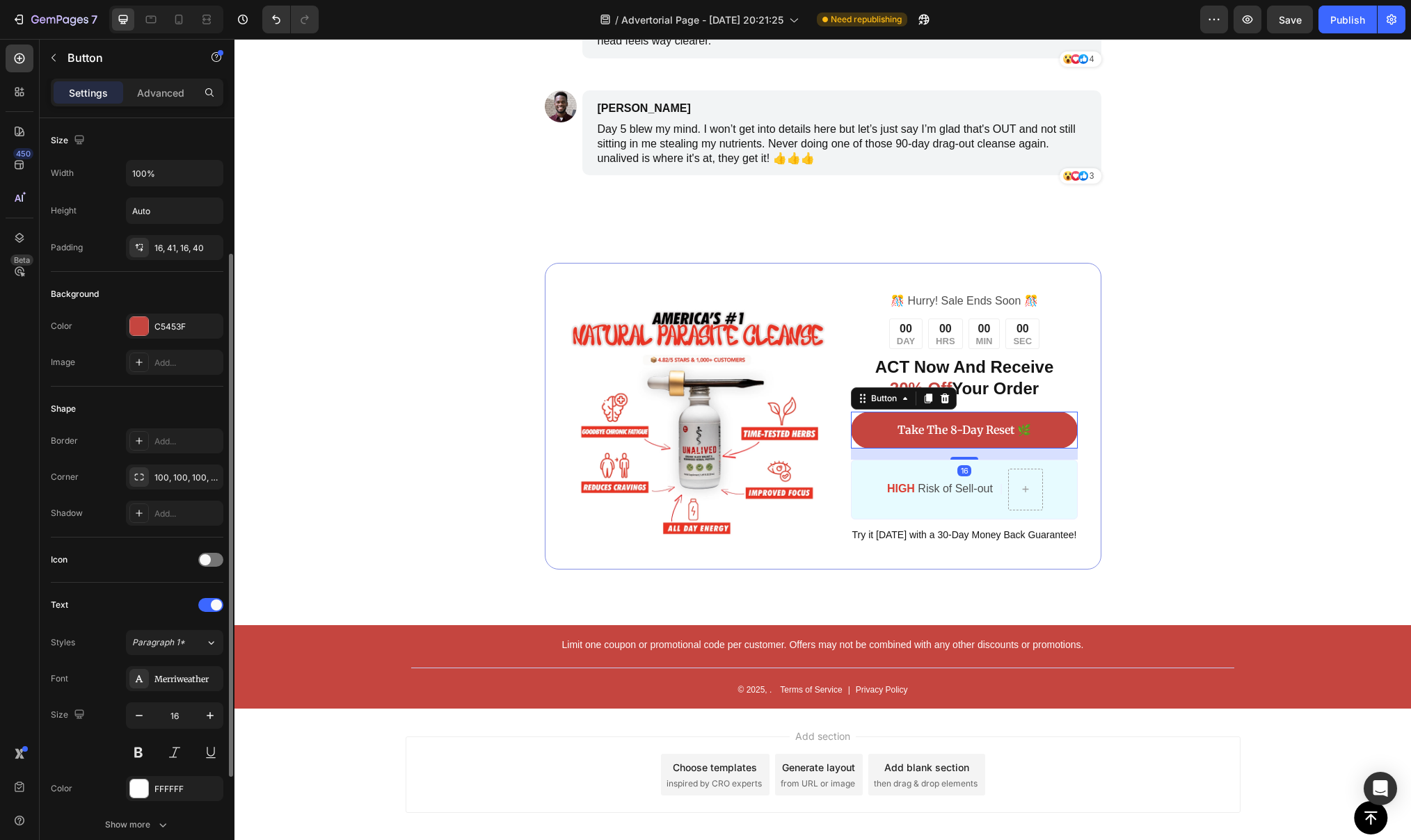
scroll to position [348, 0]
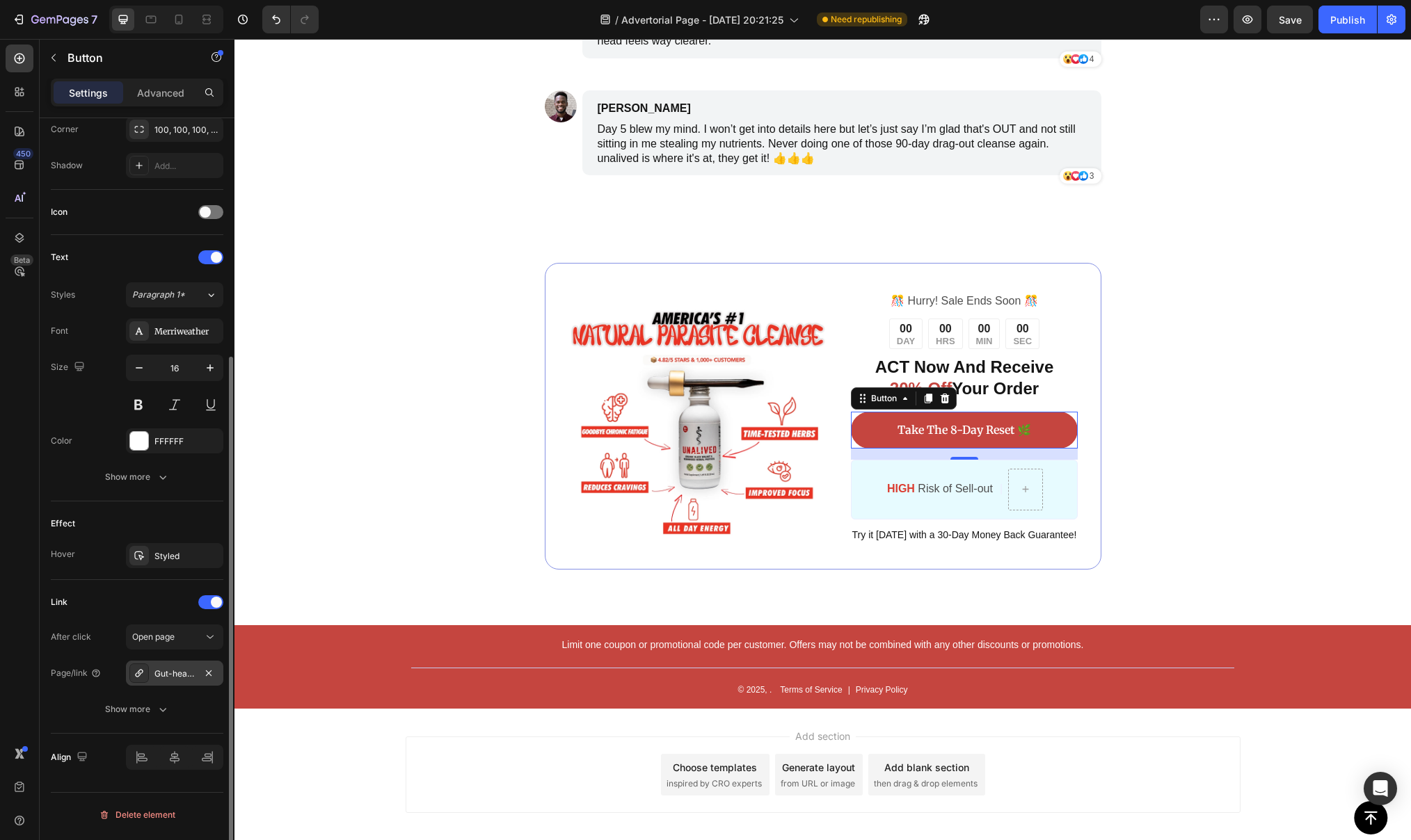
click at [155, 680] on div "Gut-health-herbal-cleanse-support" at bounding box center [175, 674] width 40 height 13
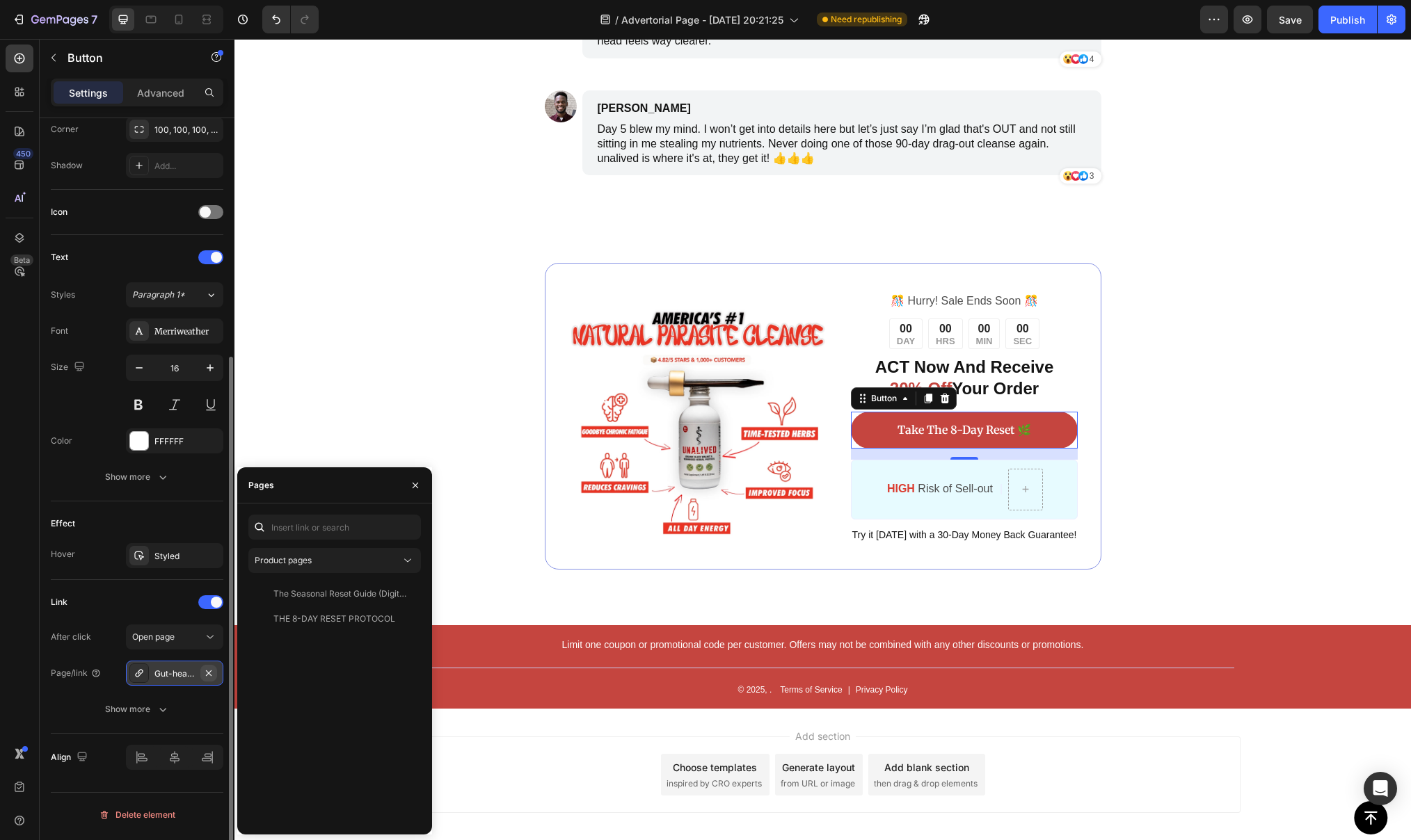
click at [212, 679] on icon "button" at bounding box center [209, 673] width 11 height 11
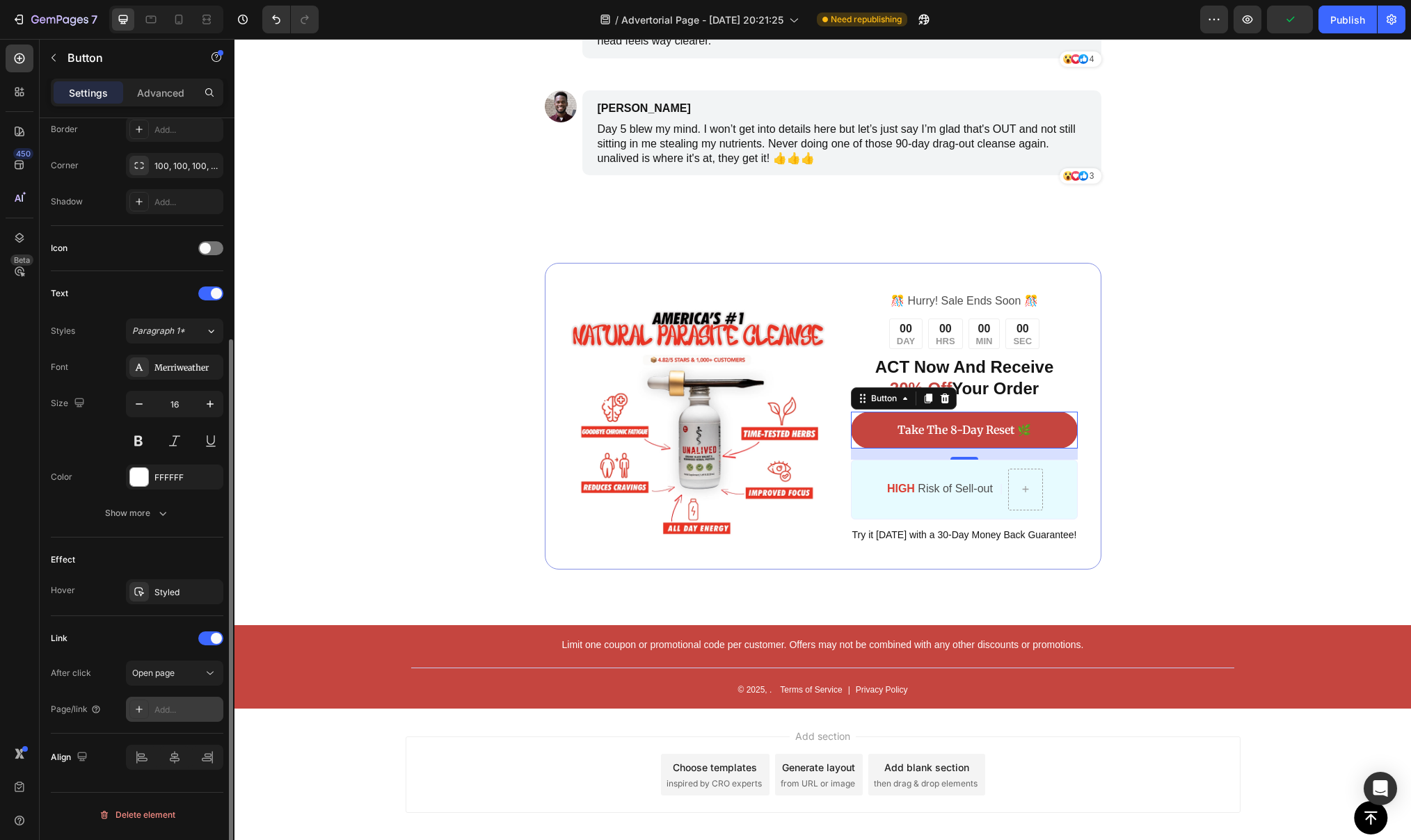
click at [168, 719] on div "Add..." at bounding box center [175, 710] width 97 height 25
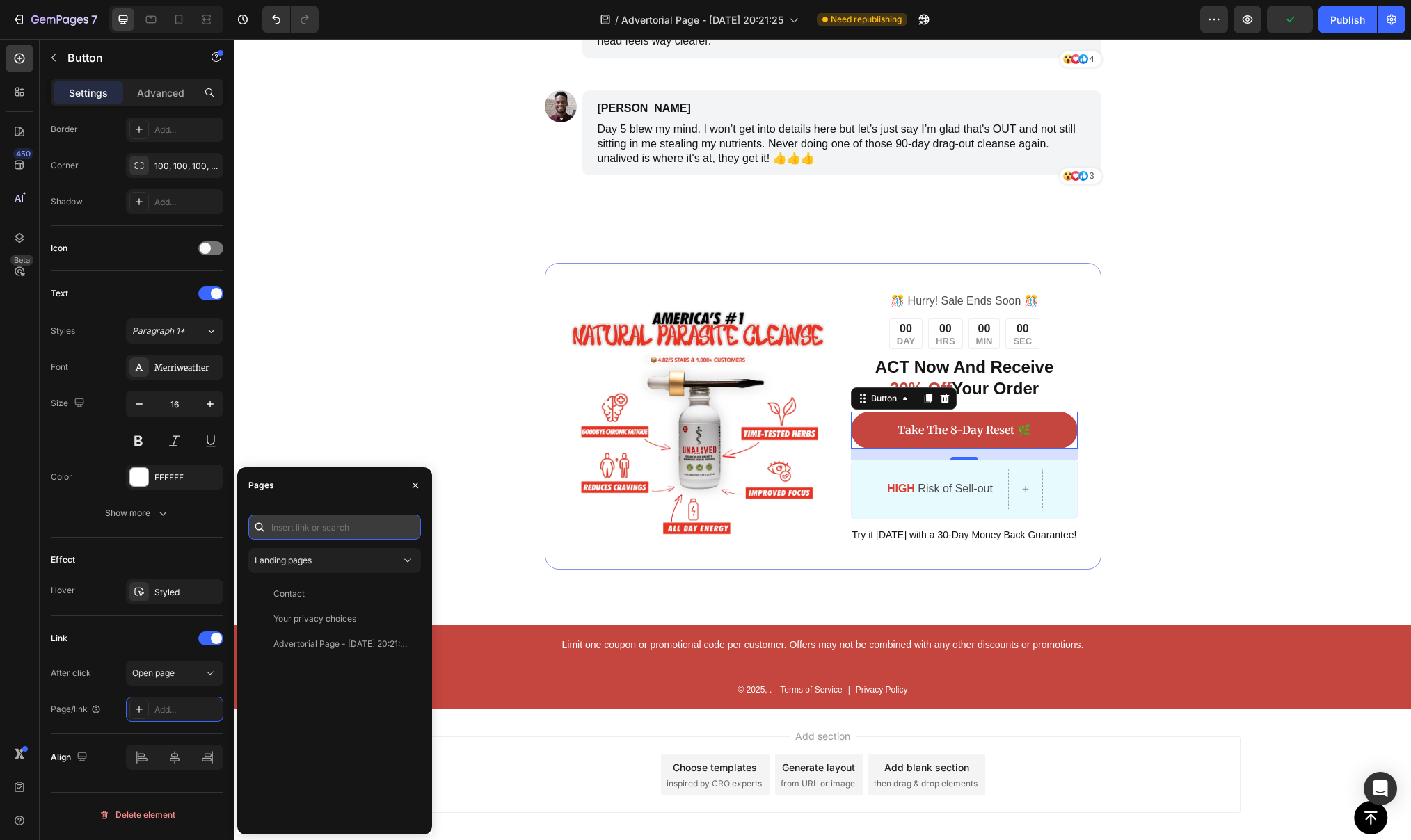
click at [346, 523] on input "text" at bounding box center [335, 527] width 173 height 25
paste input "[URL][DOMAIN_NAME]"
type input "[URL][DOMAIN_NAME]"
click at [343, 559] on div "[URL][DOMAIN_NAME]" at bounding box center [319, 560] width 90 height 13
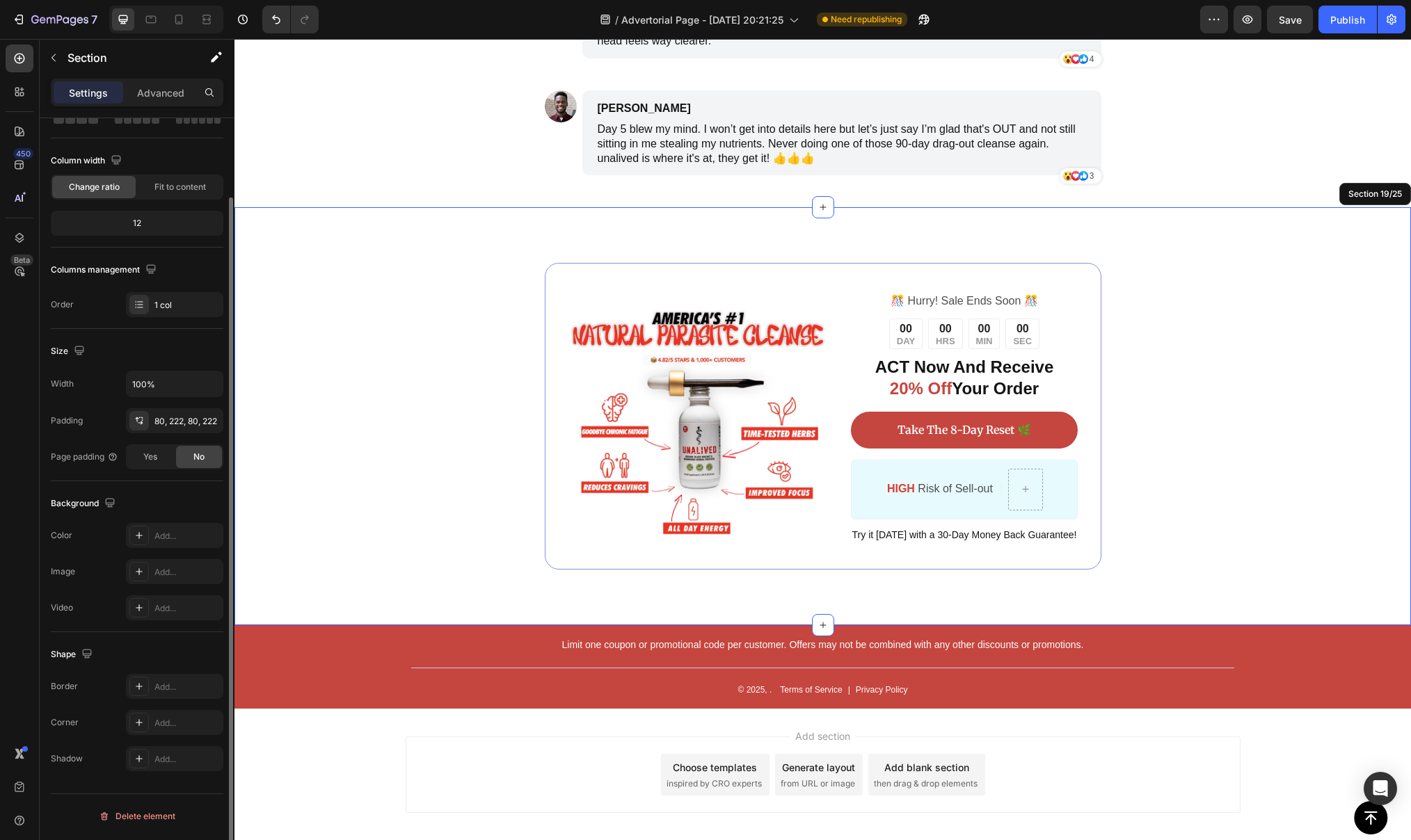
click at [499, 363] on div "Image ️🎊 Hurry! Sale Ends Soon ️🎊 Text Block 00 DAY 00 HRS 00 MIN 00 SEC Countd…" at bounding box center [822, 416] width 867 height 307
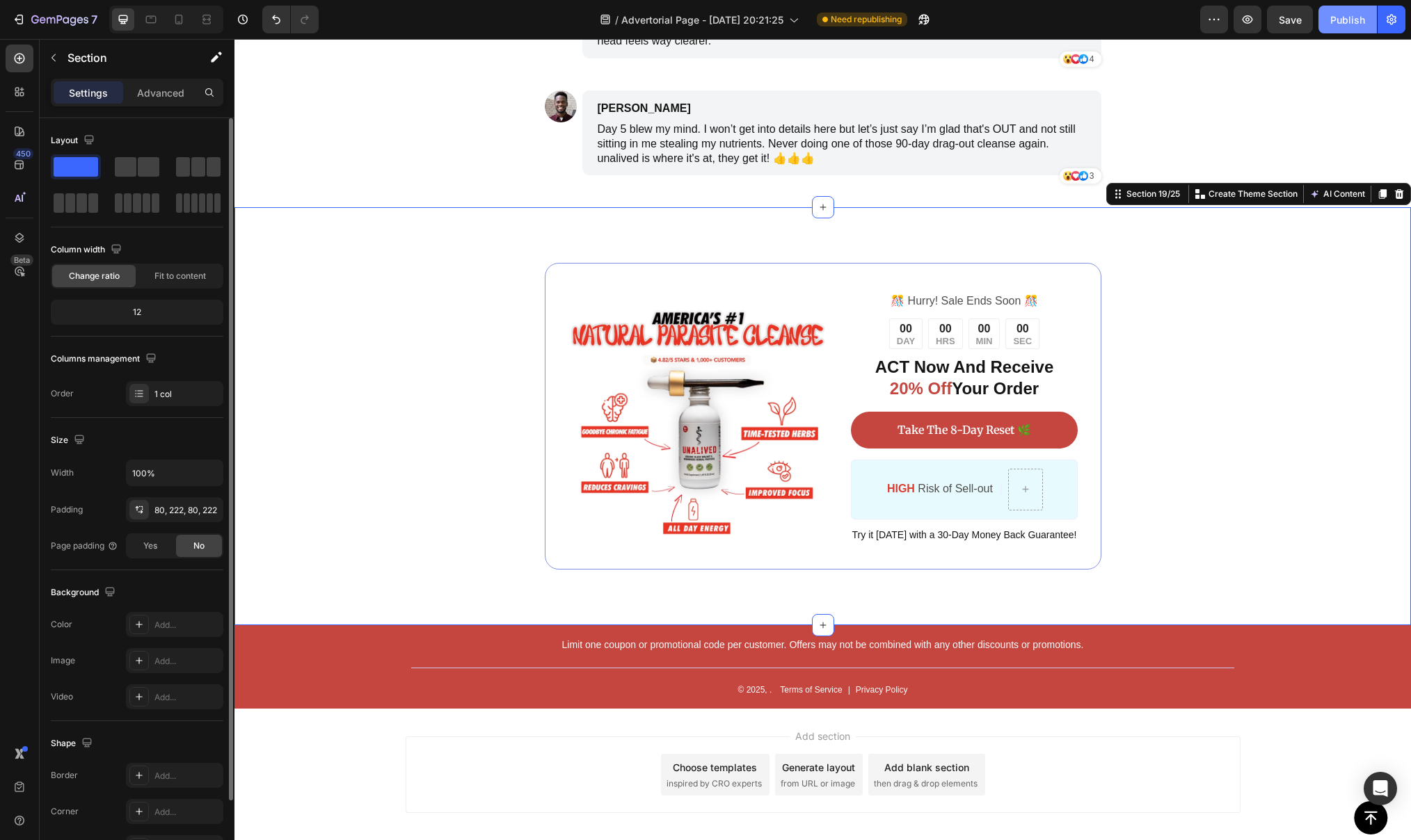
click at [1340, 22] on div "Publish" at bounding box center [1347, 20] width 35 height 14
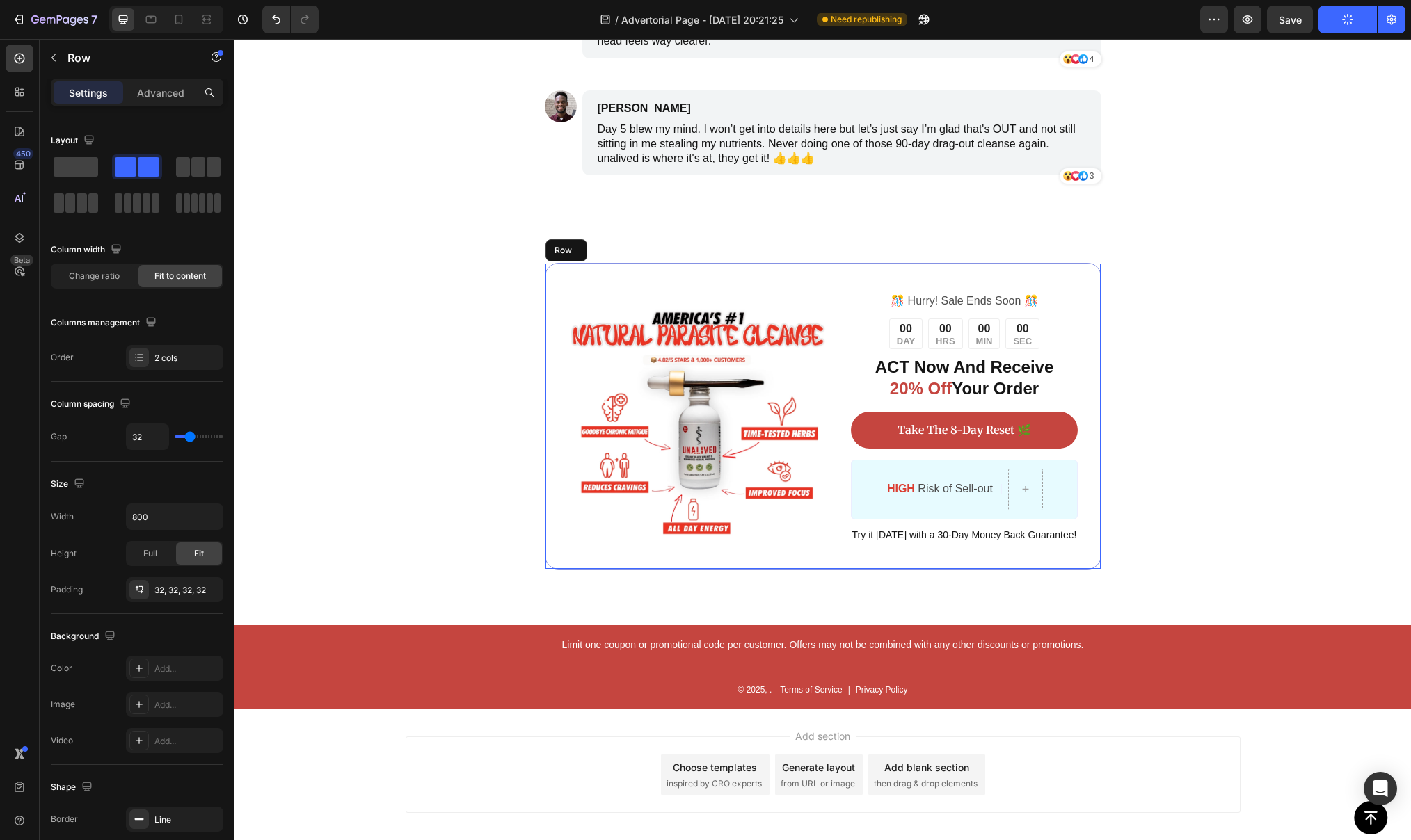
click at [924, 263] on div "Image ️🎊 Hurry! Sale Ends Soon ️🎊 Text Block 00 DAY 00 HRS 00 MIN 00 SEC Countd…" at bounding box center [822, 416] width 556 height 307
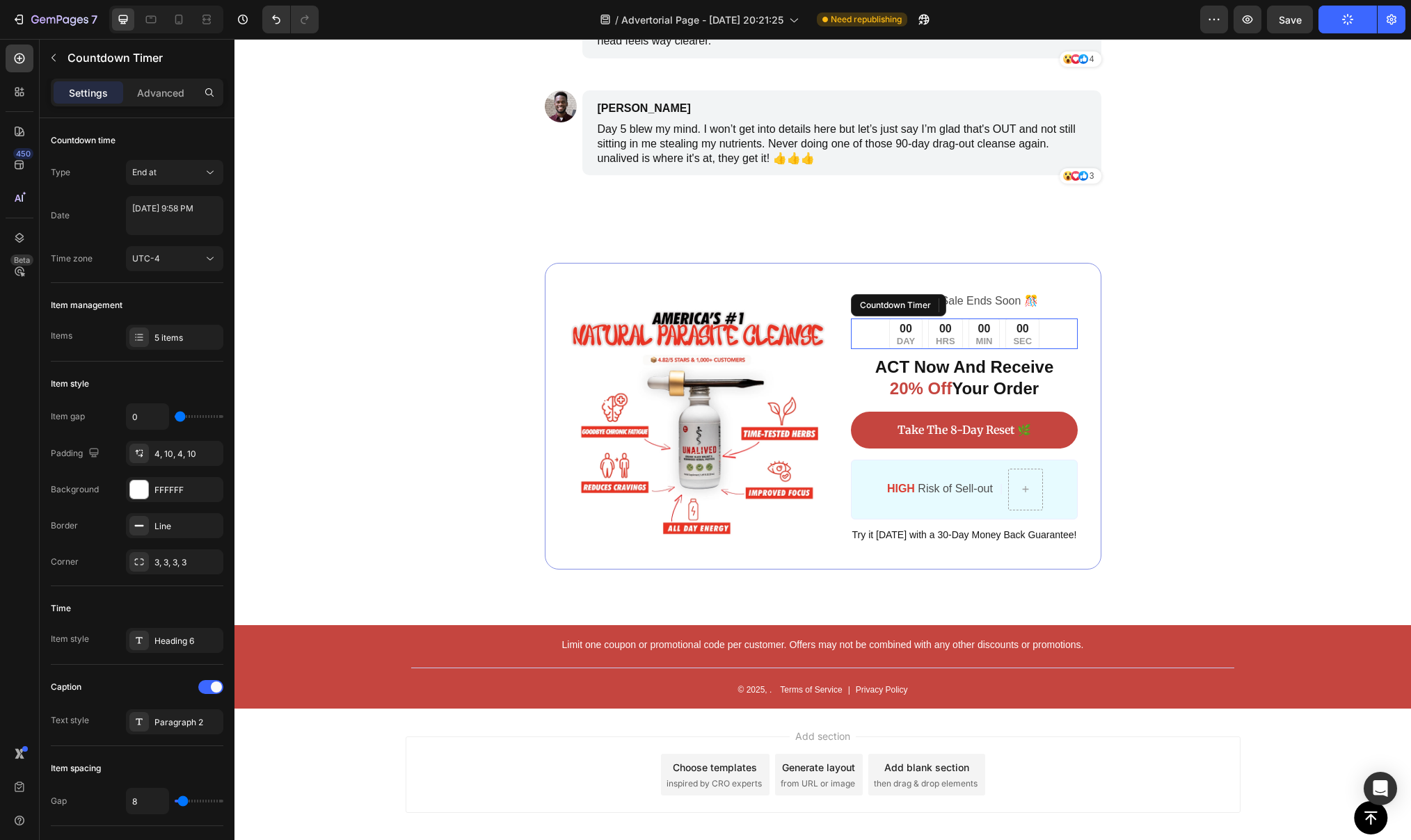
click at [993, 318] on div "00 MIN" at bounding box center [984, 334] width 32 height 31
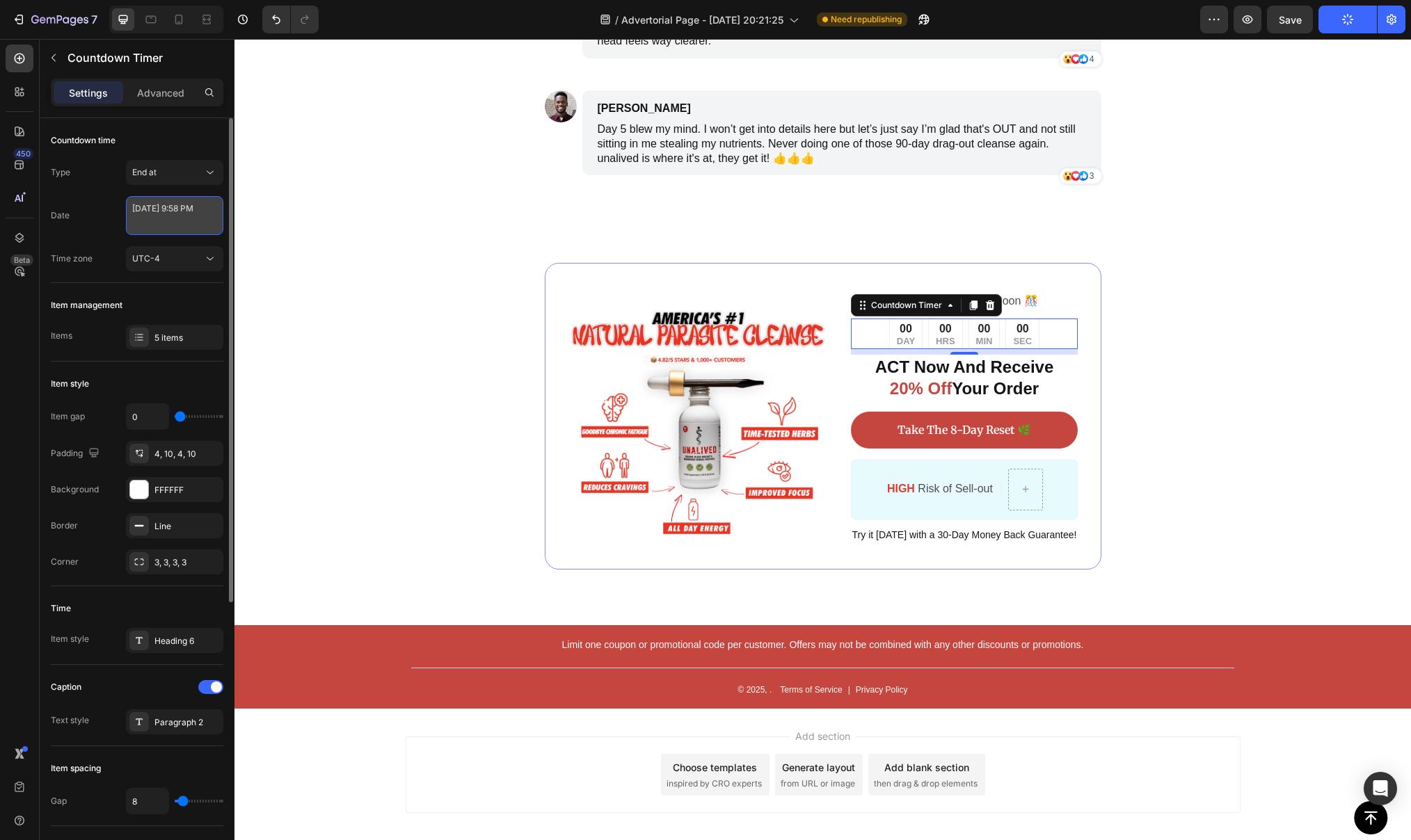
click at [202, 214] on textarea "[DATE] 9:58 PM" at bounding box center [175, 215] width 97 height 39
select select "21"
select select "58"
select select "false"
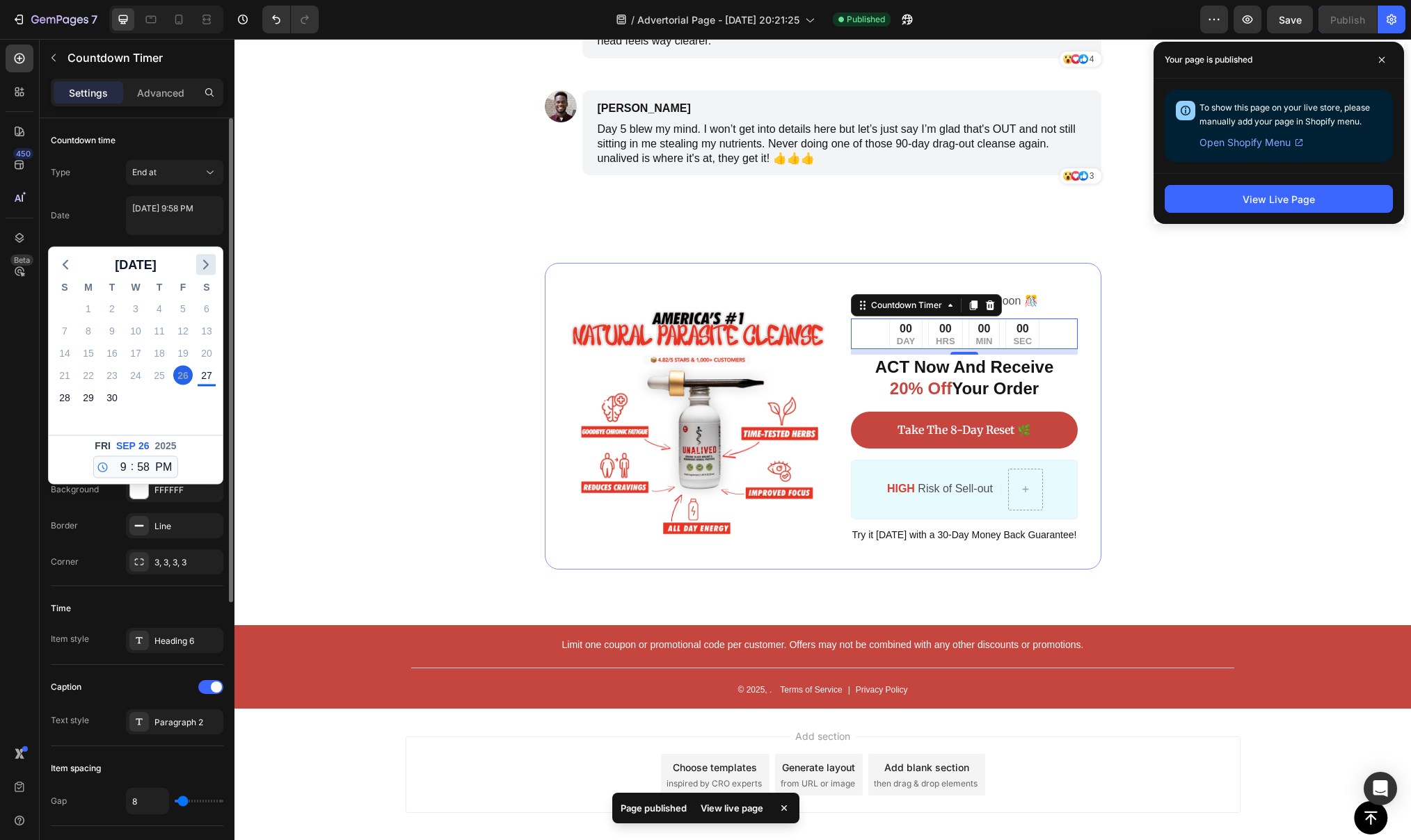
click at [203, 265] on icon "button" at bounding box center [206, 264] width 17 height 17
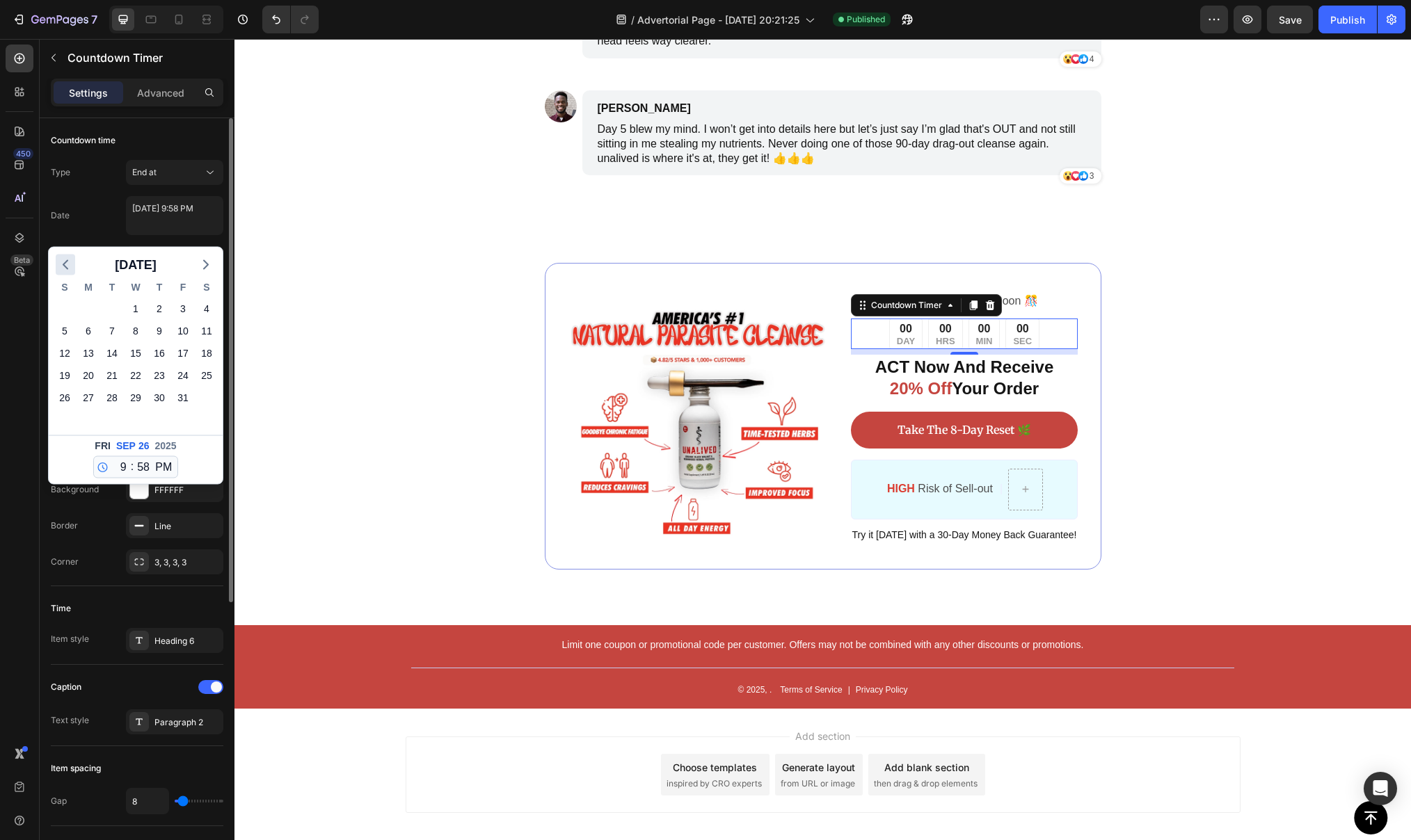
click at [65, 259] on icon "button" at bounding box center [65, 264] width 17 height 17
click at [71, 395] on div "28" at bounding box center [65, 398] width 20 height 20
type textarea "[DATE] 9:58 PM"
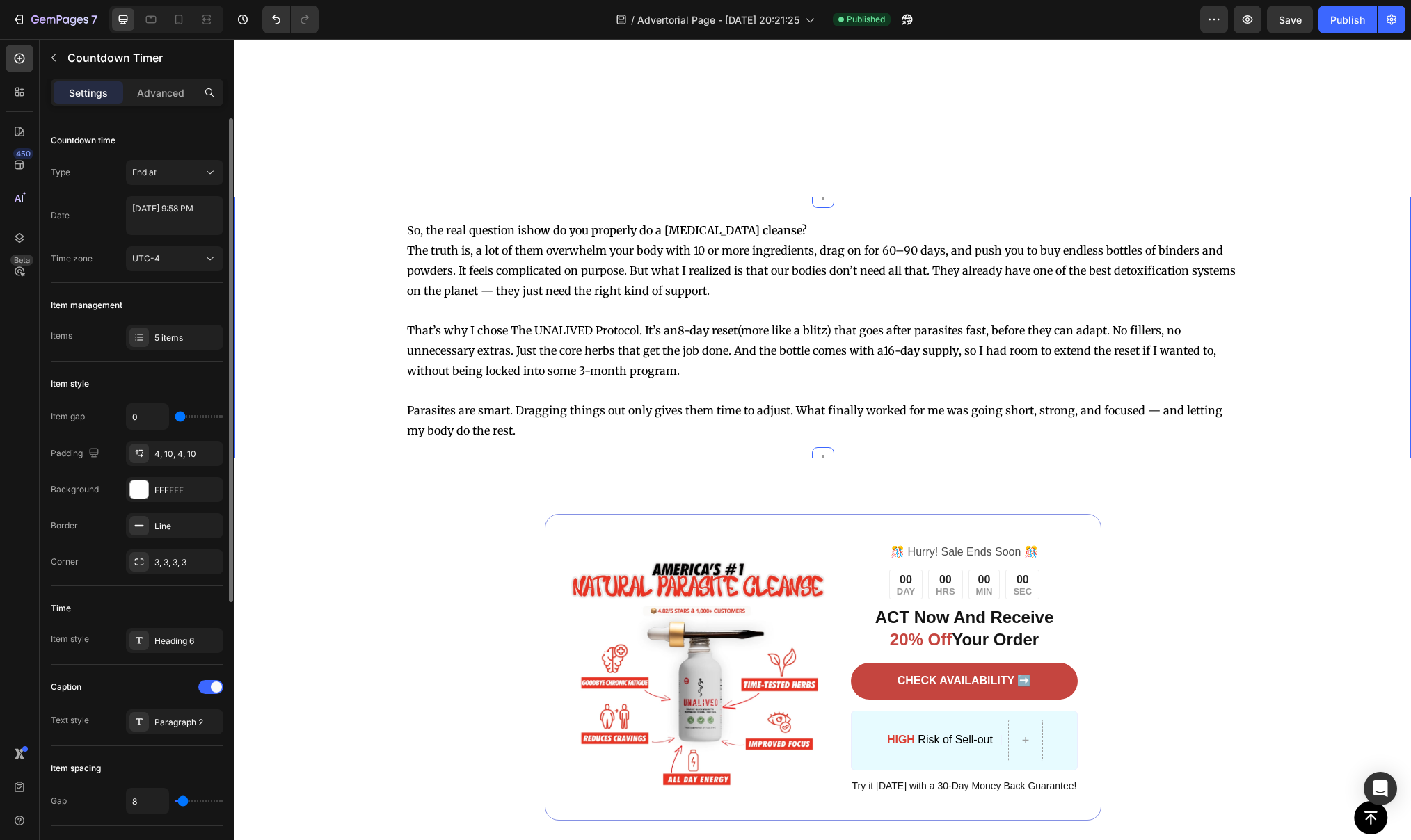
scroll to position [3813, 0]
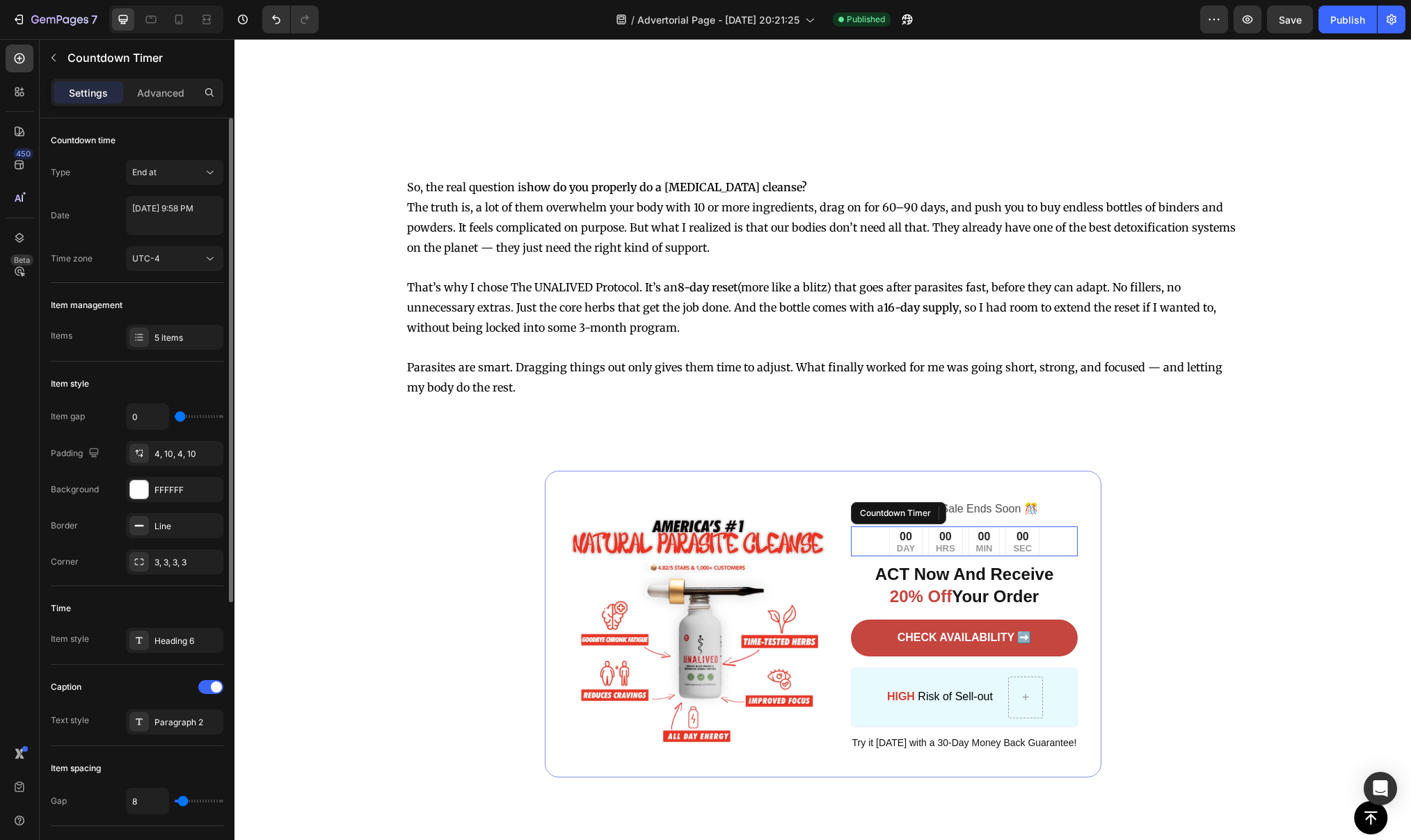
click at [952, 555] on div "00 HRS" at bounding box center [945, 541] width 34 height 31
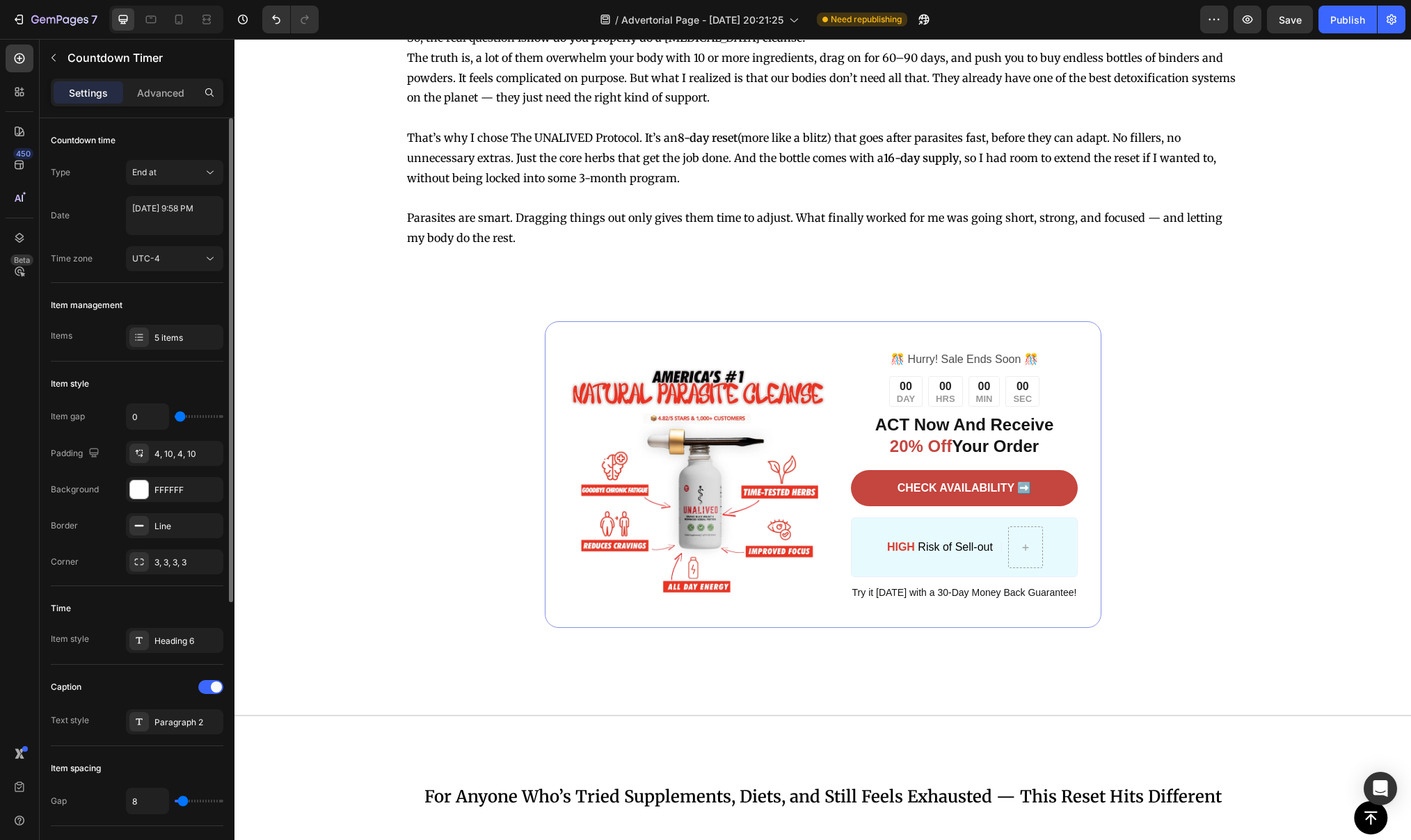
scroll to position [2205, 0]
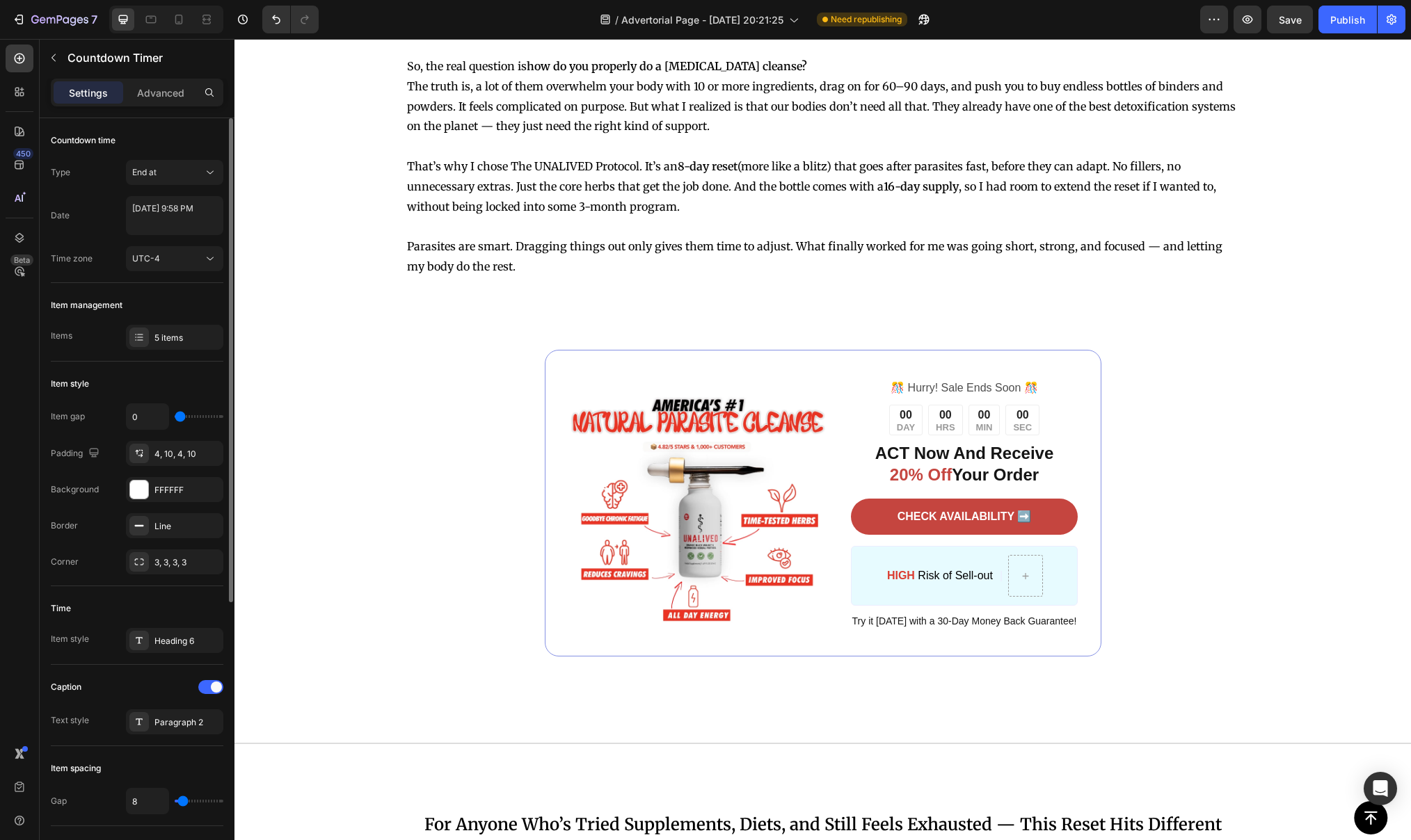
click at [941, 423] on div "00" at bounding box center [945, 416] width 19 height 14
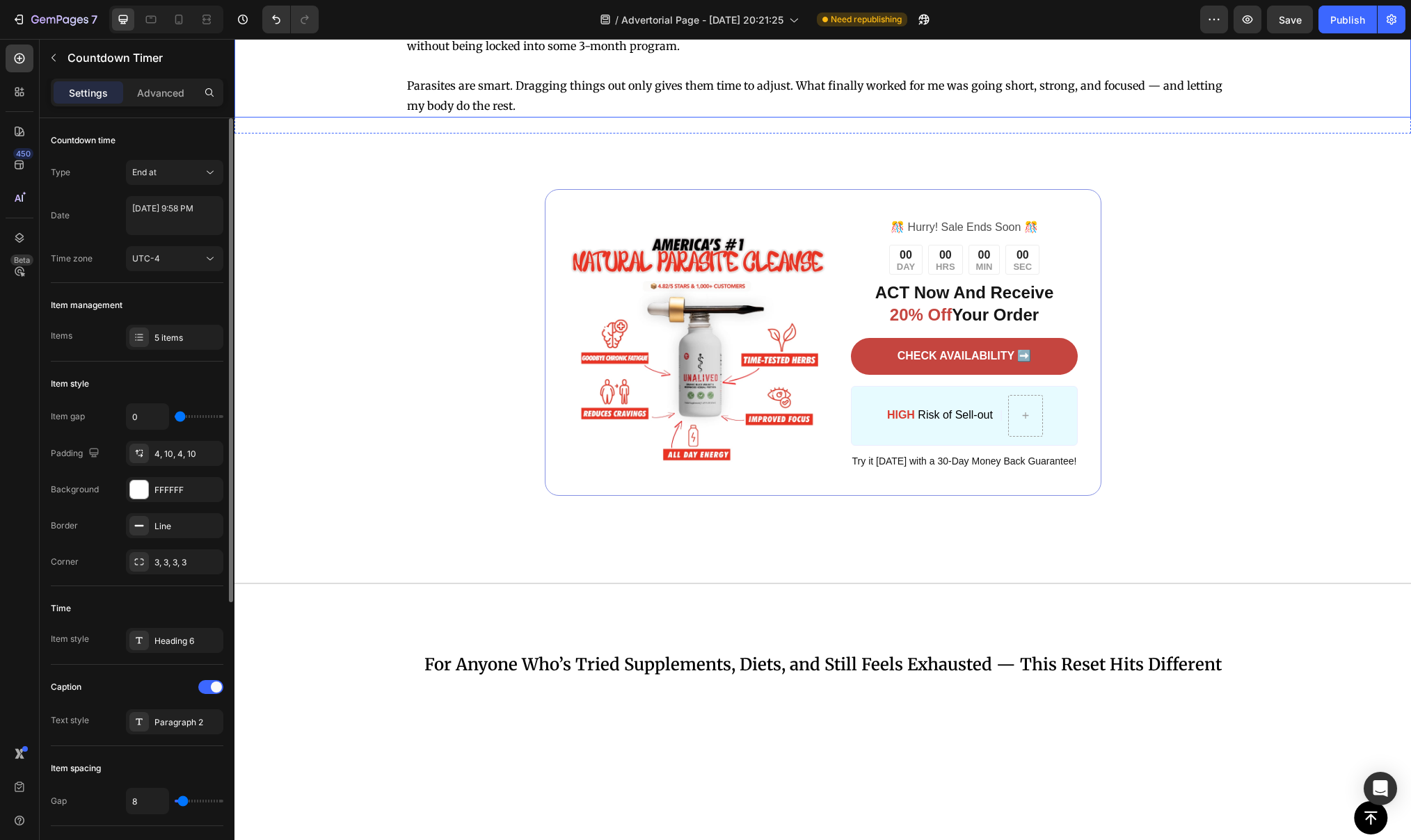
scroll to position [4120, 0]
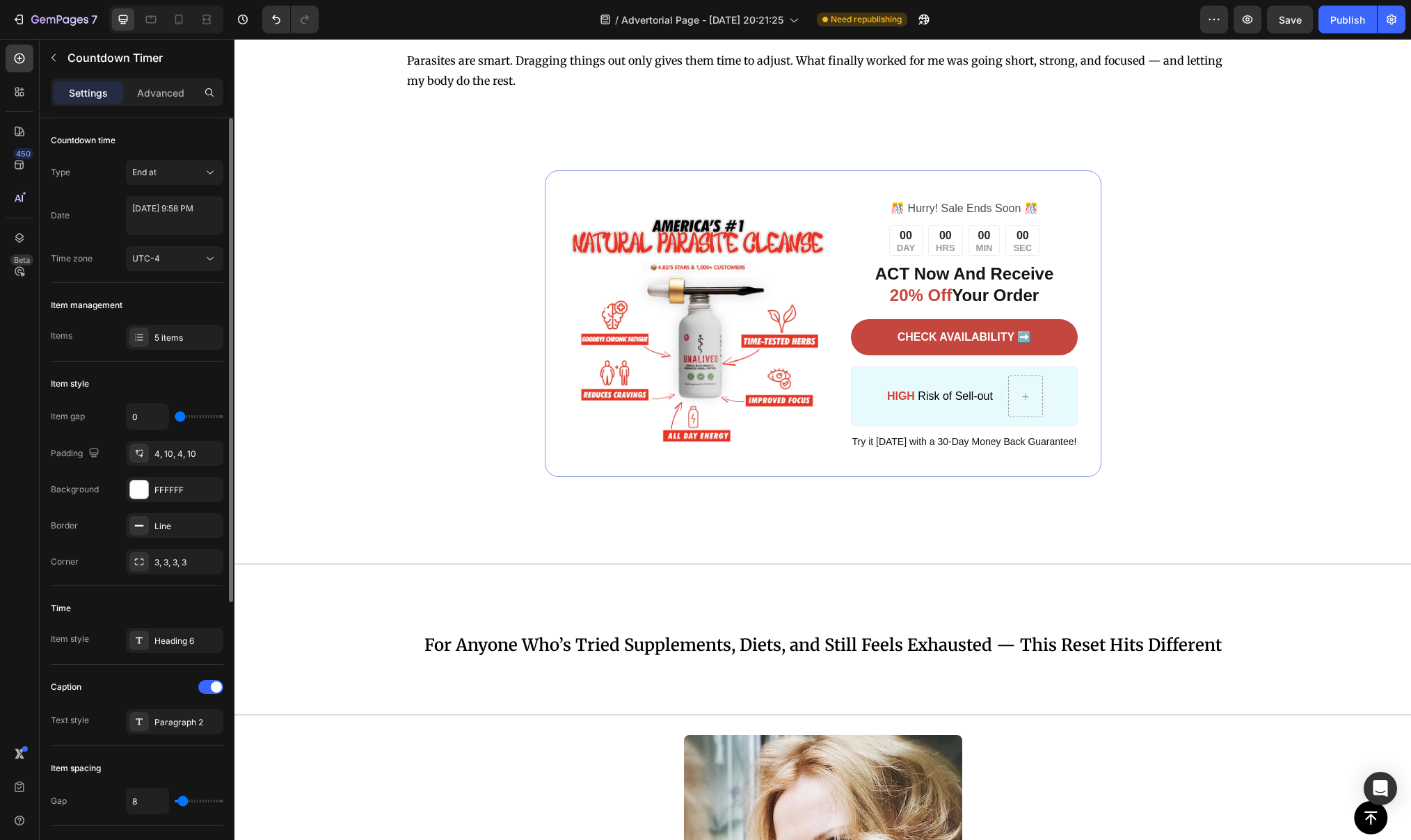
click at [982, 235] on div "00" at bounding box center [984, 236] width 17 height 14
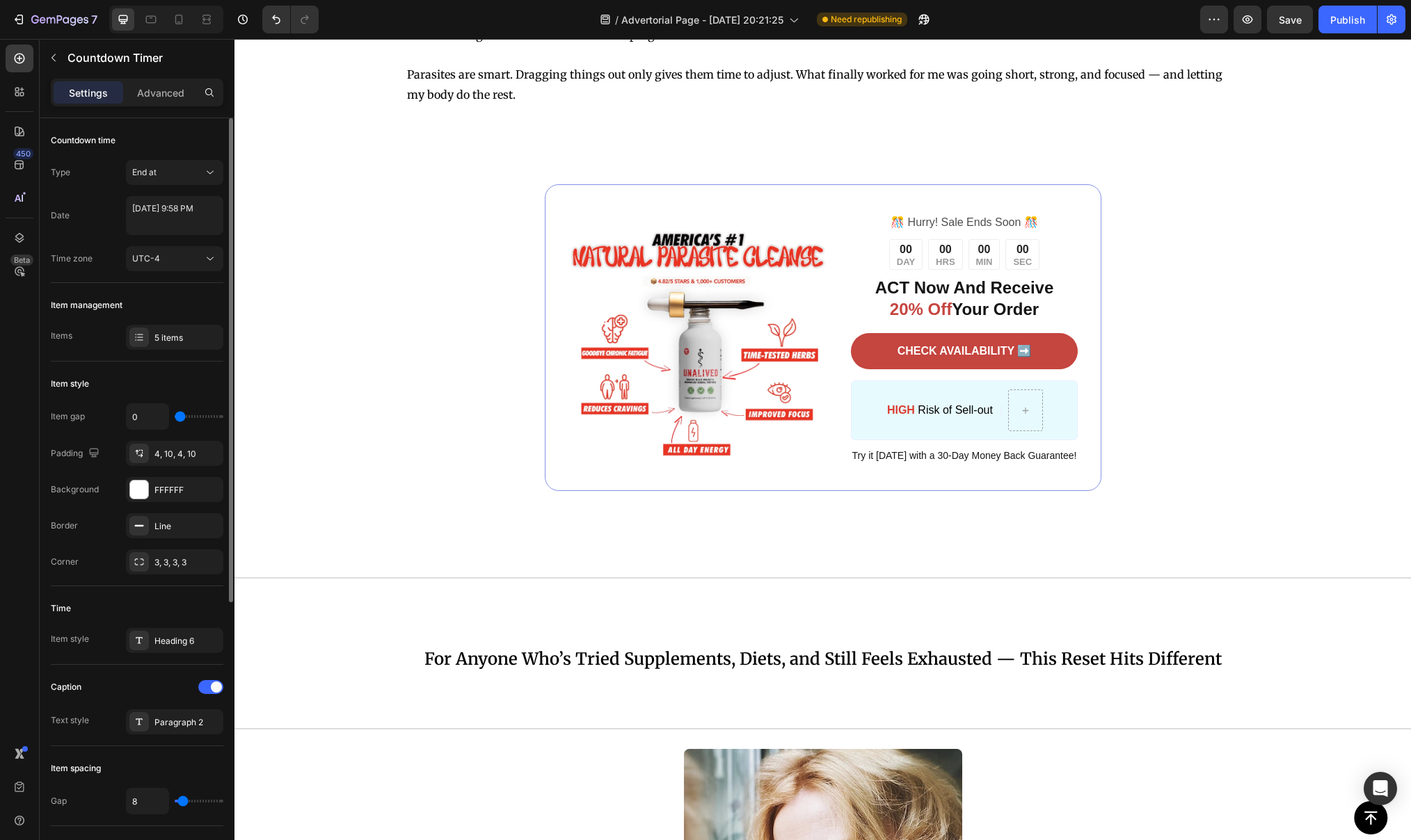
click at [966, 251] on div "00 DAY 00 HRS 00 MIN 00 SEC" at bounding box center [964, 255] width 150 height 31
select select "21"
select select "58"
select select "false"
click at [204, 209] on textarea "[DATE] 9:58 PM" at bounding box center [175, 215] width 97 height 39
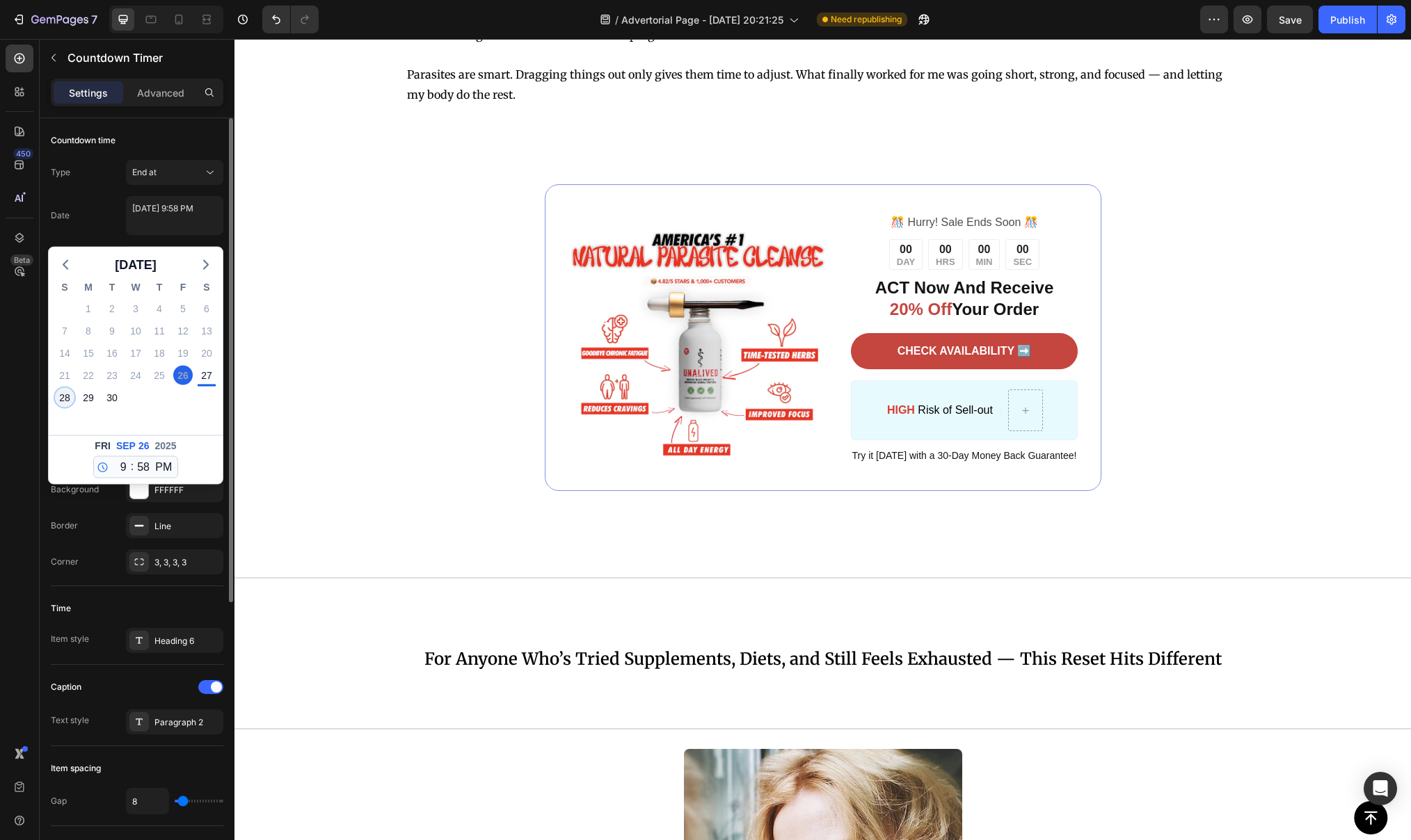
click at [68, 397] on div "28" at bounding box center [65, 398] width 20 height 20
type textarea "[DATE] 9:58 PM"
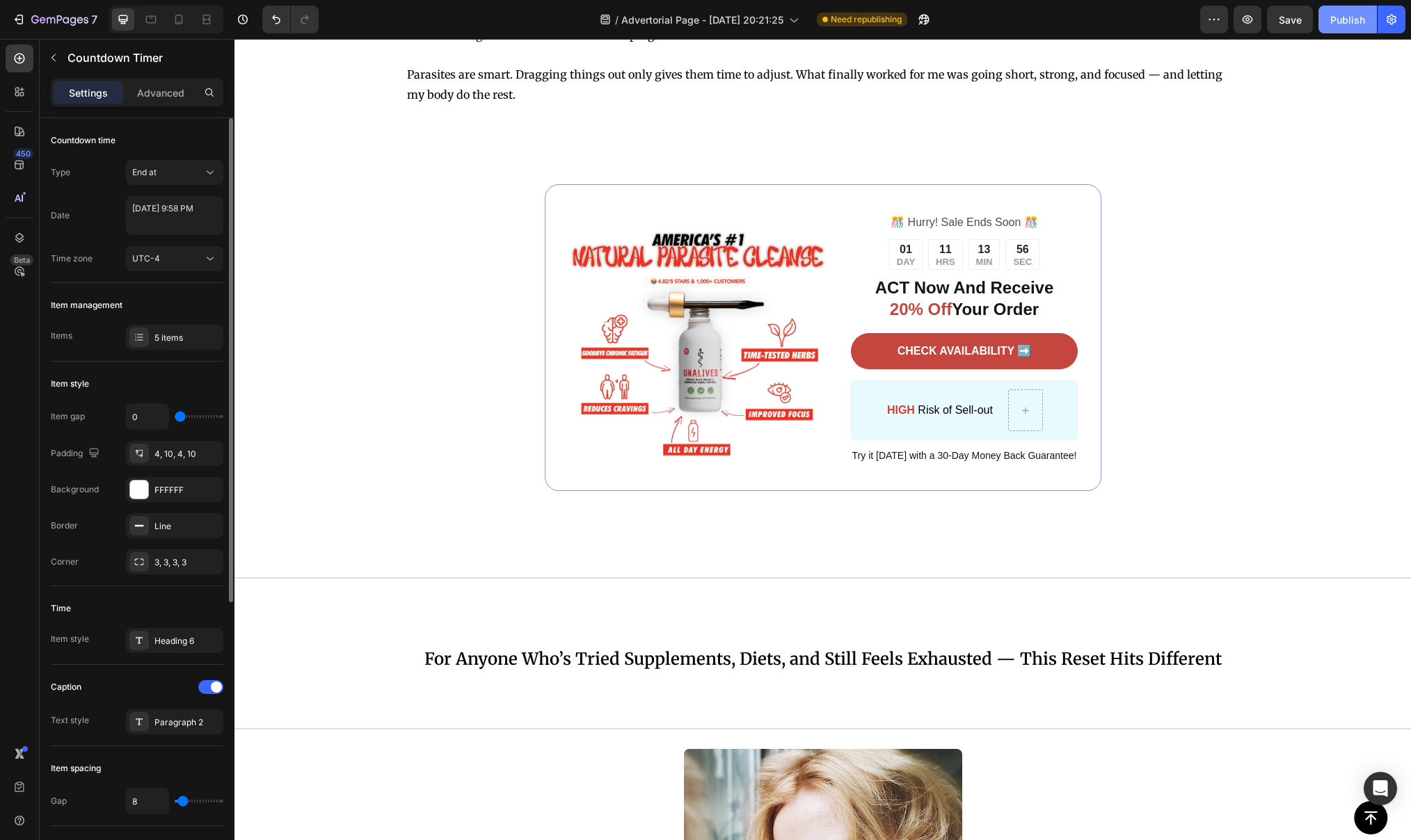
click at [1350, 17] on div "Publish" at bounding box center [1347, 20] width 35 height 14
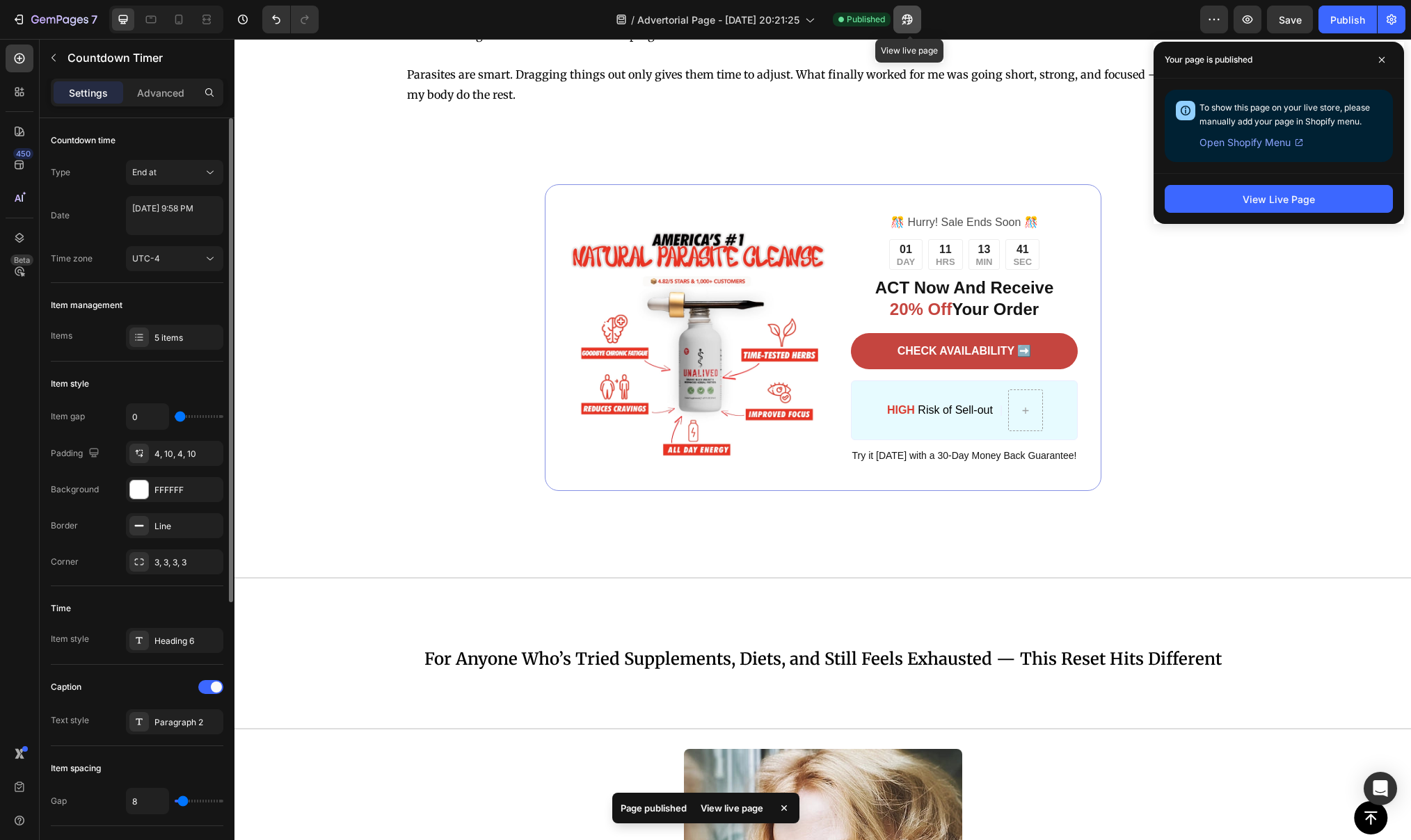
click at [912, 25] on icon "button" at bounding box center [906, 19] width 13 height 13
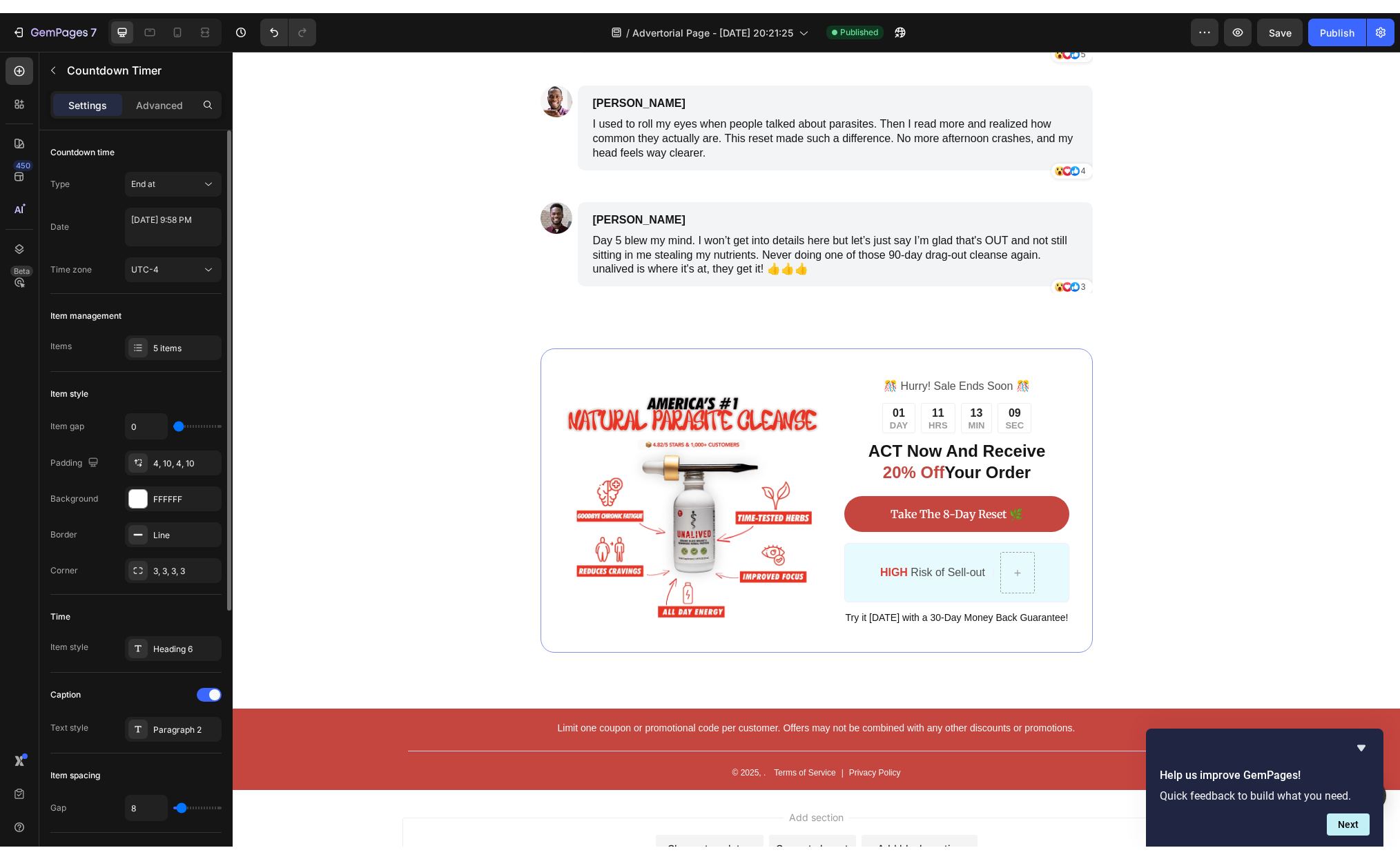
scroll to position [6196, 0]
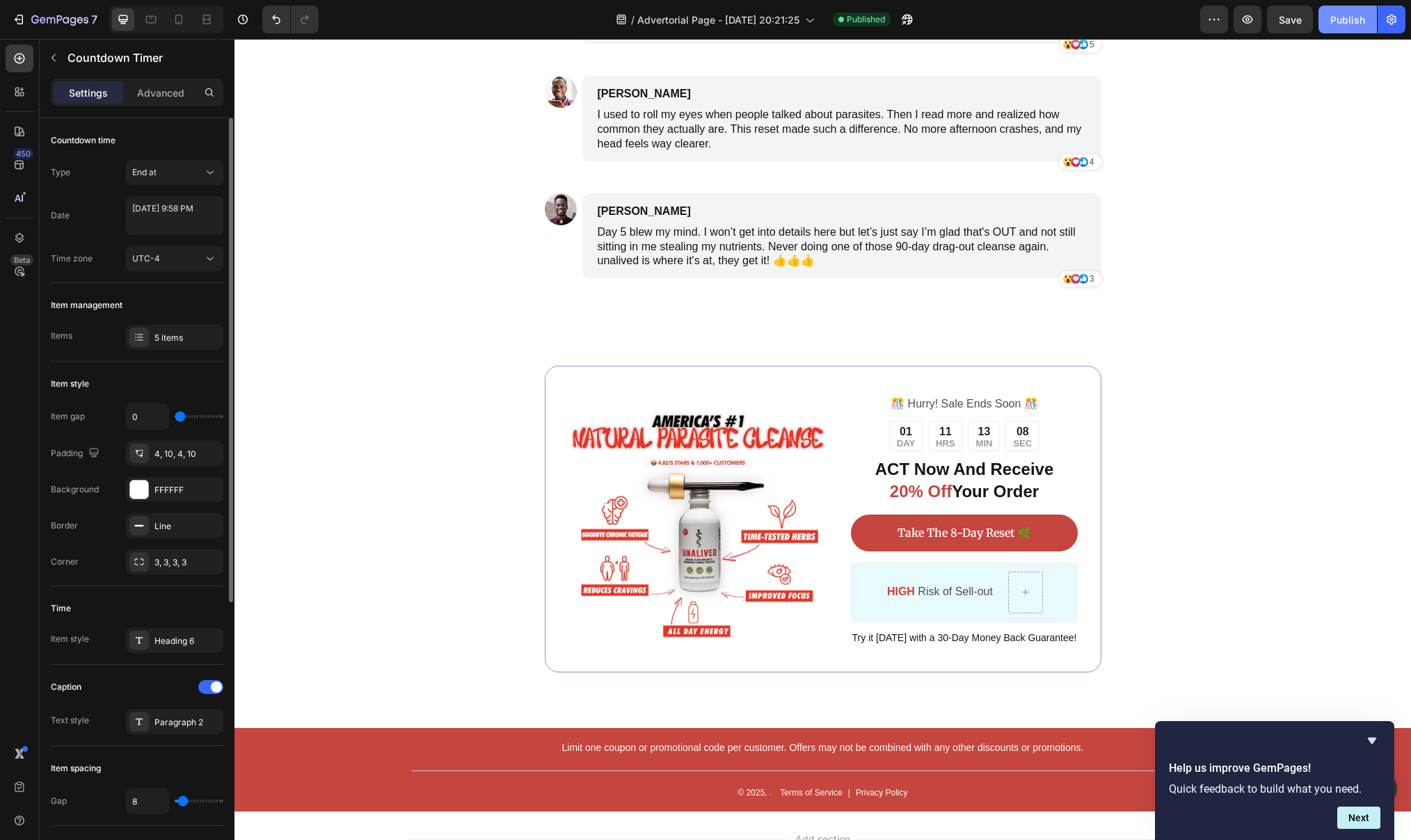
click at [1347, 17] on div "Publish" at bounding box center [1347, 20] width 35 height 14
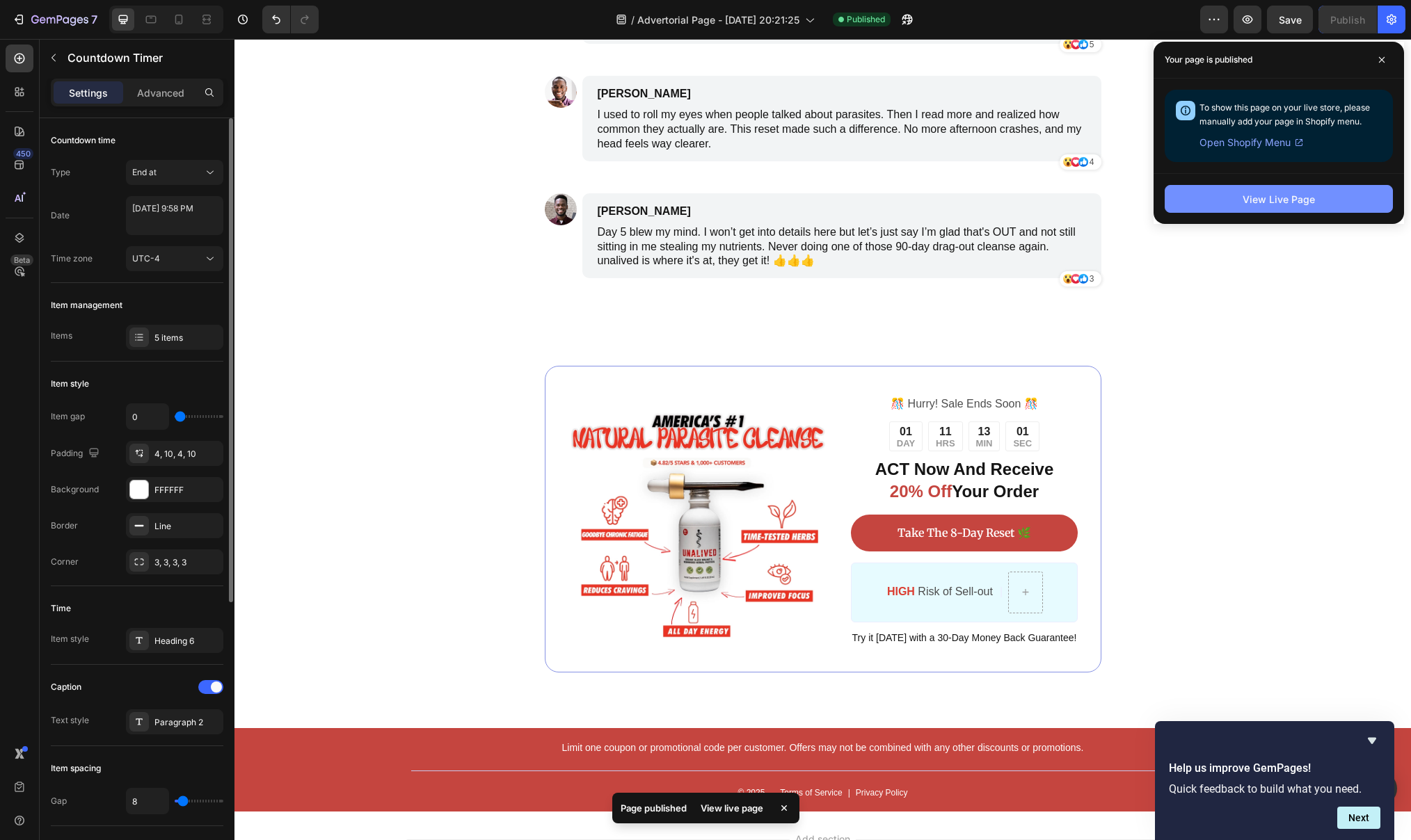
click at [1303, 198] on div "View Live Page" at bounding box center [1279, 199] width 72 height 14
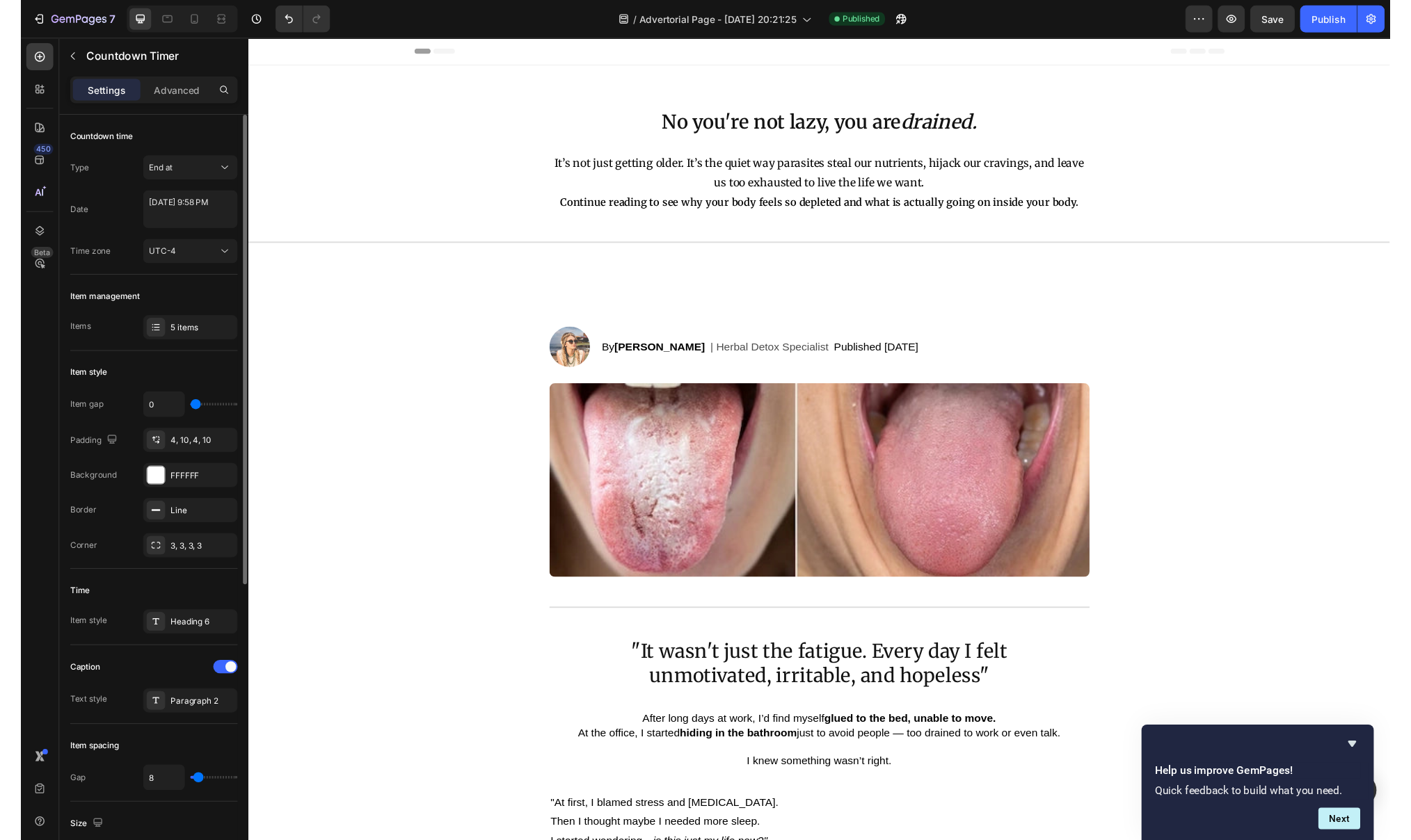
scroll to position [0, 0]
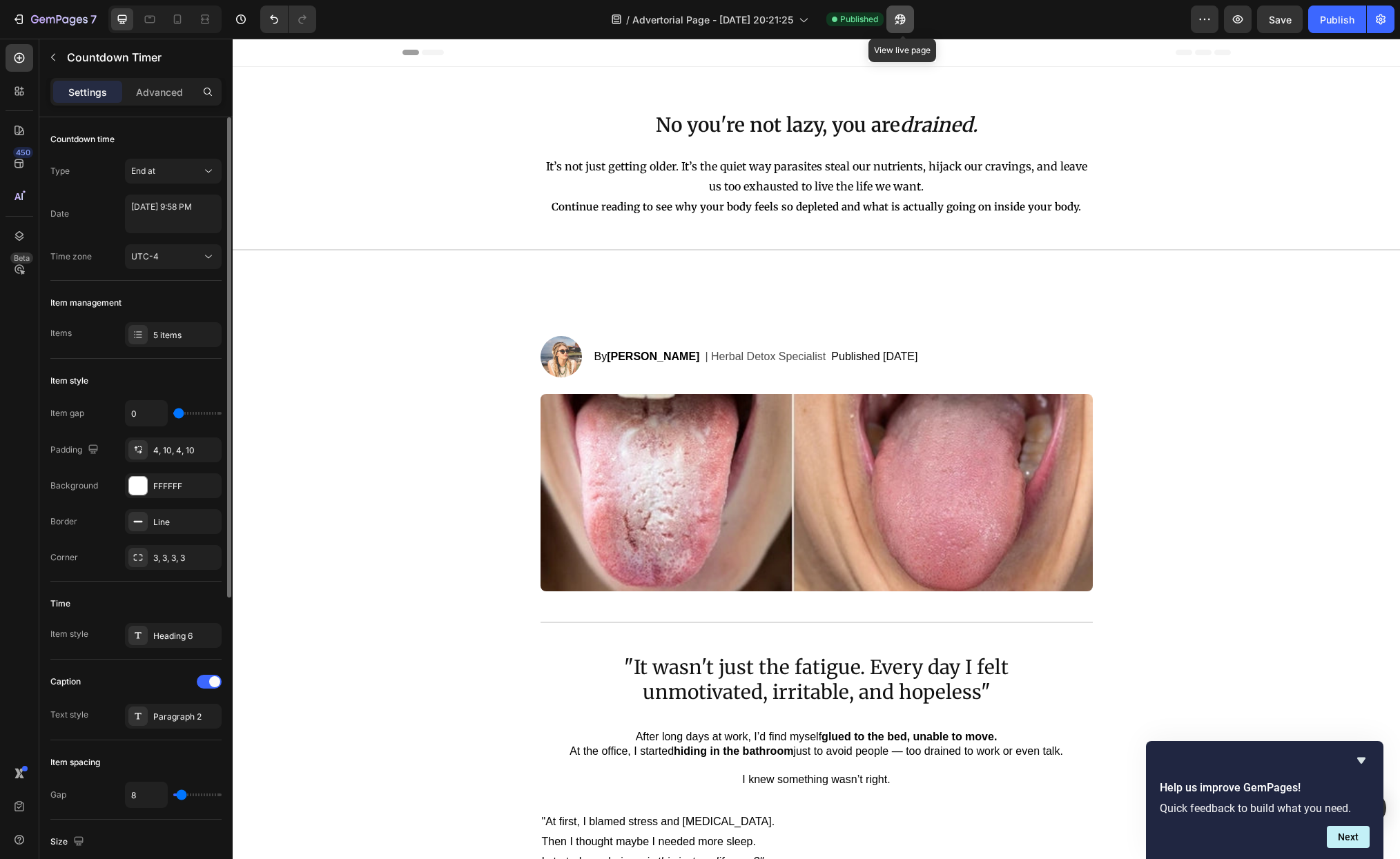
click at [899, 20] on icon "button" at bounding box center [899, 19] width 13 height 13
